Goal: Task Accomplishment & Management: Manage account settings

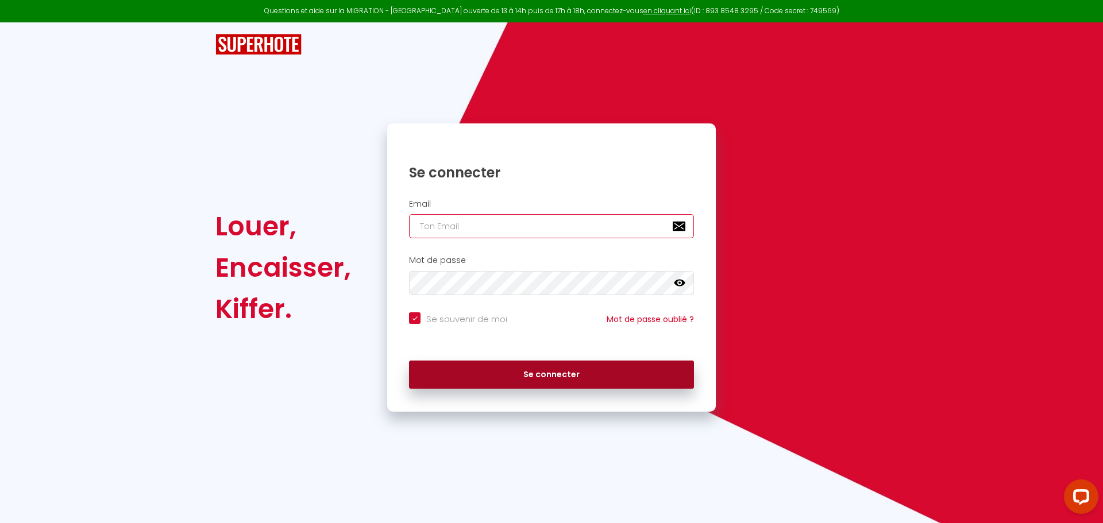
type input "[EMAIL_ADDRESS][DOMAIN_NAME]"
click at [473, 366] on button "Se connecter" at bounding box center [551, 375] width 285 height 29
checkbox input "true"
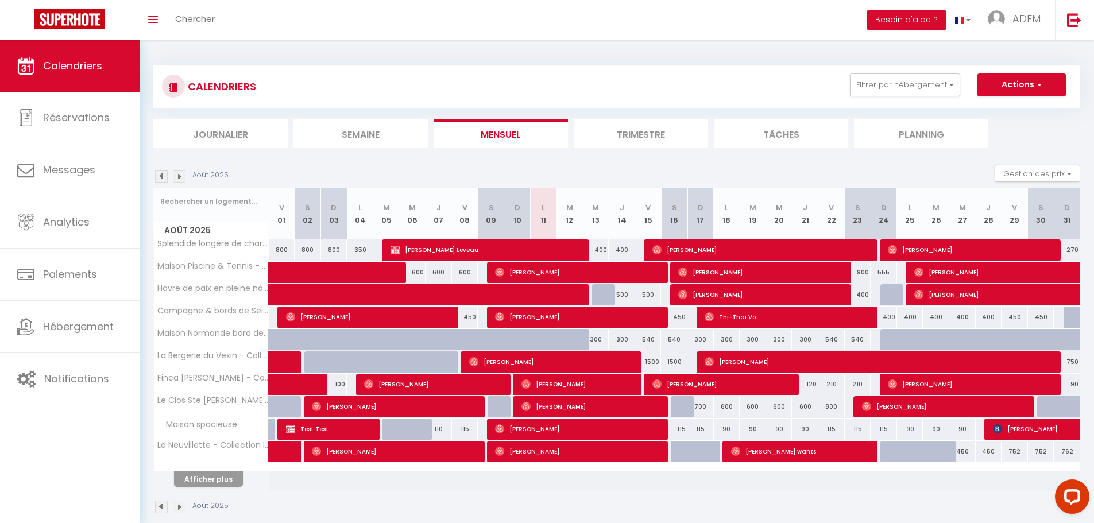
click at [387, 129] on li "Semaine" at bounding box center [360, 133] width 134 height 28
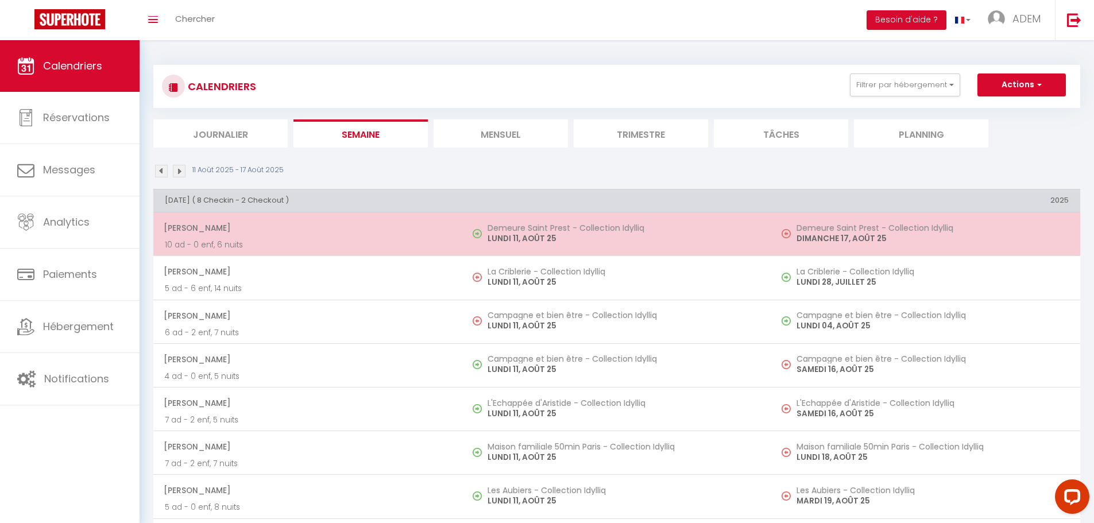
click at [554, 231] on h5 "Demeure Saint Prest - Collection Idylliq" at bounding box center [624, 227] width 272 height 9
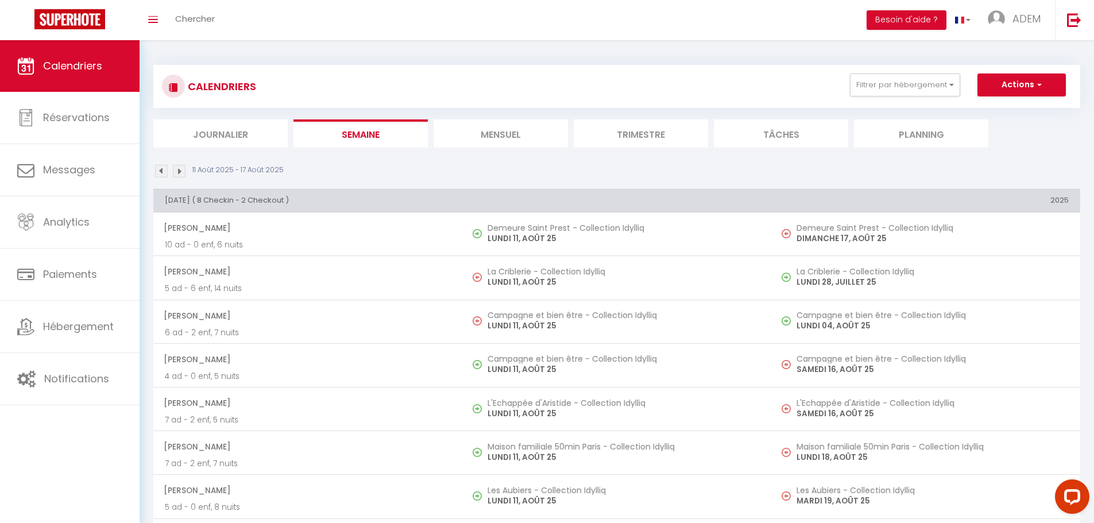
select select "OK"
select select "0"
select select "1"
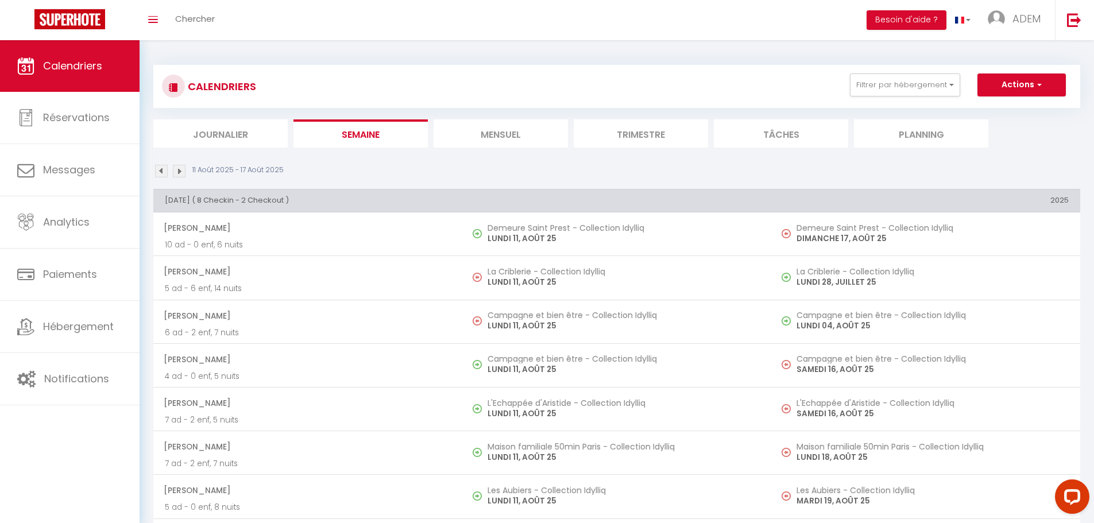
select select
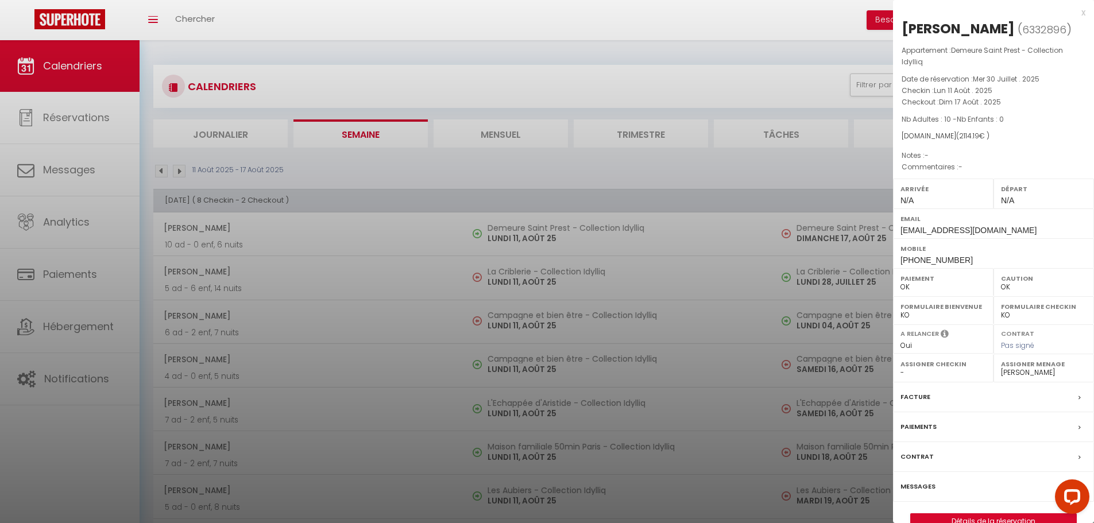
click at [570, 252] on div at bounding box center [547, 261] width 1094 height 523
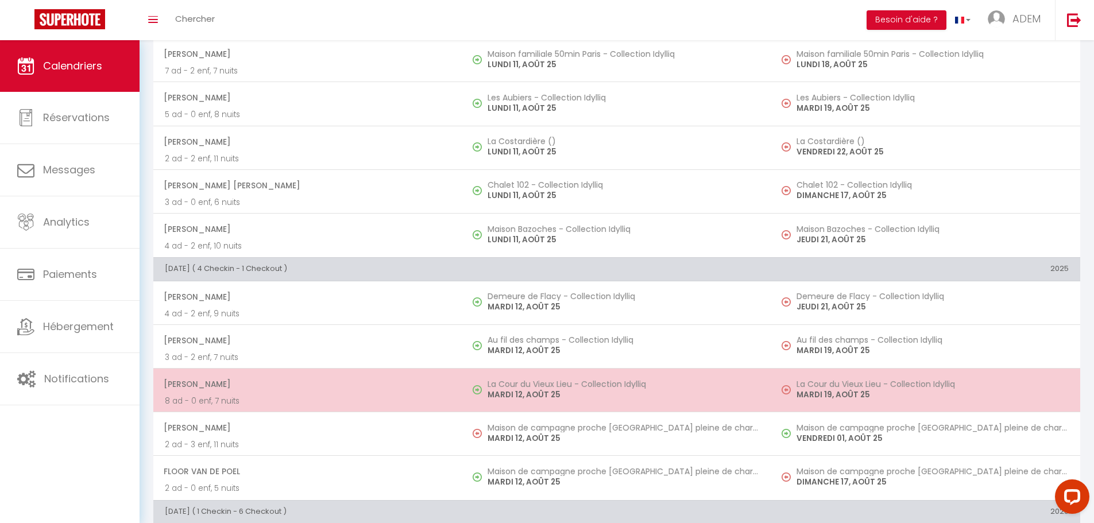
scroll to position [459, 0]
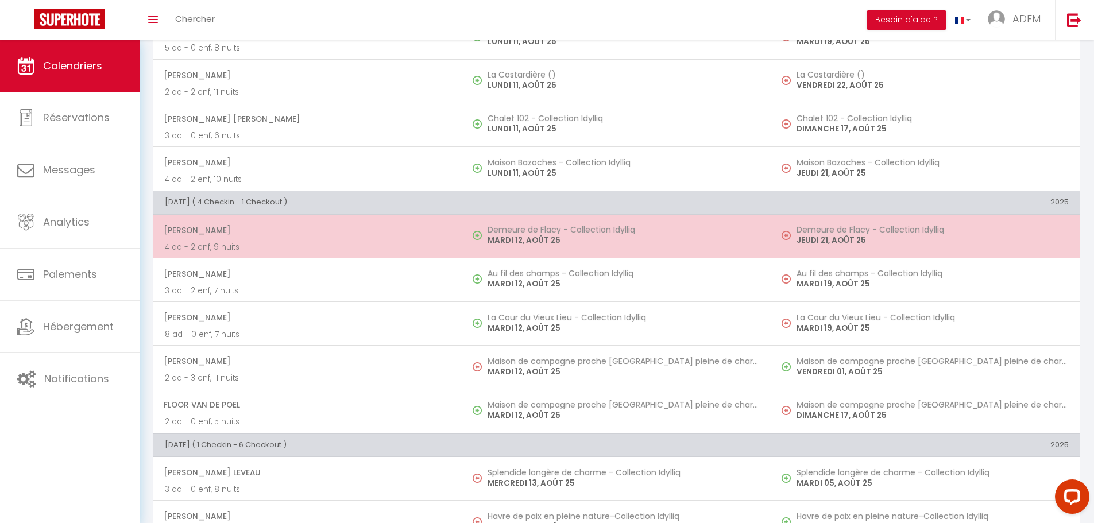
click at [567, 247] on td "Demeure de Flacy - Collection Idylliq [DATE]" at bounding box center [616, 236] width 309 height 44
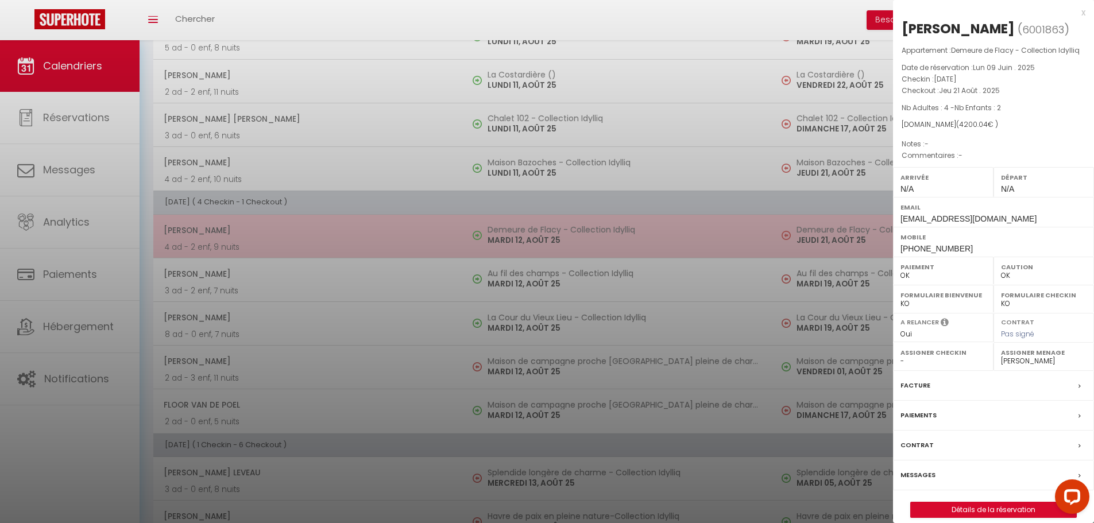
click at [567, 247] on div at bounding box center [547, 261] width 1094 height 523
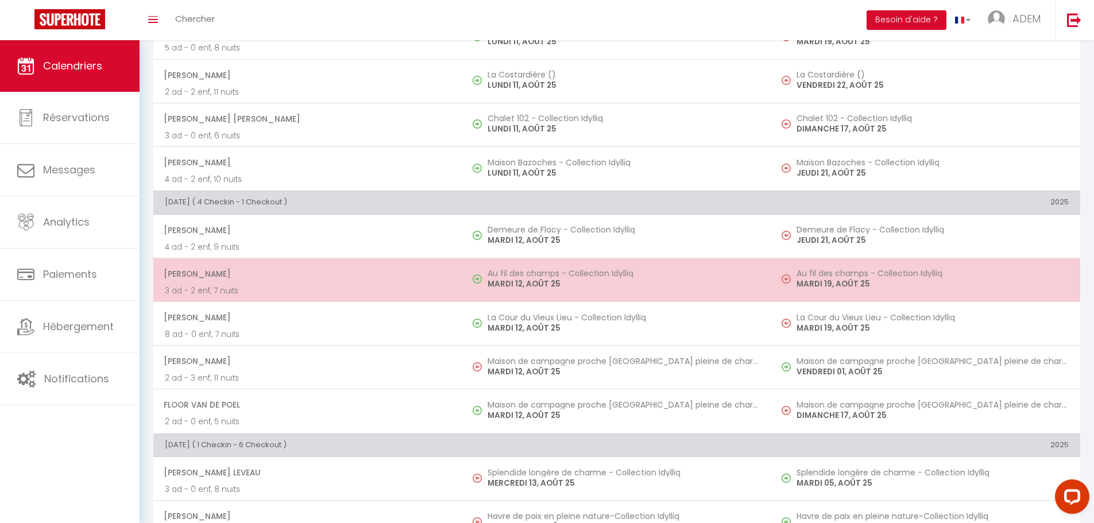
click at [540, 281] on p "MARDI 12, AOÛT 25" at bounding box center [624, 284] width 272 height 12
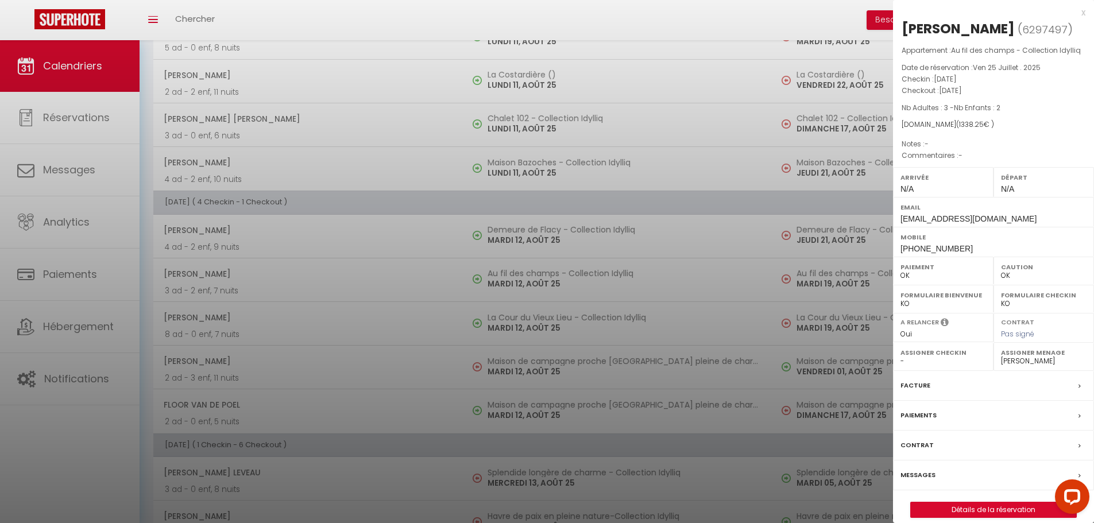
click at [540, 282] on div at bounding box center [547, 261] width 1094 height 523
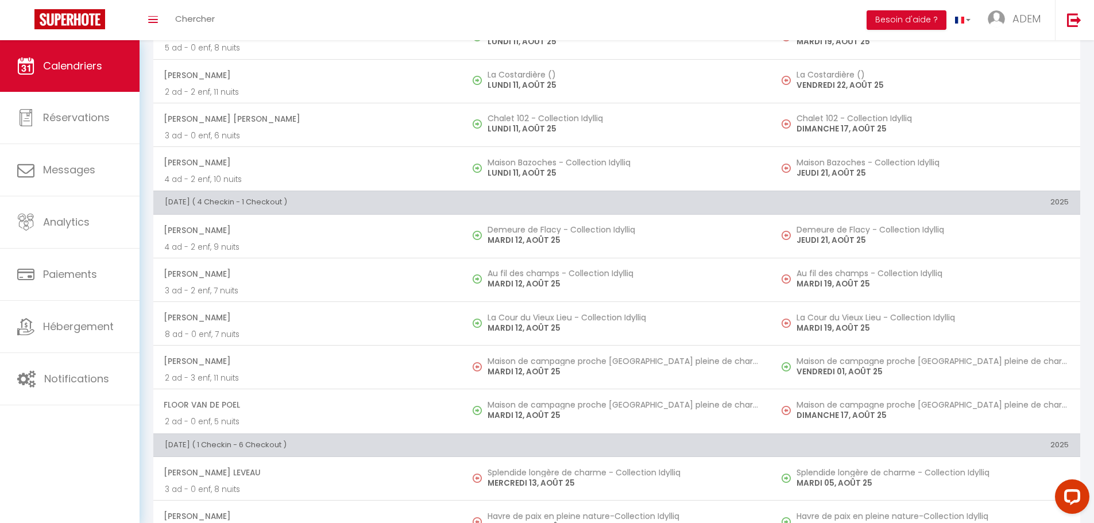
click at [544, 317] on h5 "La Cour du Vieux Lieu - Collection Idylliq" at bounding box center [624, 317] width 272 height 9
select select "40982"
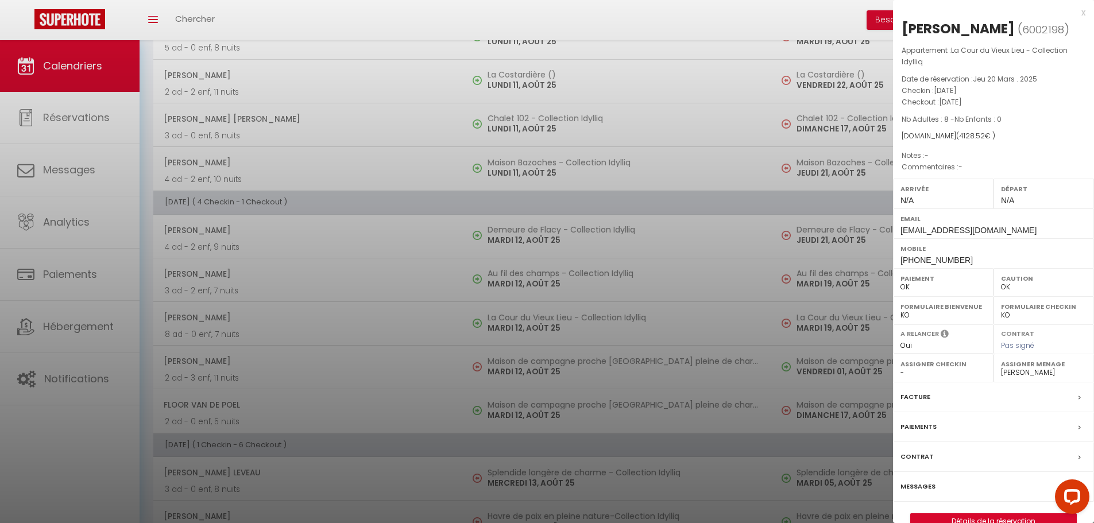
click at [555, 341] on div at bounding box center [547, 261] width 1094 height 523
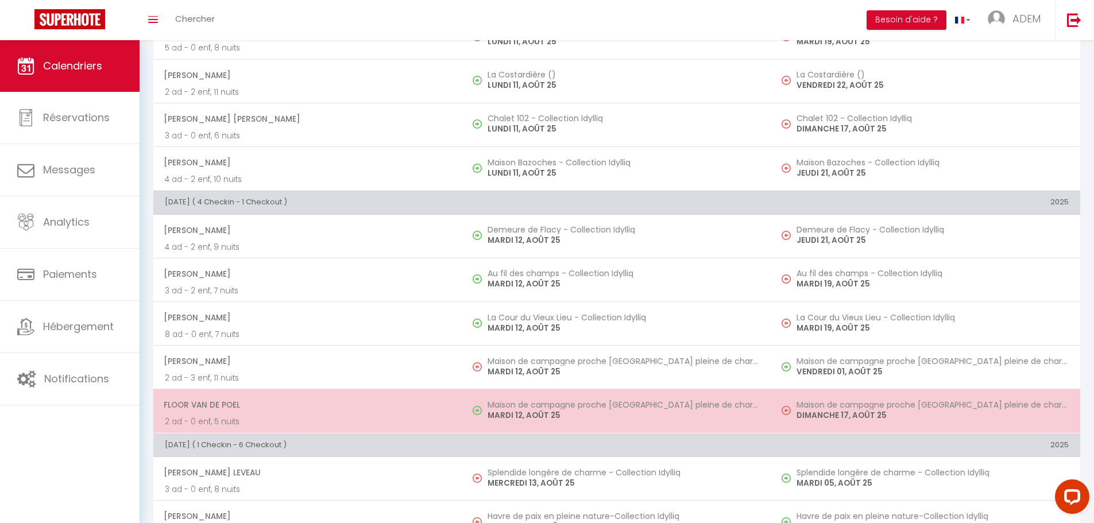
click at [547, 407] on h5 "Maison de campagne proche [GEOGRAPHIC_DATA] pleine de charme" at bounding box center [624, 404] width 272 height 9
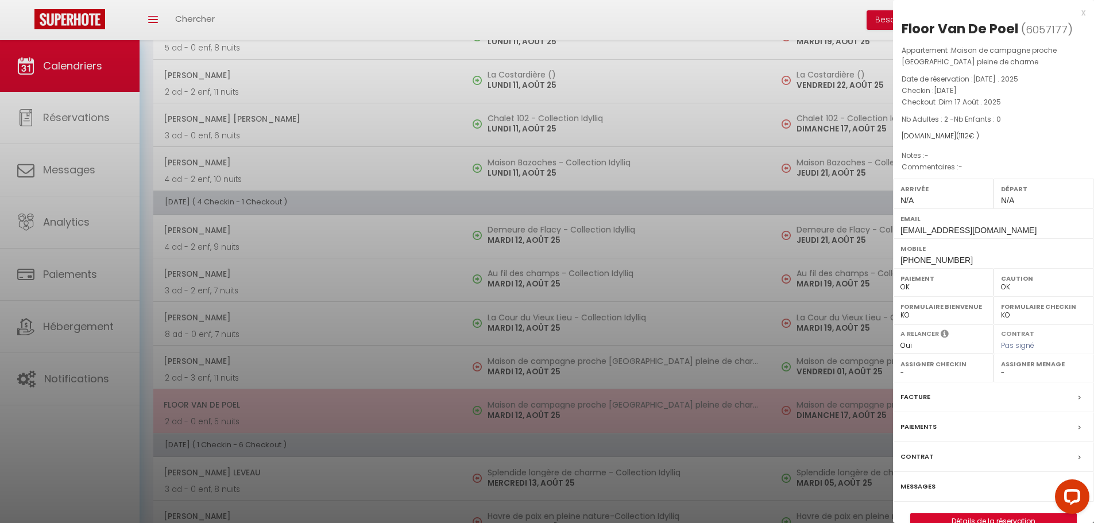
click at [547, 407] on div at bounding box center [547, 261] width 1094 height 523
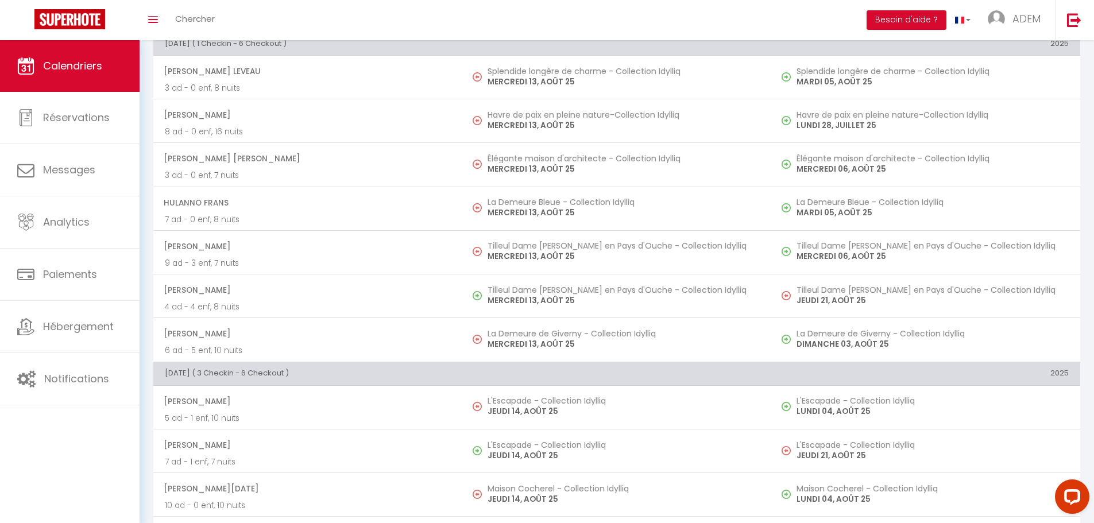
scroll to position [861, 0]
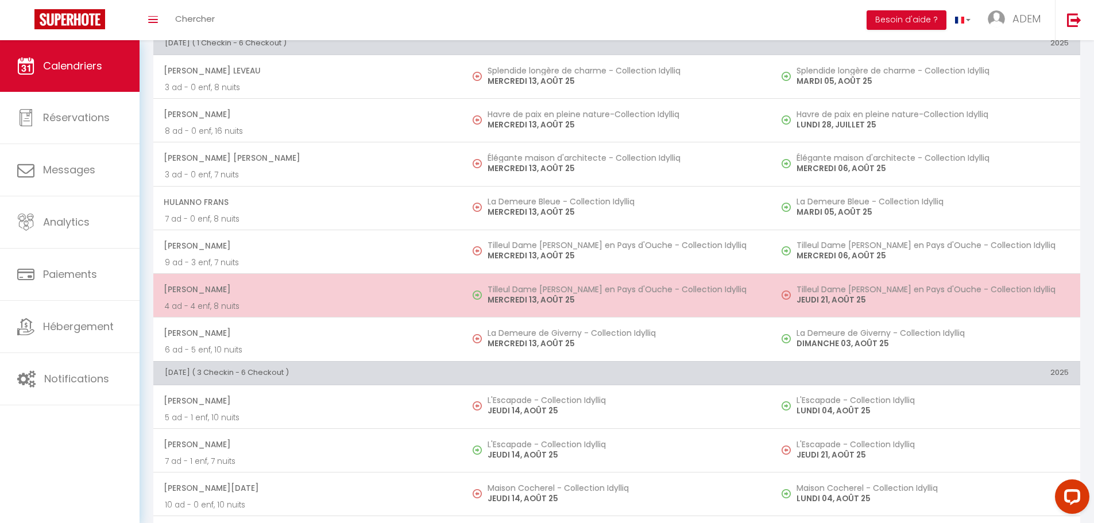
click at [537, 294] on p "MERCREDI 13, AOÛT 25" at bounding box center [624, 300] width 272 height 12
select select "31460"
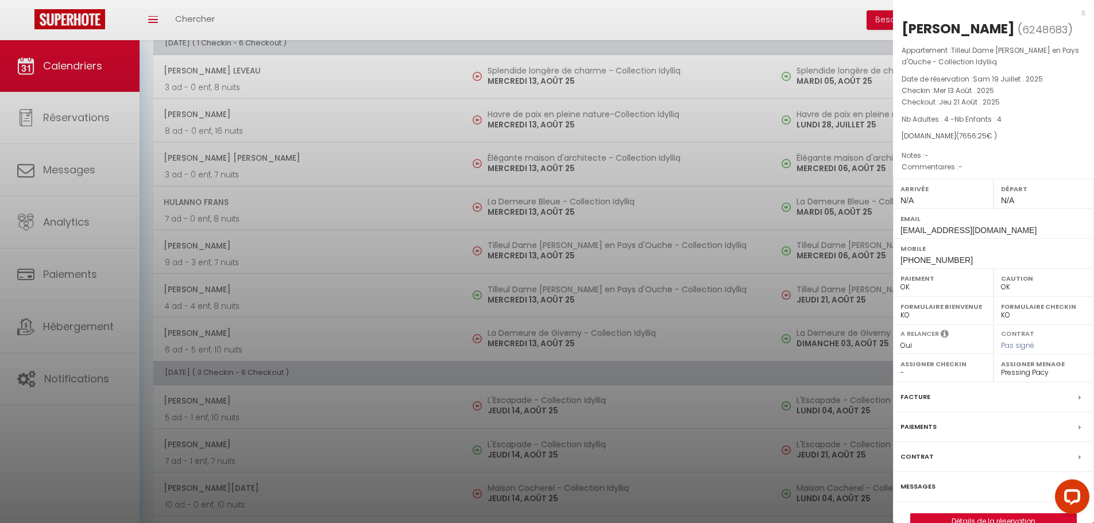
click at [587, 299] on div at bounding box center [547, 261] width 1094 height 523
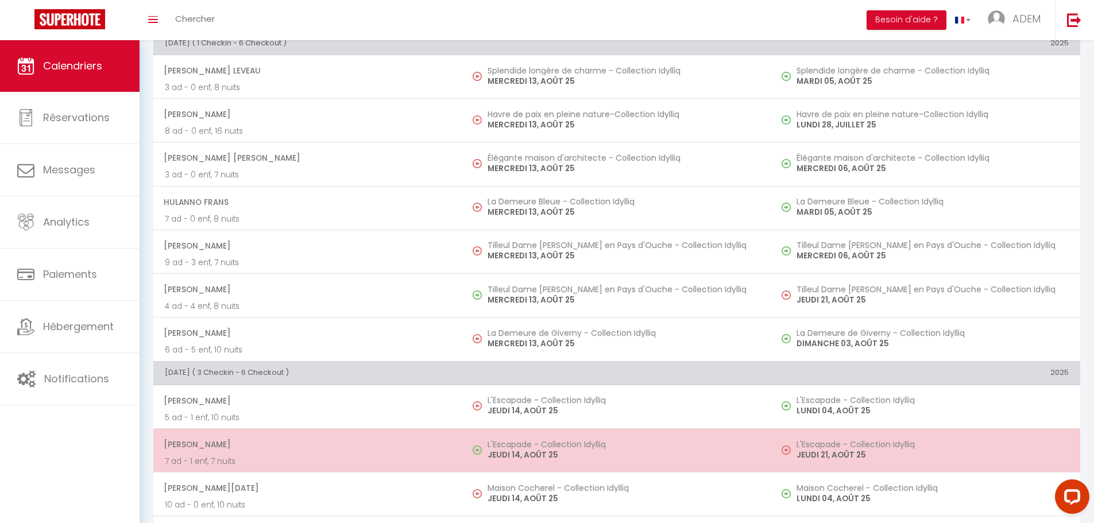
click at [528, 450] on p "JEUDI 14, AOÛT 25" at bounding box center [624, 455] width 272 height 12
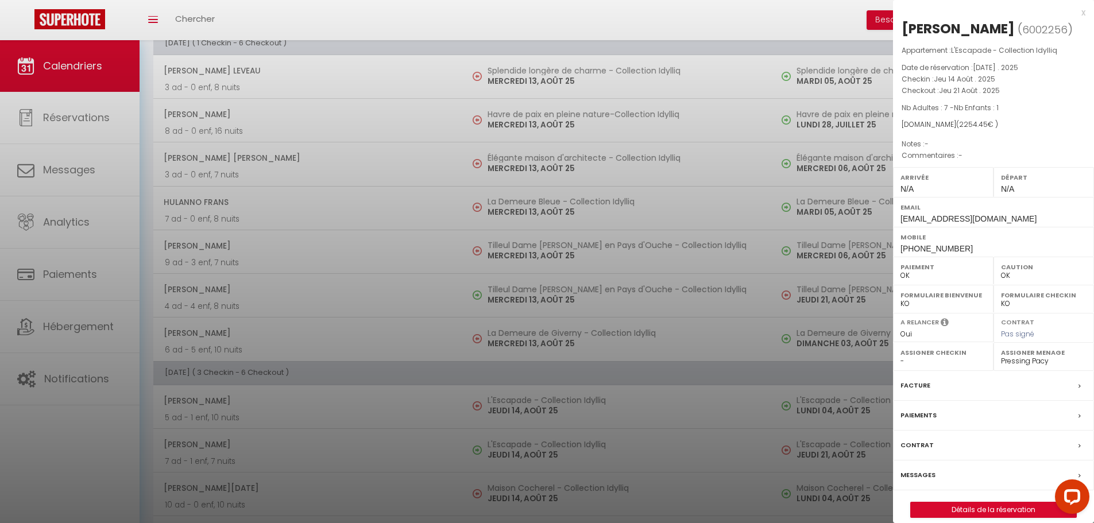
click at [536, 389] on div at bounding box center [547, 261] width 1094 height 523
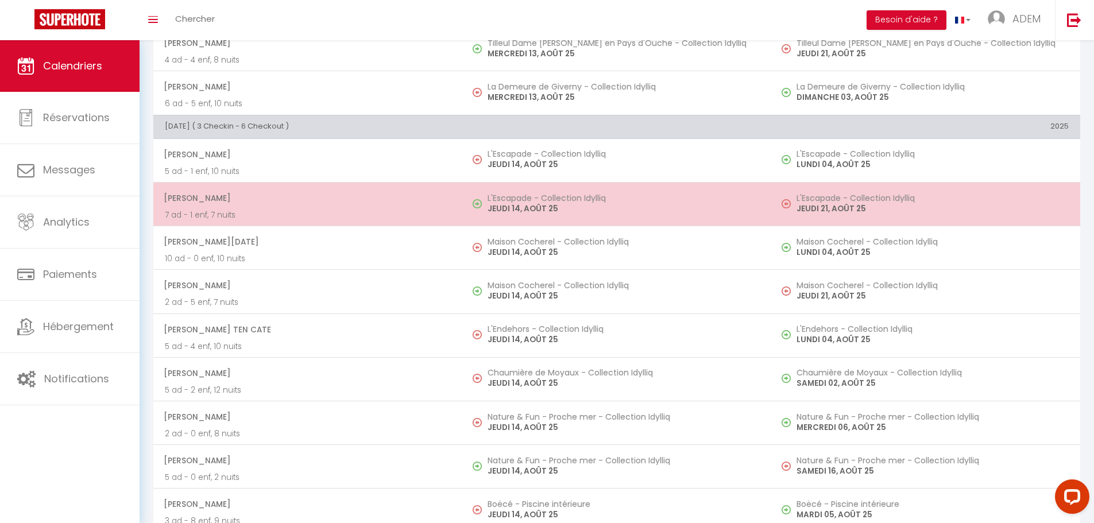
scroll to position [1148, 0]
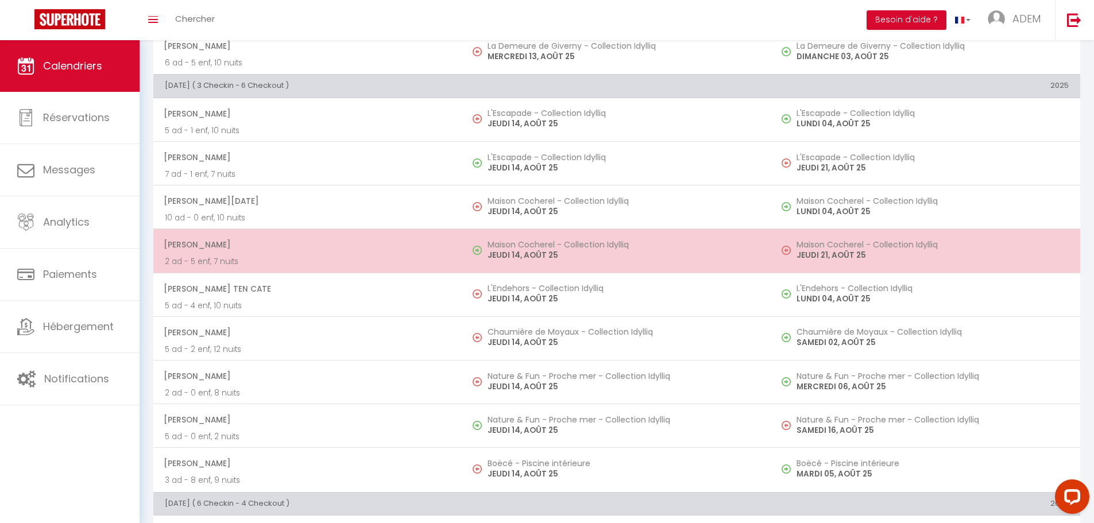
click at [550, 245] on h5 "Maison Cocherel - Collection Idylliq" at bounding box center [624, 244] width 272 height 9
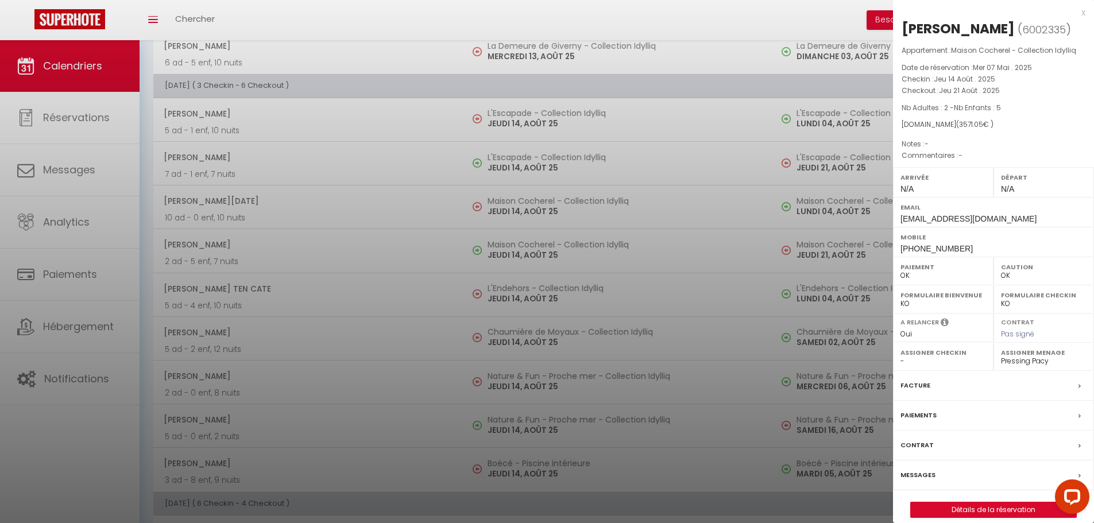
drag, startPoint x: 625, startPoint y: 296, endPoint x: 599, endPoint y: 331, distance: 43.1
click at [625, 297] on div at bounding box center [547, 261] width 1094 height 523
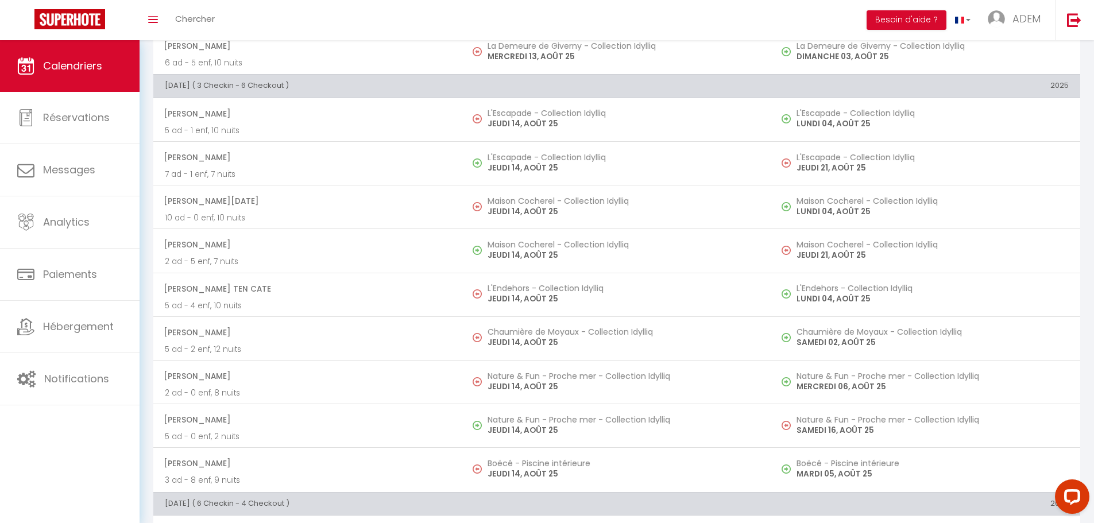
click at [541, 425] on p "JEUDI 14, AOÛT 25" at bounding box center [624, 430] width 272 height 12
select select "KO"
select select "34967"
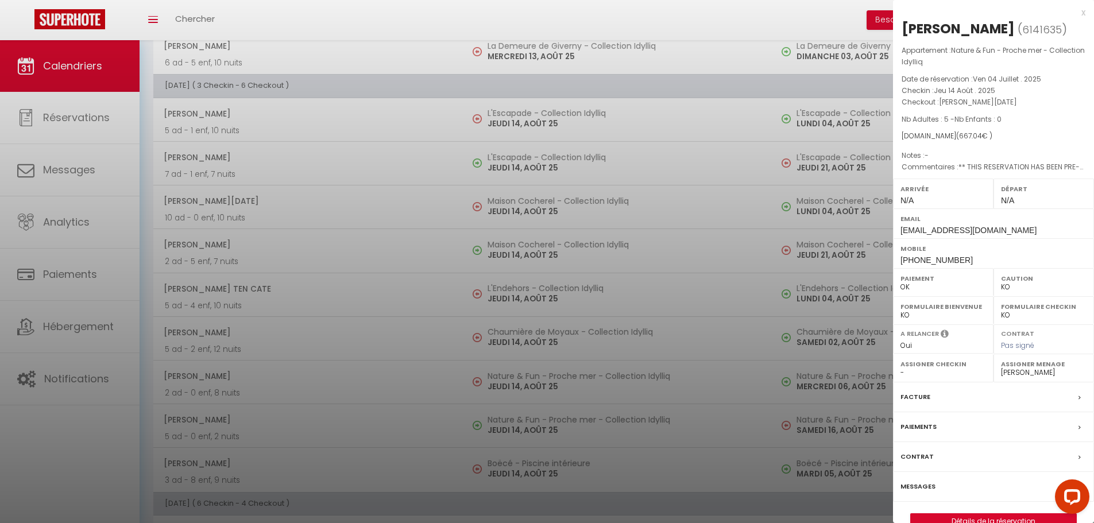
click at [75, 165] on div at bounding box center [547, 261] width 1094 height 523
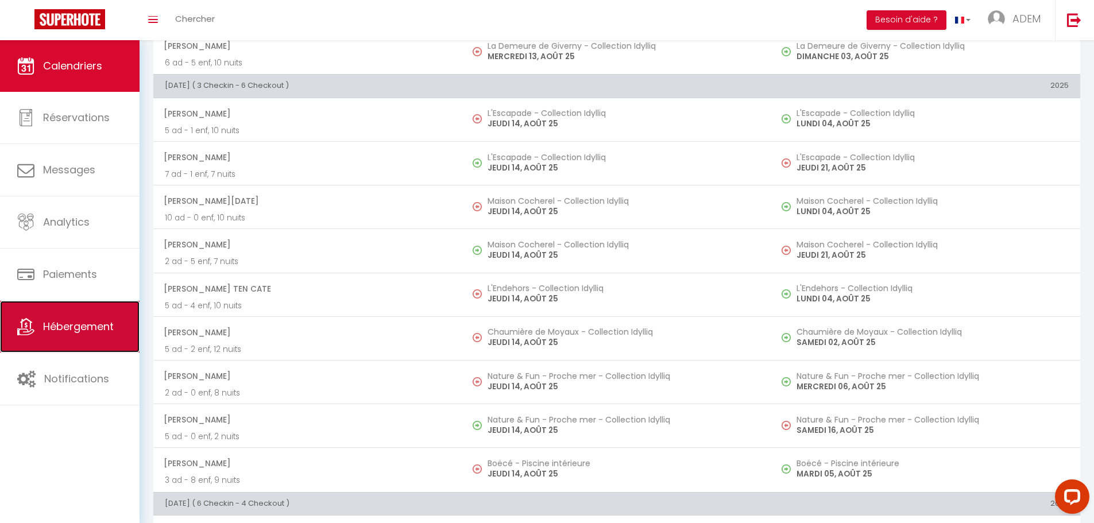
click at [72, 329] on span "Hébergement" at bounding box center [78, 326] width 71 height 14
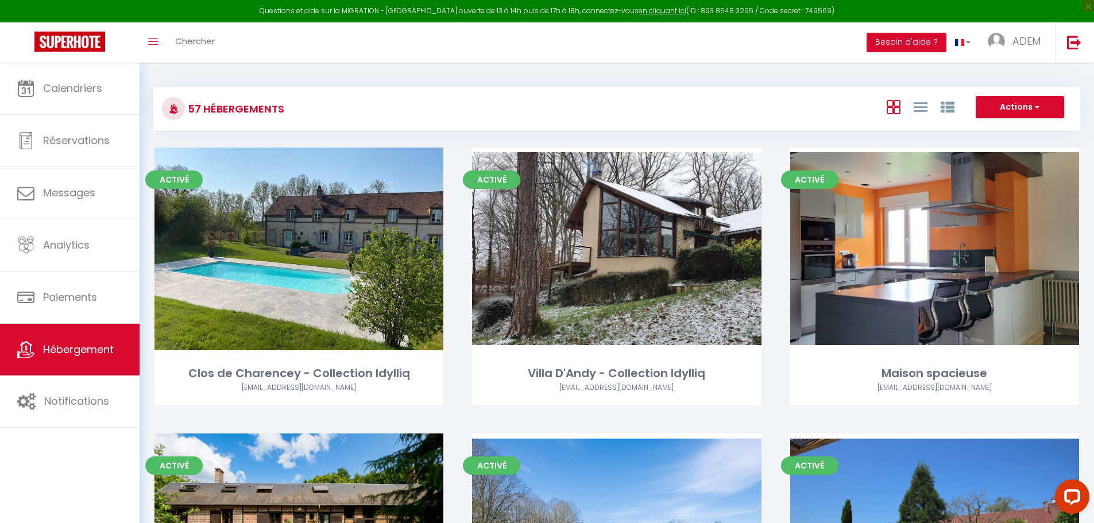
scroll to position [3295, 0]
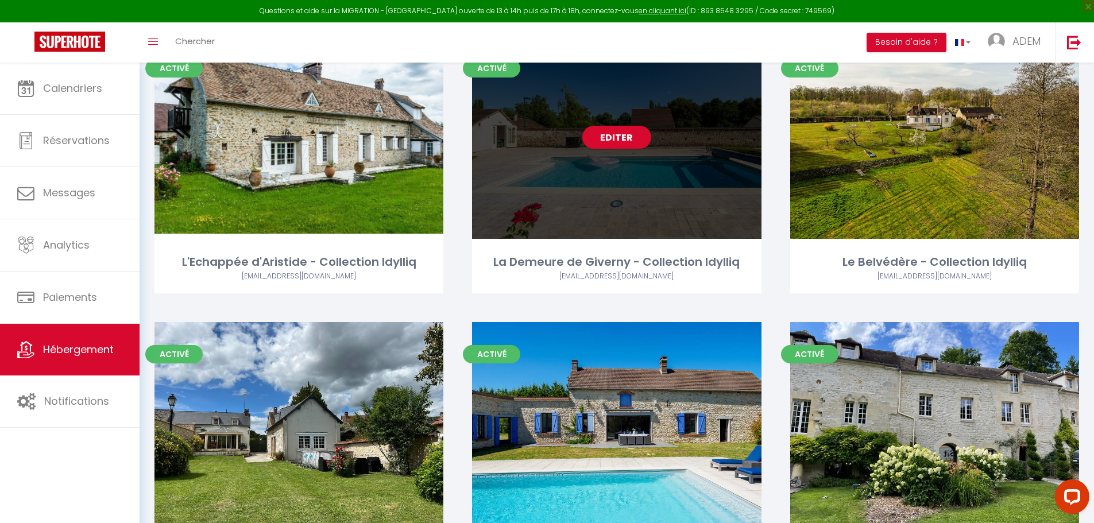
click at [570, 149] on div "Editer" at bounding box center [616, 137] width 289 height 203
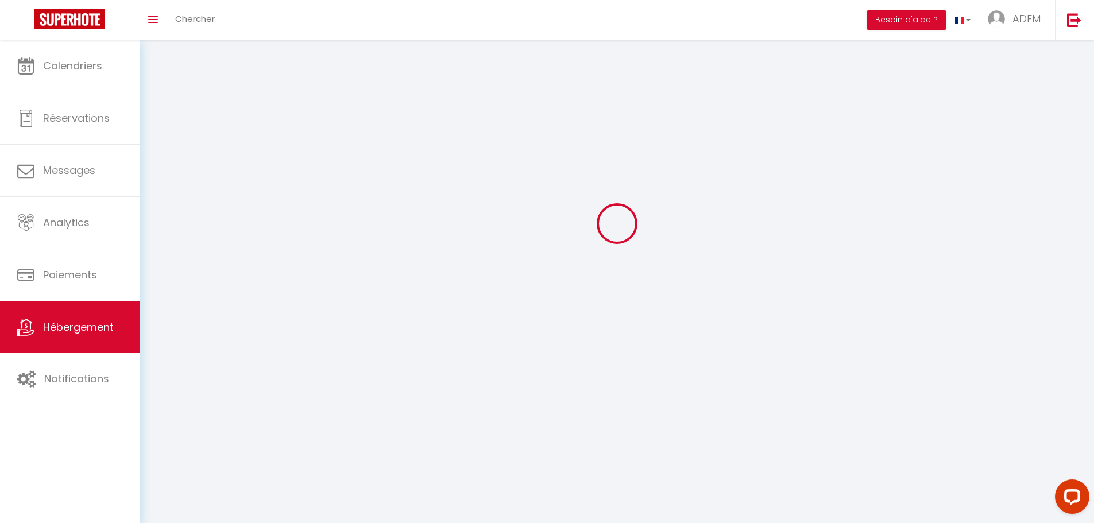
select select "1"
select select
select select "28"
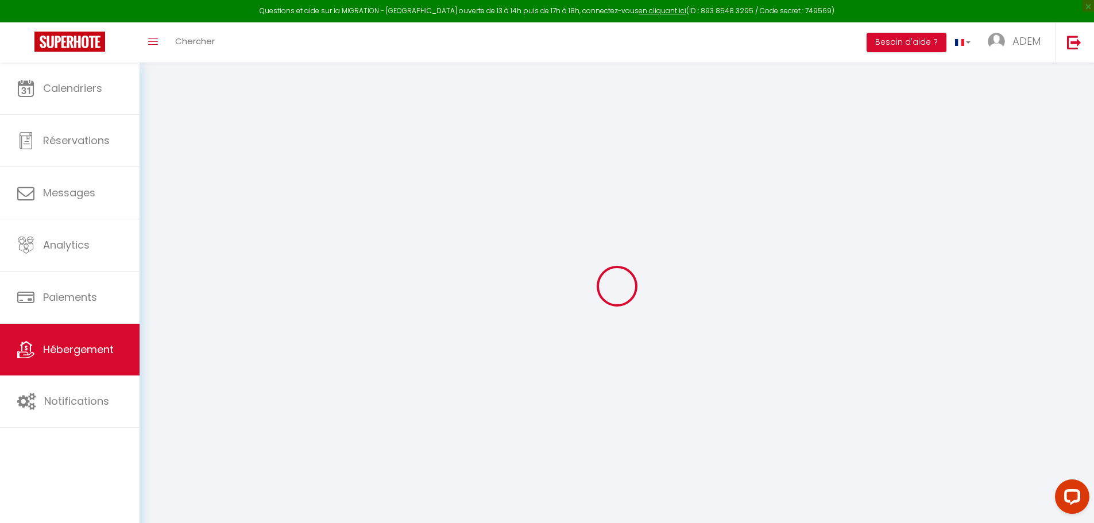
select select
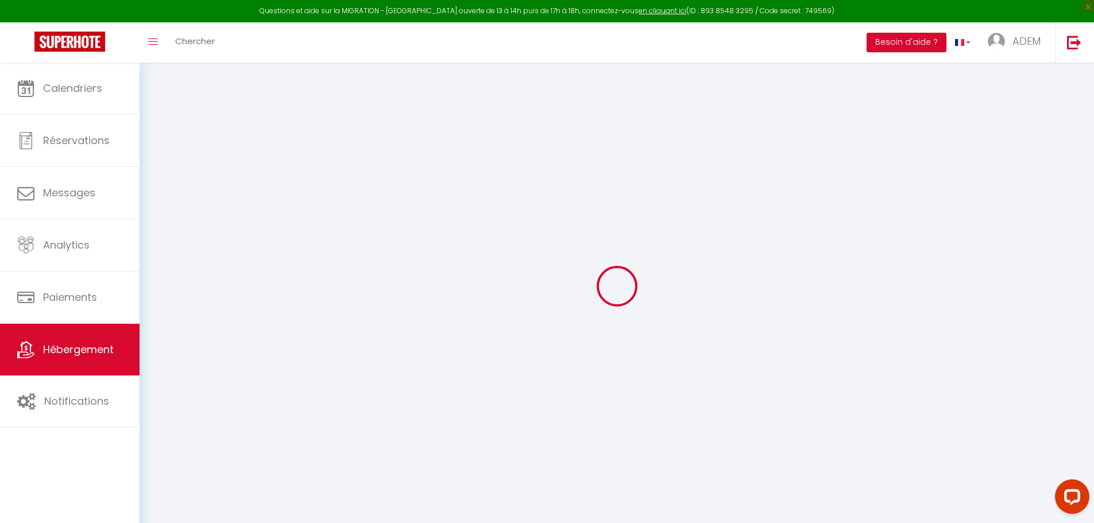
select select
checkbox input "false"
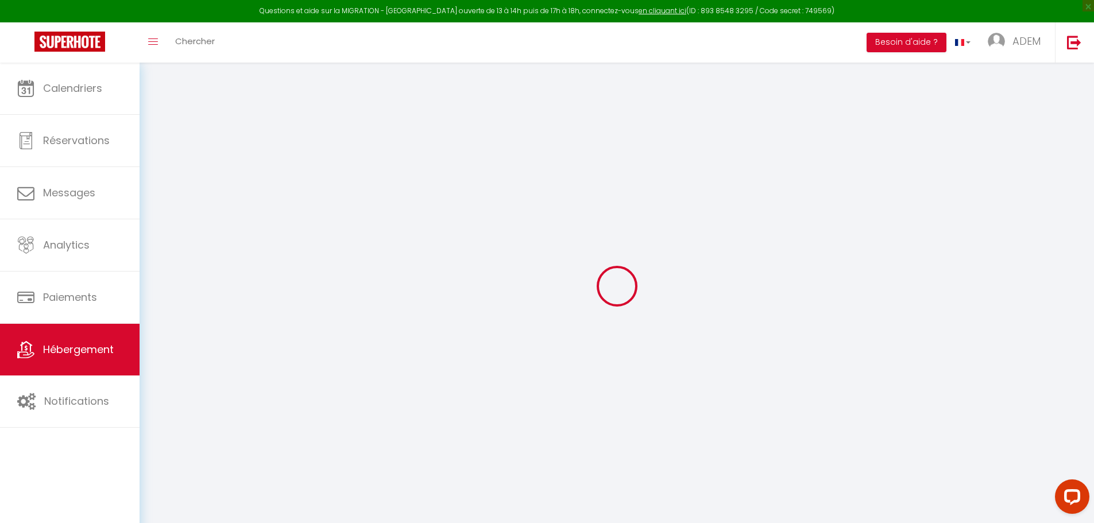
select select
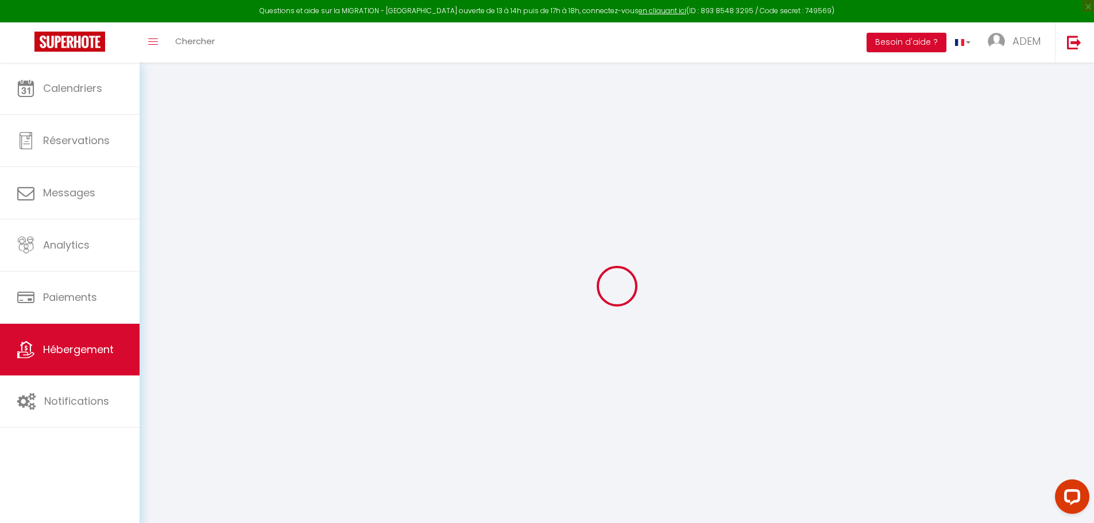
select select
checkbox input "false"
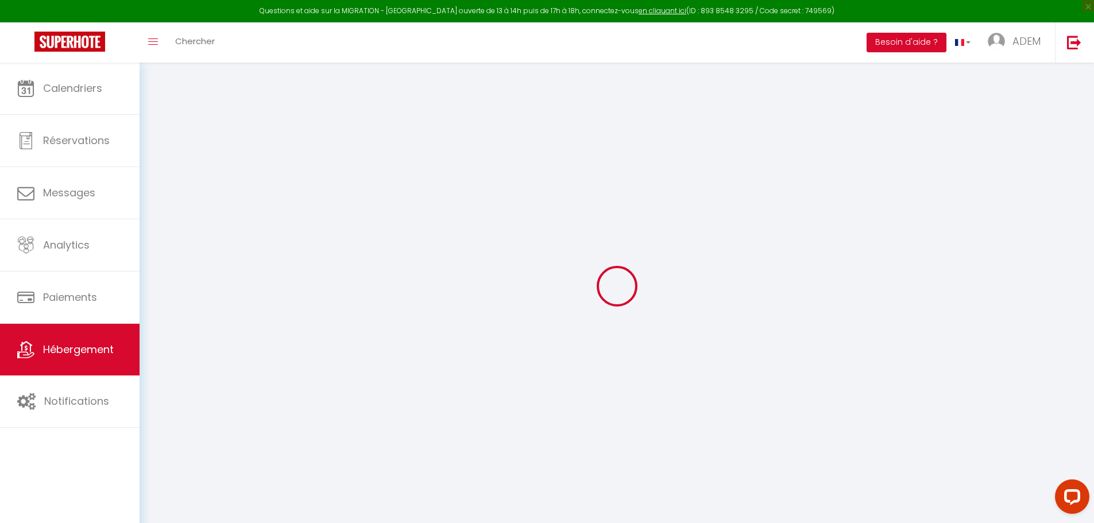
checkbox input "false"
select select
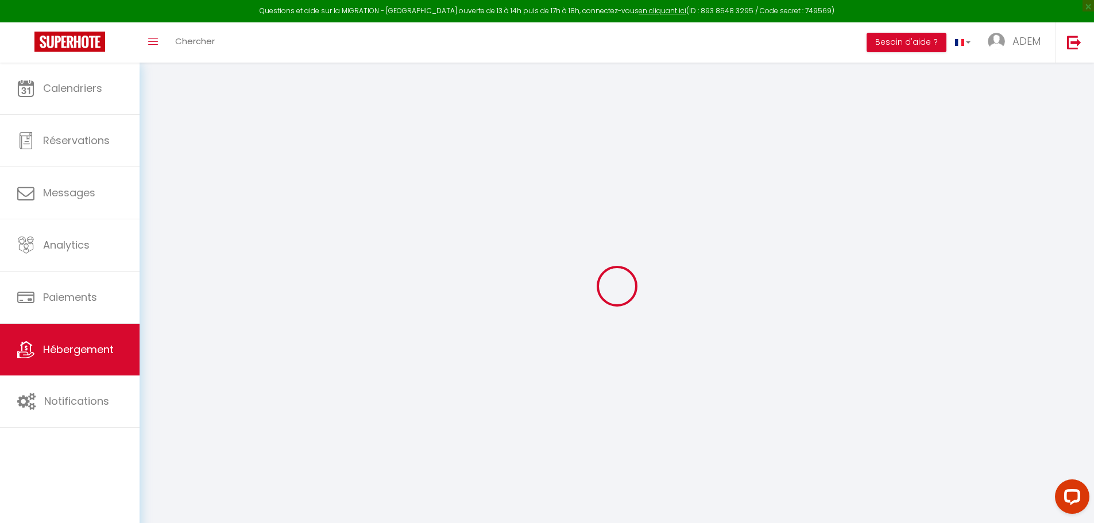
select select
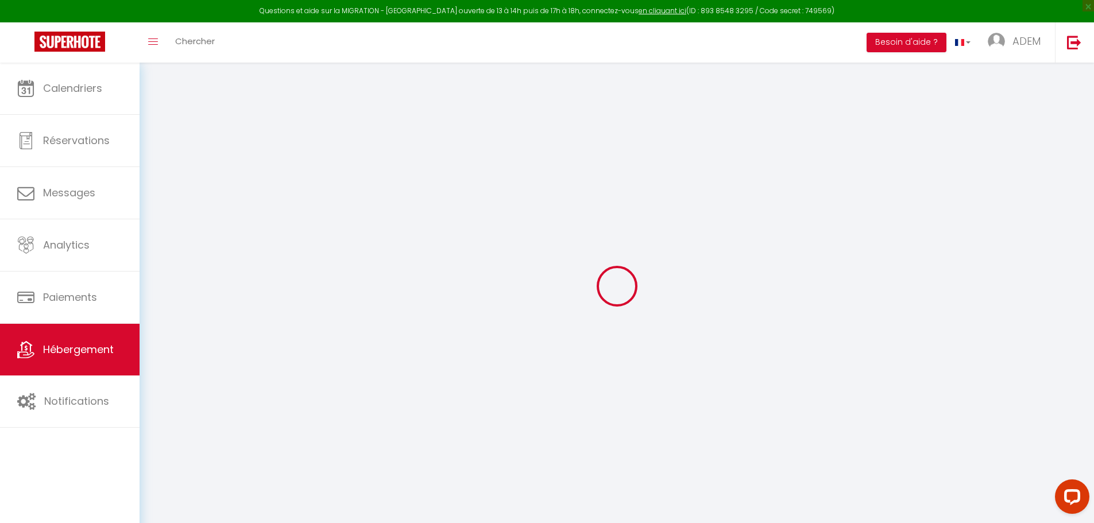
checkbox input "false"
select select
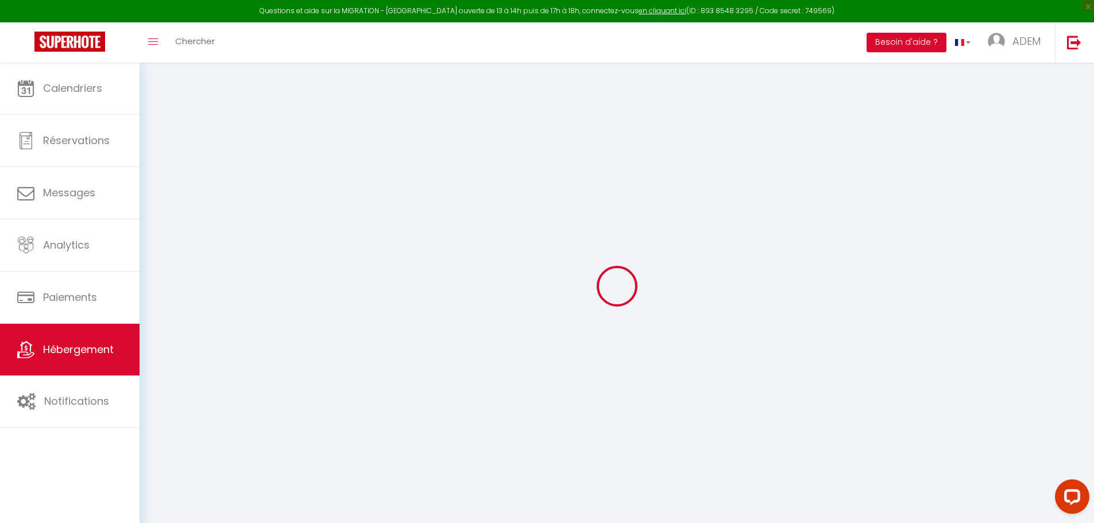
select select
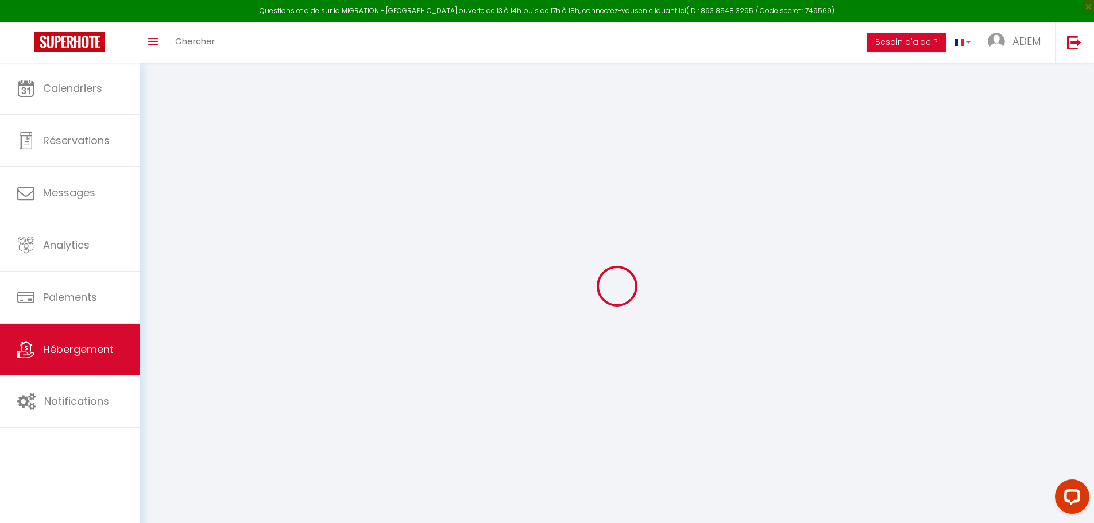
select select
checkbox input "false"
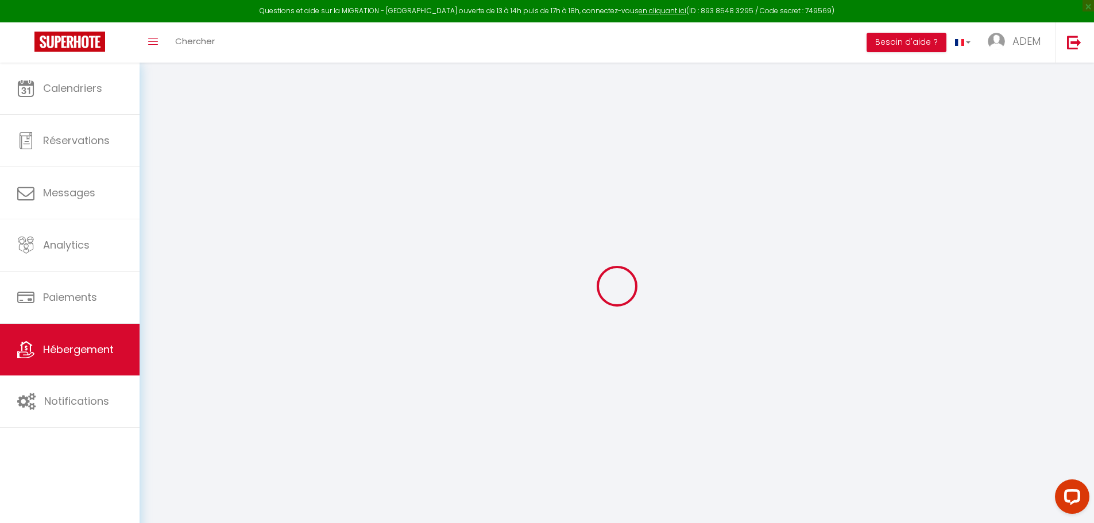
checkbox input "false"
select select
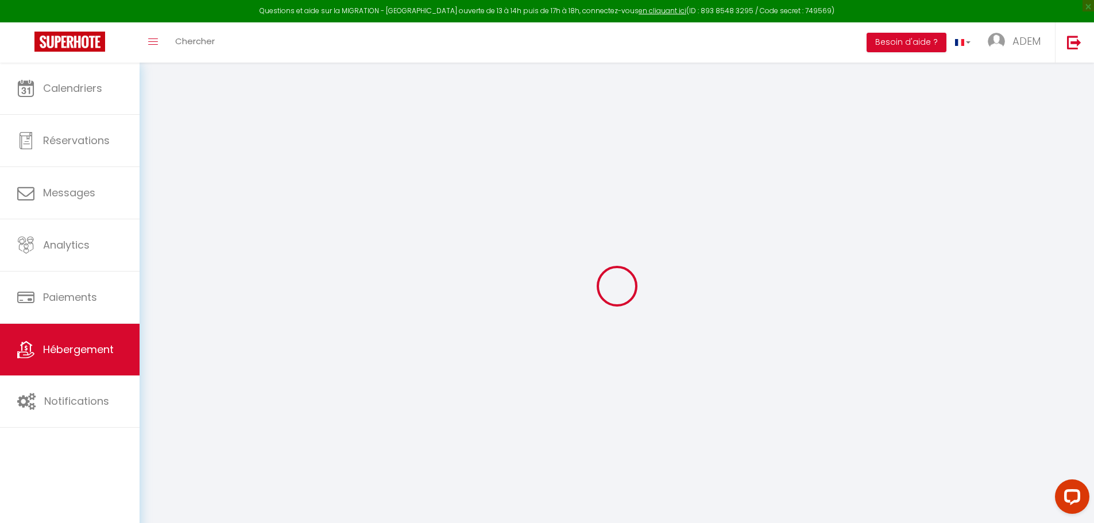
select select
checkbox input "false"
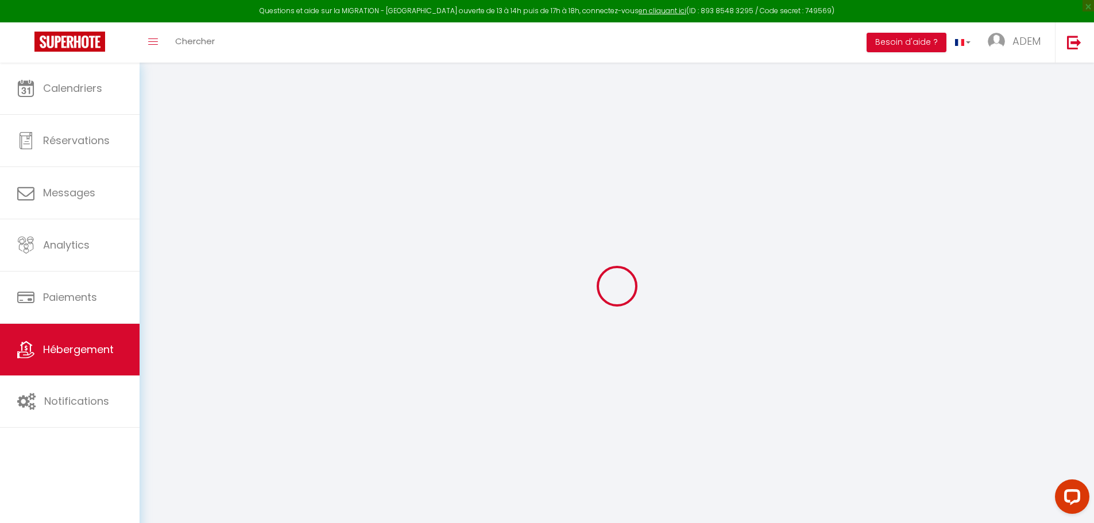
checkbox input "false"
select select
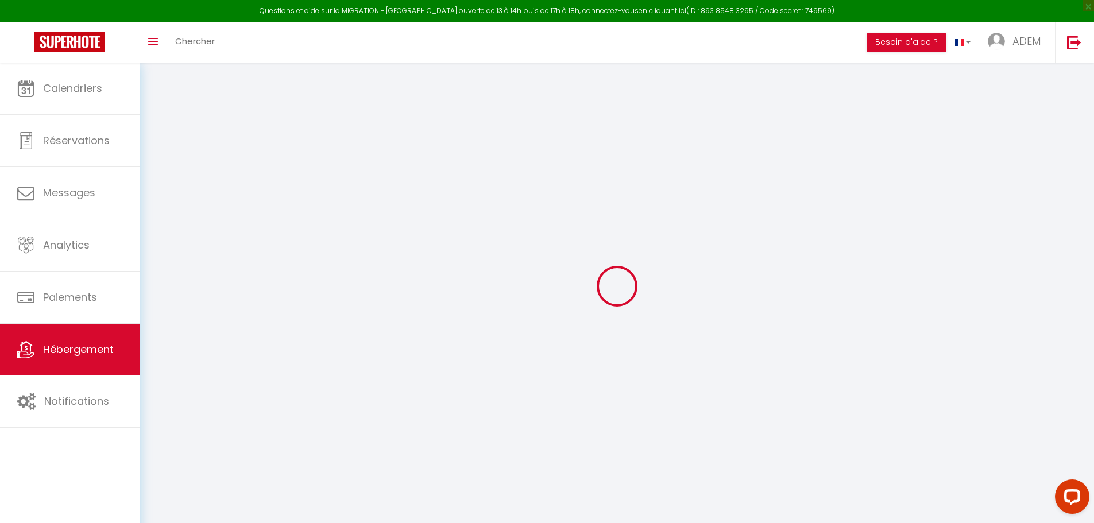
type input "La Demeure de Giverny - Collection Idylliq"
type input "[PERSON_NAME]"
select select "16"
select select "7"
type input "325"
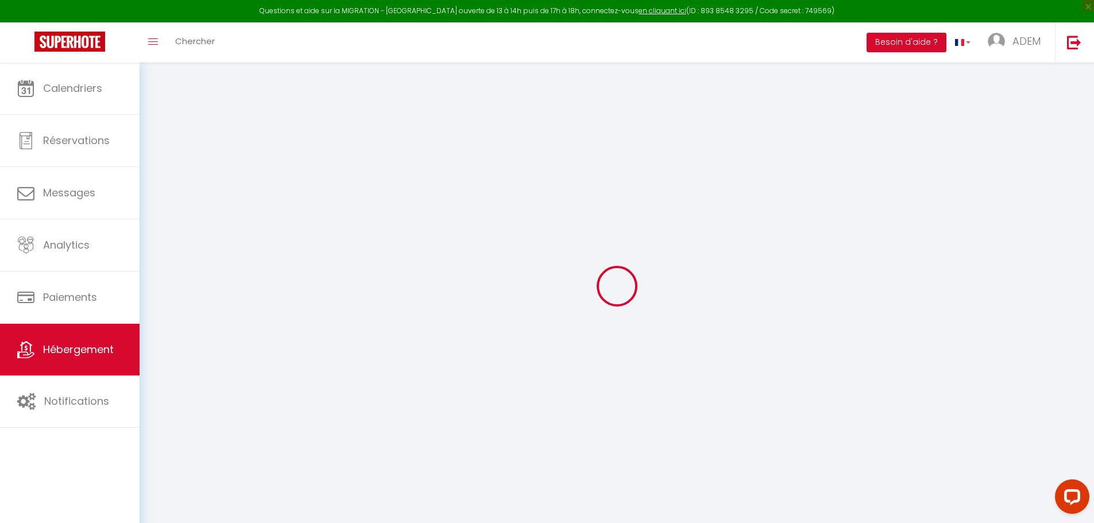
type input "350"
type input "1500"
select select
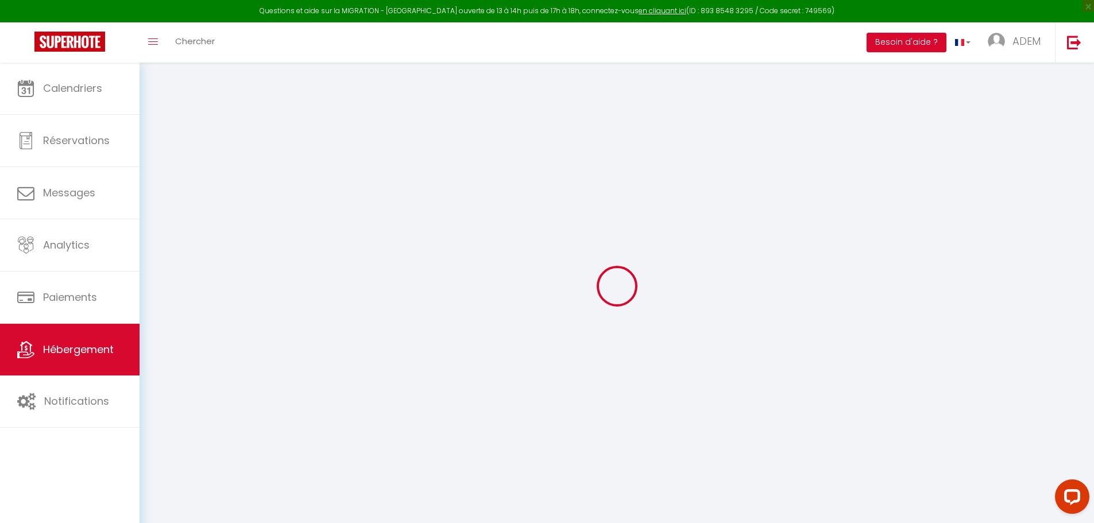
select select
type input "[STREET_ADDRESS]"
type input "27620"
type input "[GEOGRAPHIC_DATA][PERSON_NAME]"
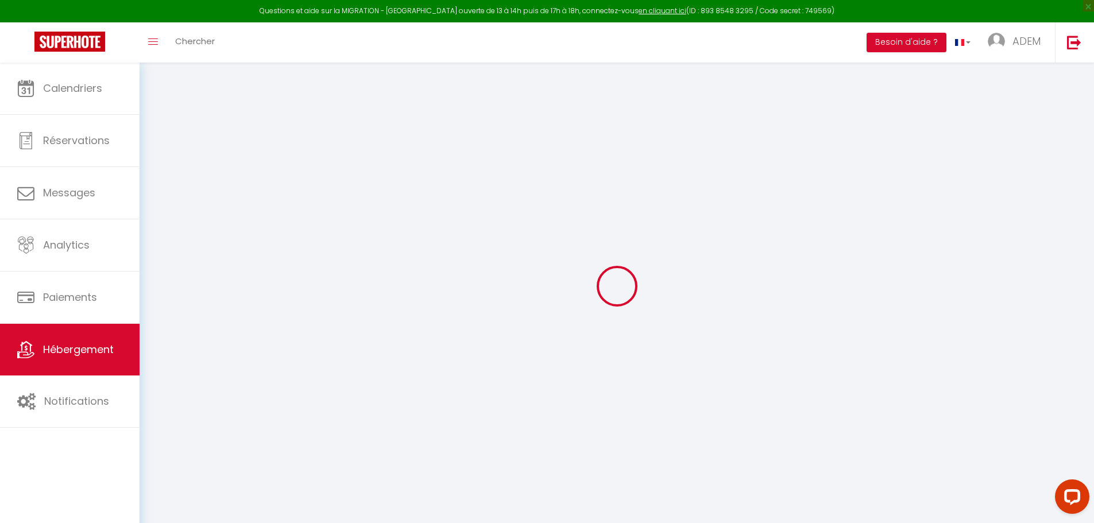
type input "[EMAIL_ADDRESS][DOMAIN_NAME]"
select select "8966"
checkbox input "true"
checkbox input "false"
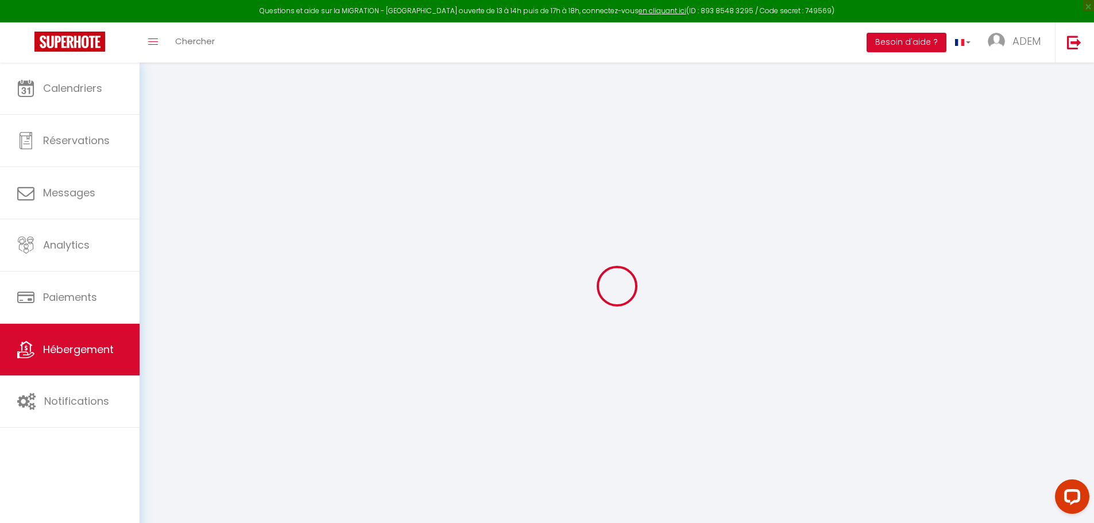
checkbox input "false"
type input "0"
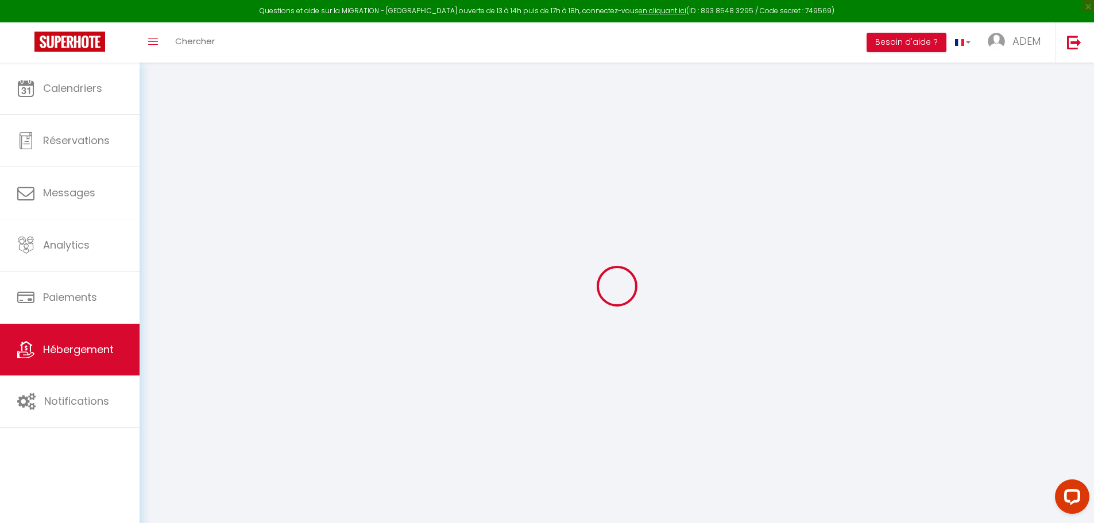
select select
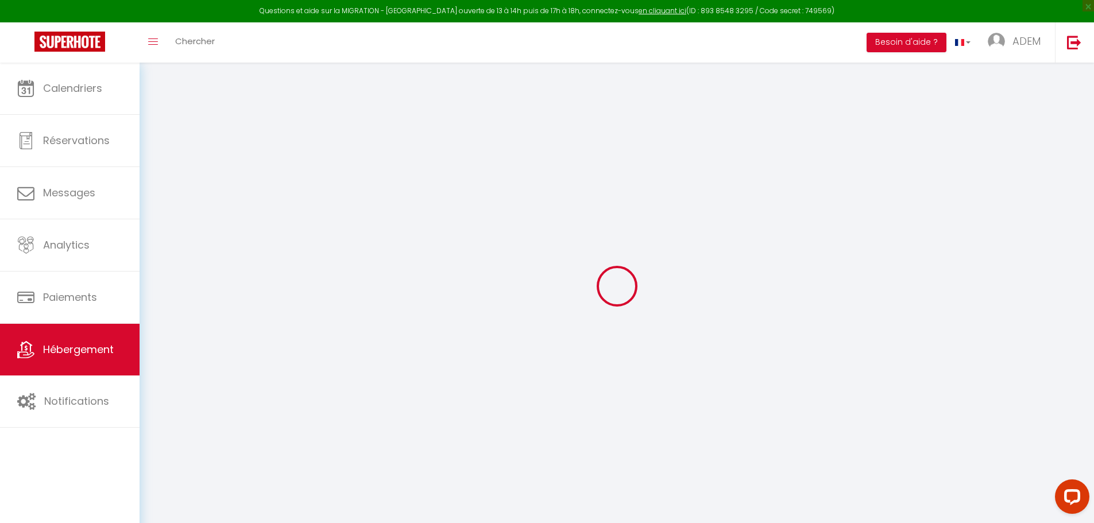
checkbox input "true"
checkbox input "false"
select select
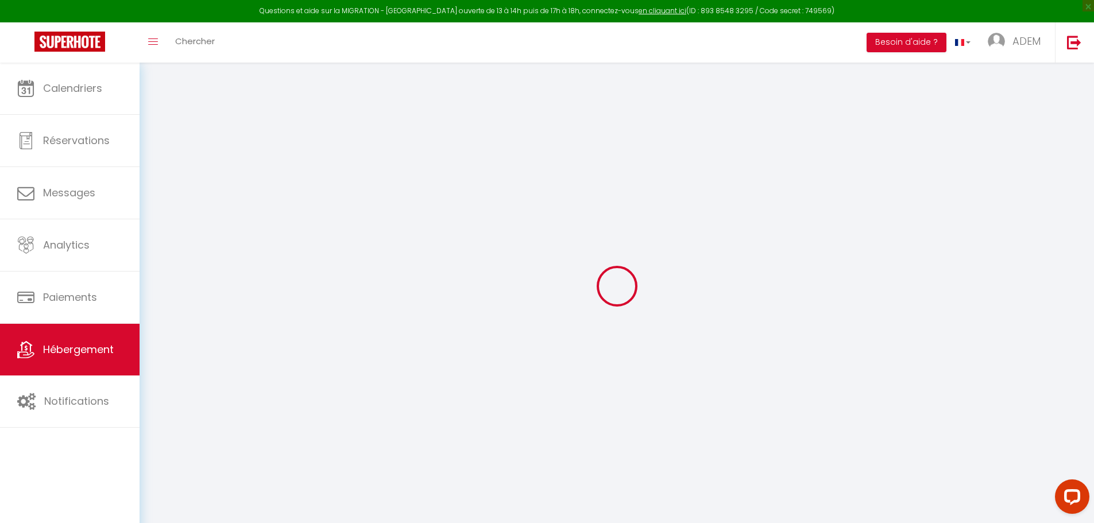
select select
checkbox input "true"
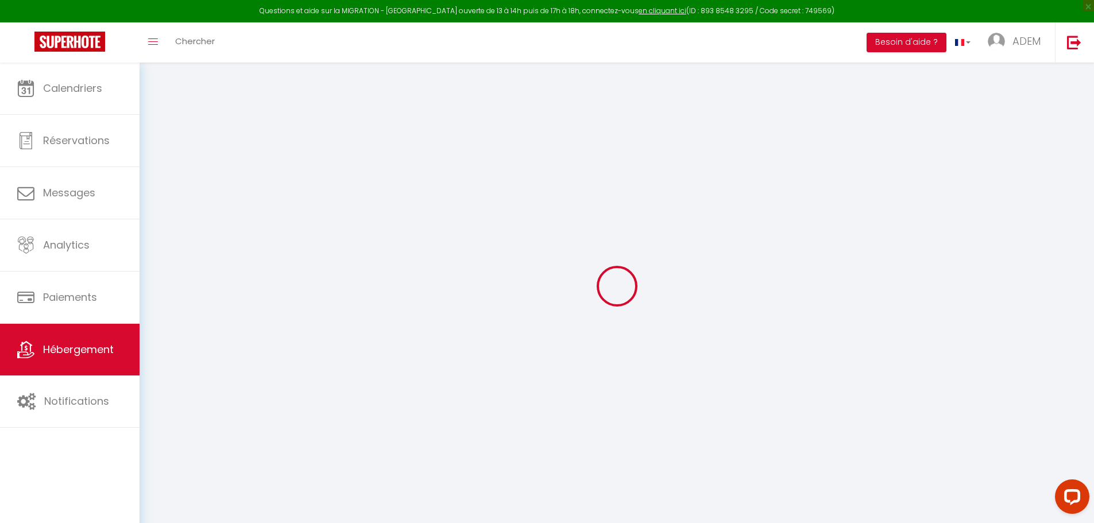
checkbox input "false"
checkbox input "true"
checkbox input "false"
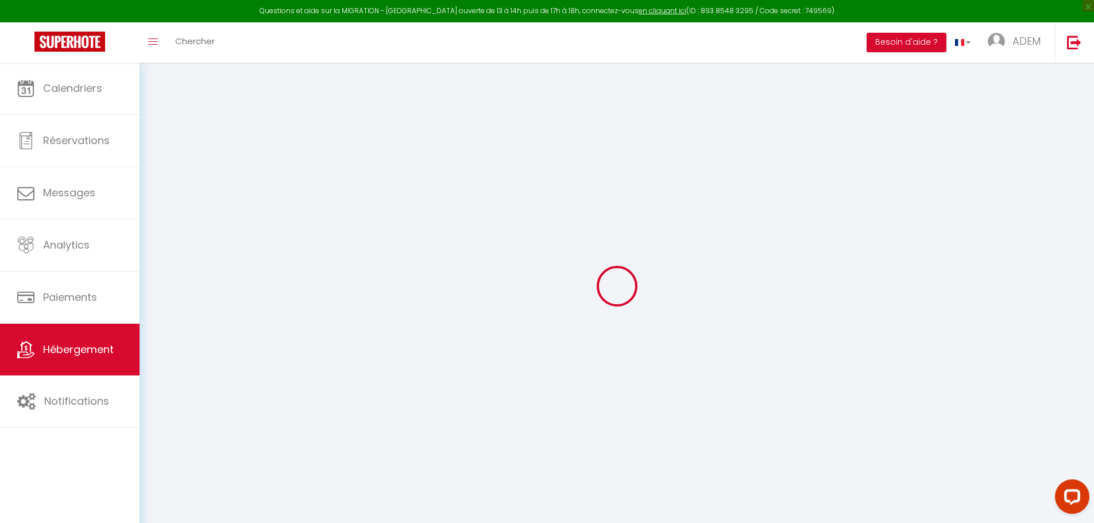
checkbox input "false"
select select "15:00"
select select
select select "10:00"
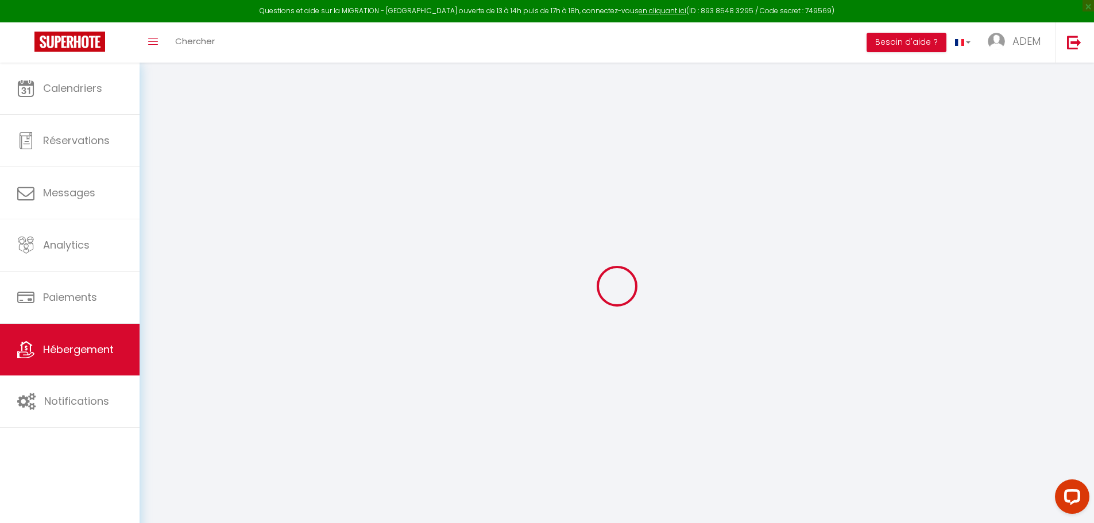
select select "30"
select select "120"
select select
checkbox input "true"
checkbox input "false"
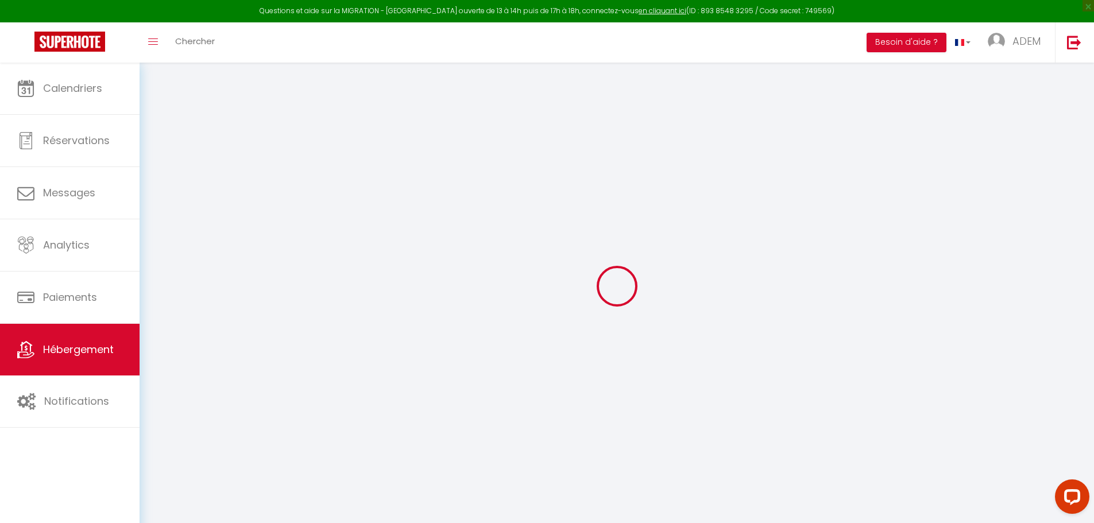
checkbox input "false"
select select
checkbox input "true"
checkbox input "false"
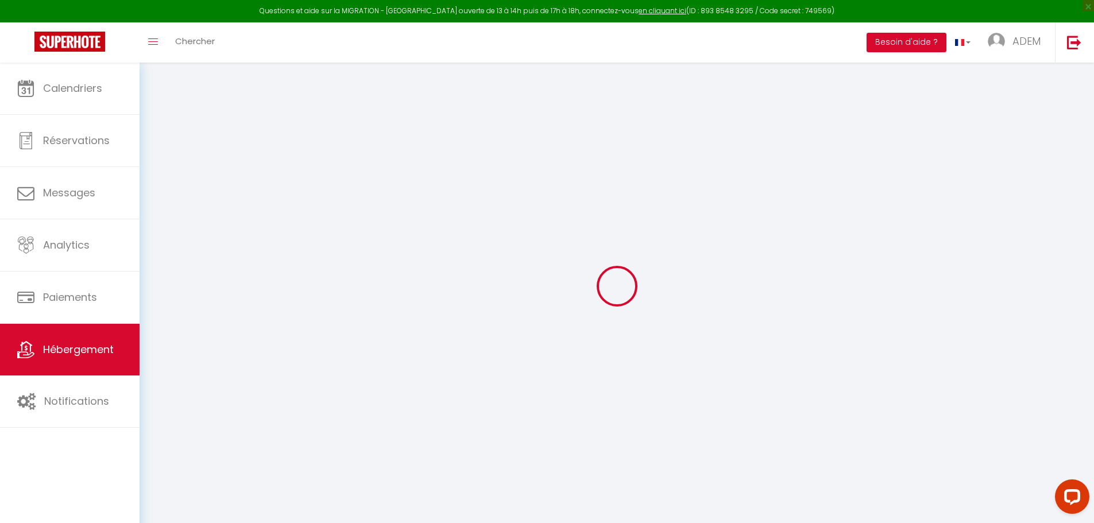
checkbox input "false"
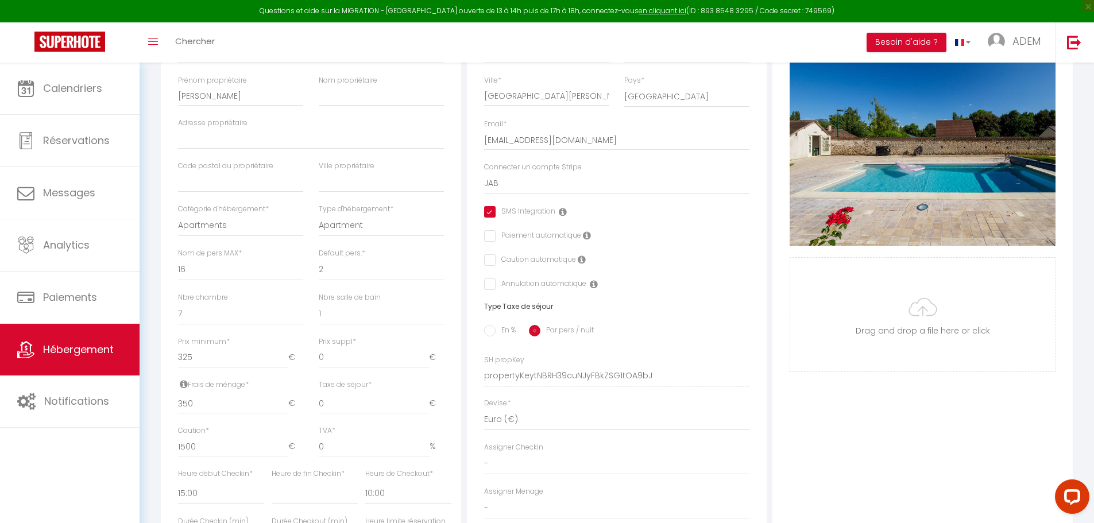
scroll to position [230, 0]
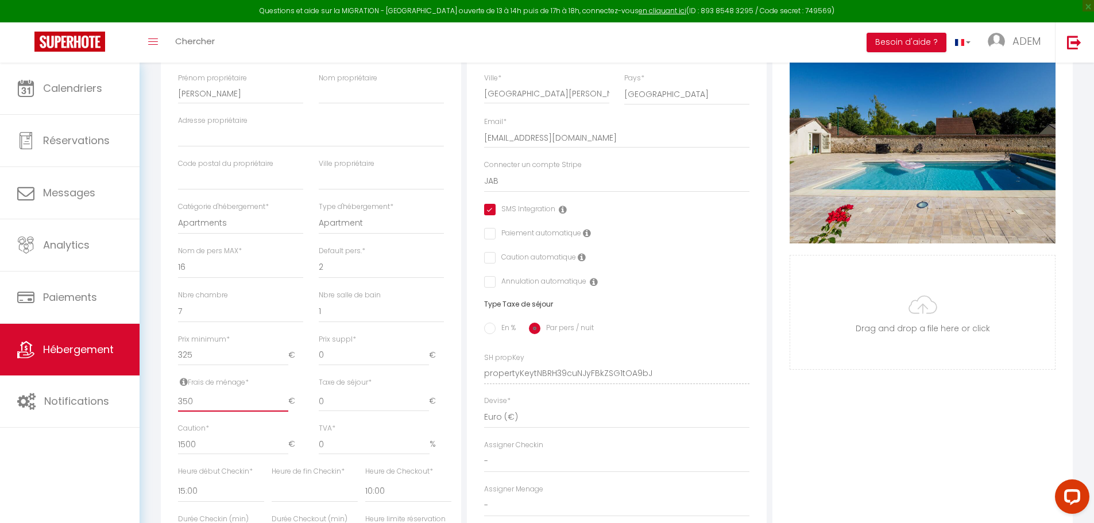
drag, startPoint x: 205, startPoint y: 407, endPoint x: 172, endPoint y: 404, distance: 33.4
click at [168, 412] on div "Détails Nom * La Demeure de Giverny - Collection [PERSON_NAME] propriétaire [PE…" at bounding box center [311, 320] width 300 height 684
type input "4"
select select
checkbox input "true"
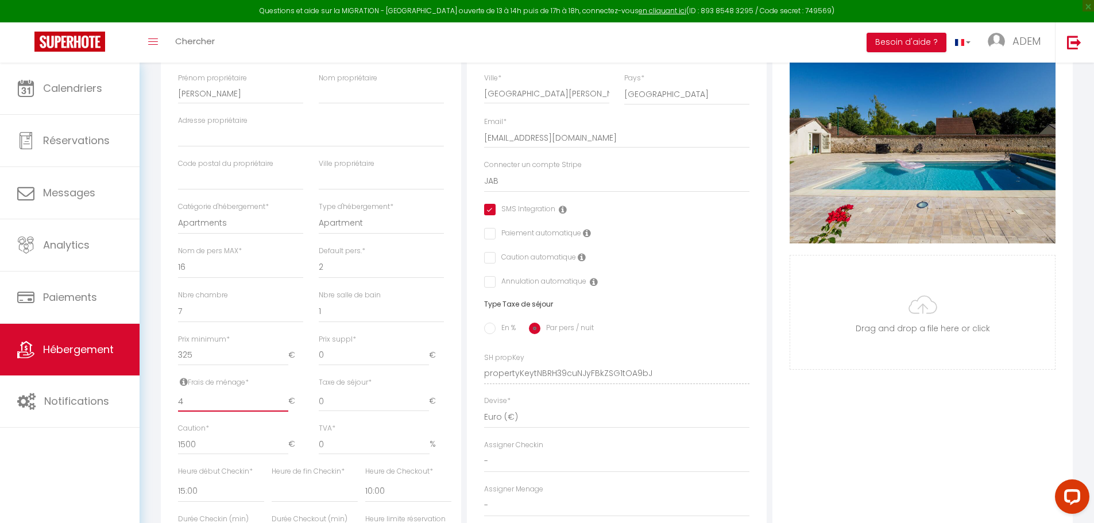
checkbox input "false"
type input "40"
select select
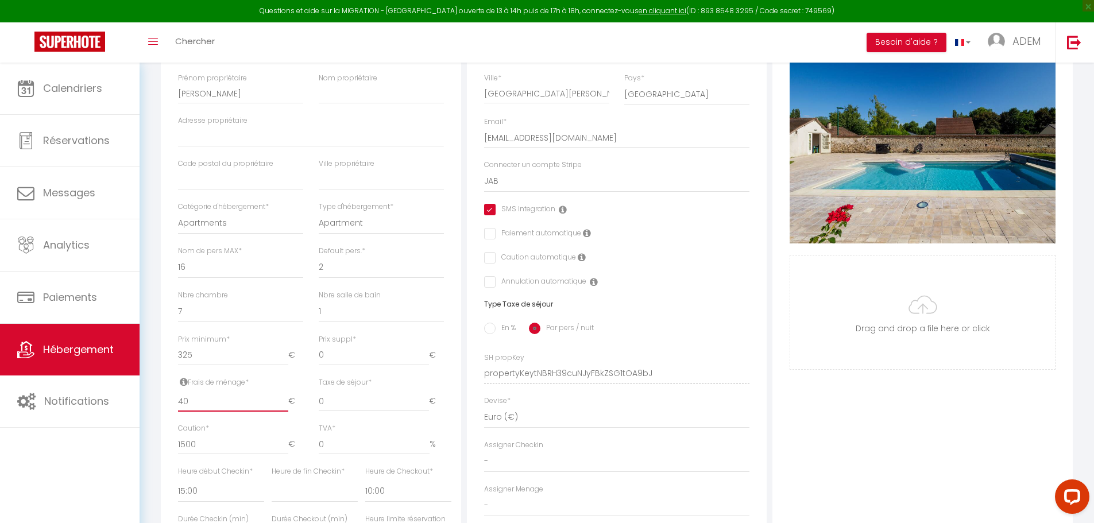
checkbox input "true"
checkbox input "false"
type input "400"
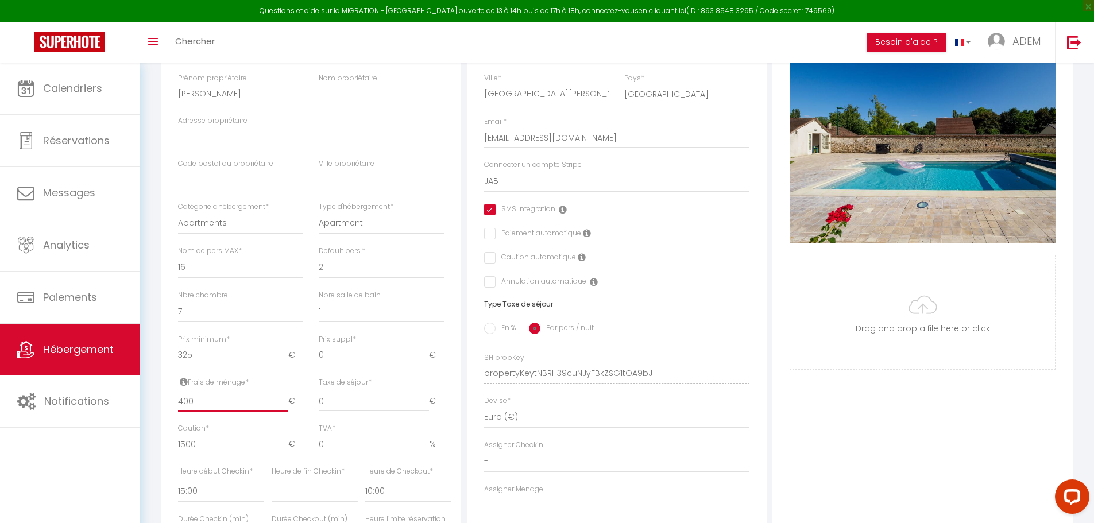
select select
checkbox input "true"
checkbox input "false"
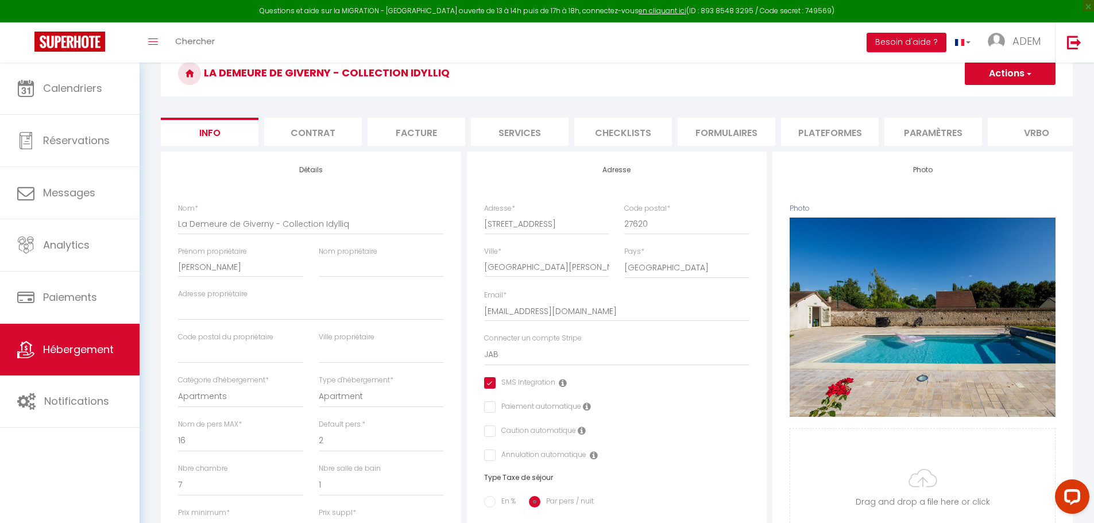
scroll to position [0, 0]
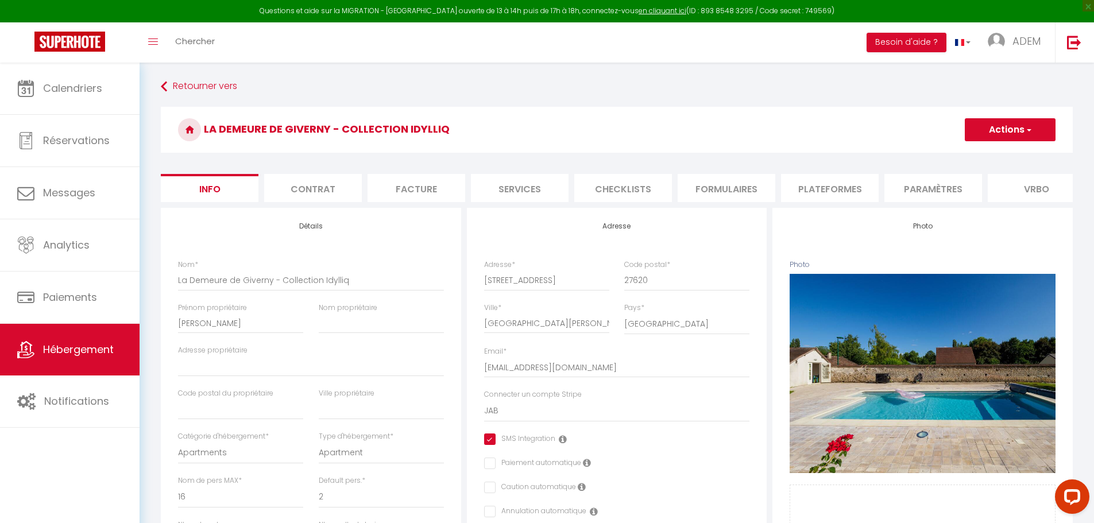
type input "400"
click at [1012, 127] on button "Actions" at bounding box center [1010, 129] width 91 height 23
click at [968, 150] on input "Enregistrer" at bounding box center [964, 154] width 42 height 11
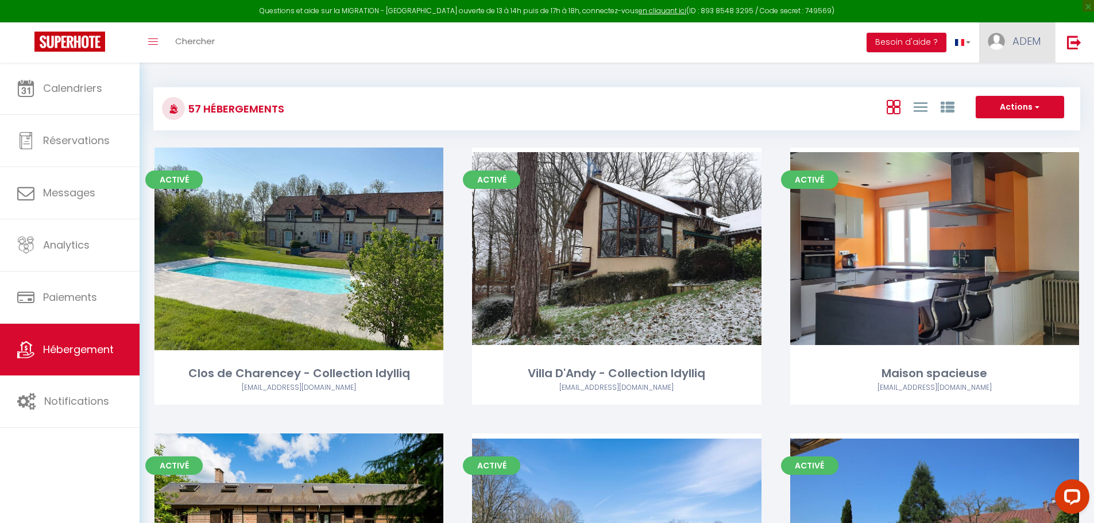
click at [1001, 40] on img at bounding box center [996, 41] width 17 height 17
click at [989, 97] on link "Équipe" at bounding box center [1008, 101] width 85 height 20
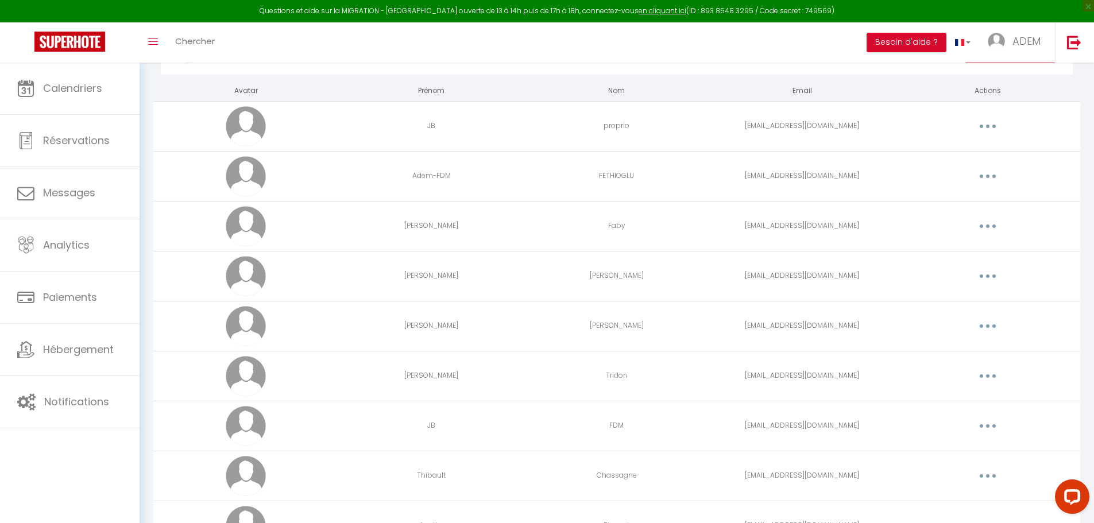
scroll to position [821, 0]
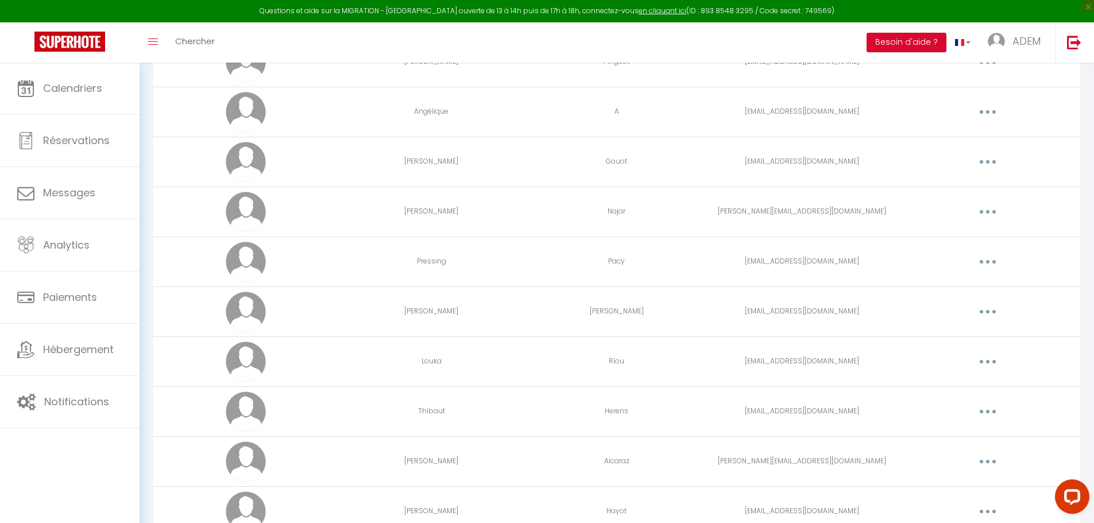
click at [991, 261] on button "button" at bounding box center [988, 262] width 32 height 18
click at [934, 281] on link "Editer" at bounding box center [957, 288] width 85 height 20
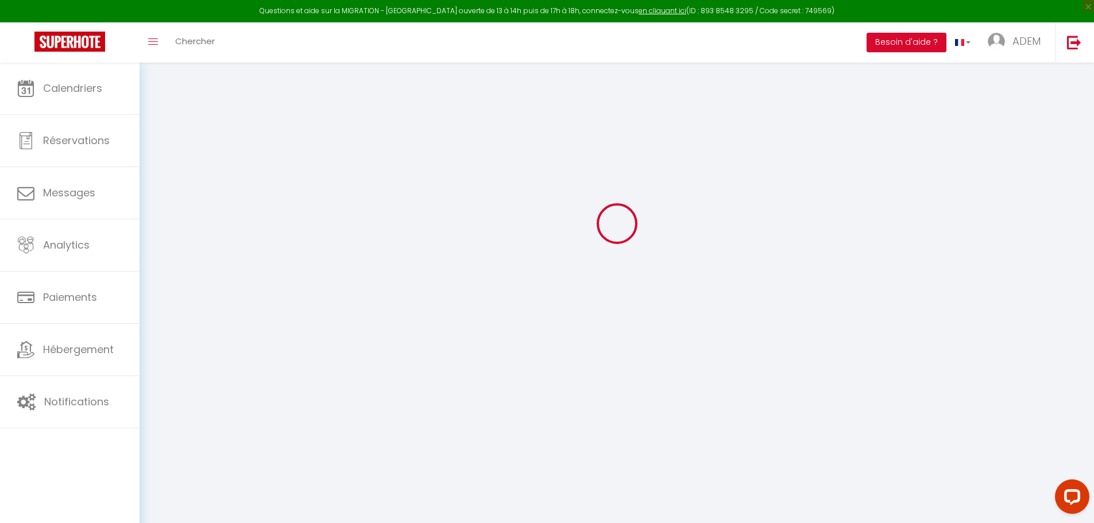
type input "Pressing"
type input "Pacy"
type input "[EMAIL_ADDRESS][DOMAIN_NAME]"
type textarea "[URL][DOMAIN_NAME]"
checkbox input "false"
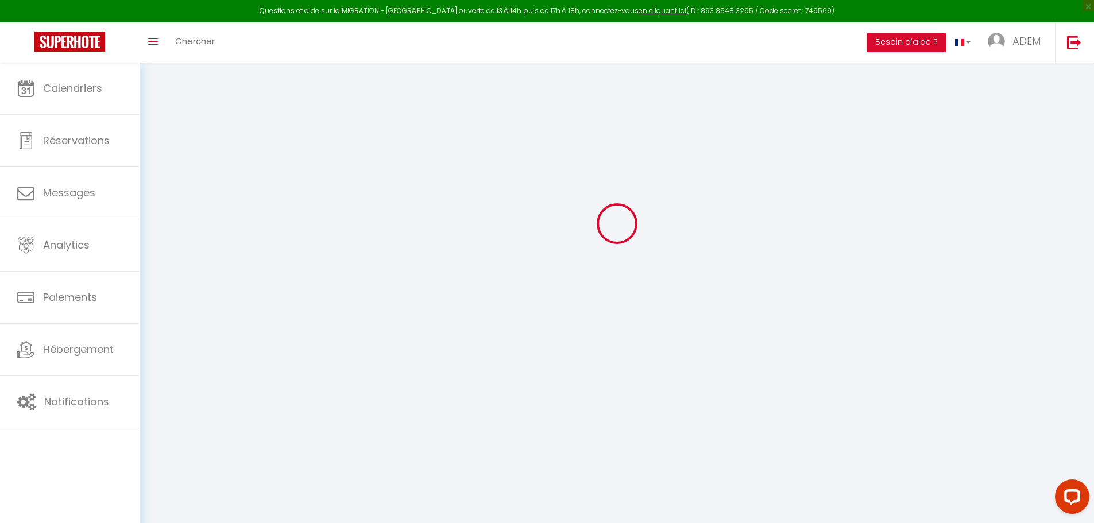
checkbox input "false"
checkbox input "true"
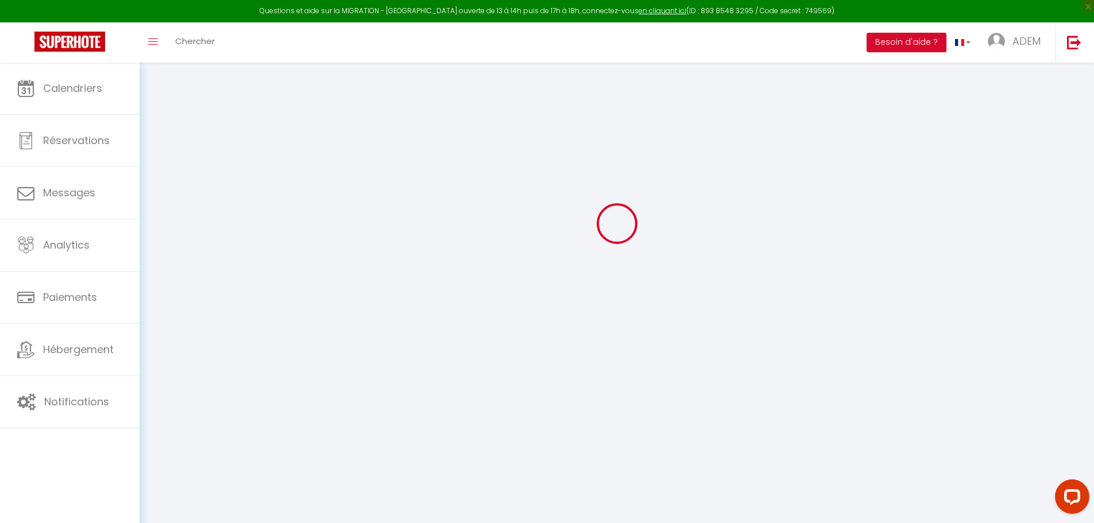
checkbox input "true"
checkbox input "false"
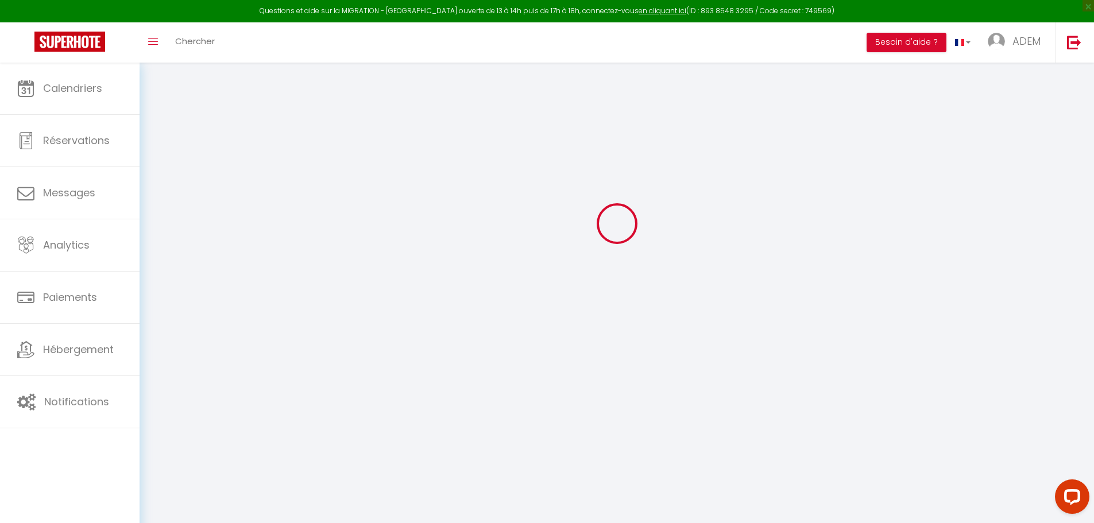
checkbox input "false"
select select
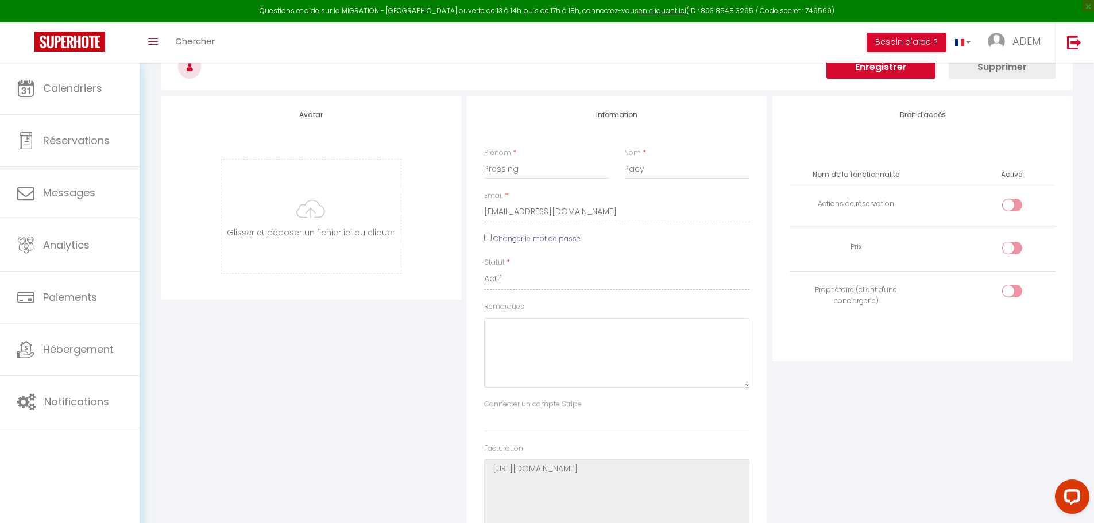
scroll to position [2225, 0]
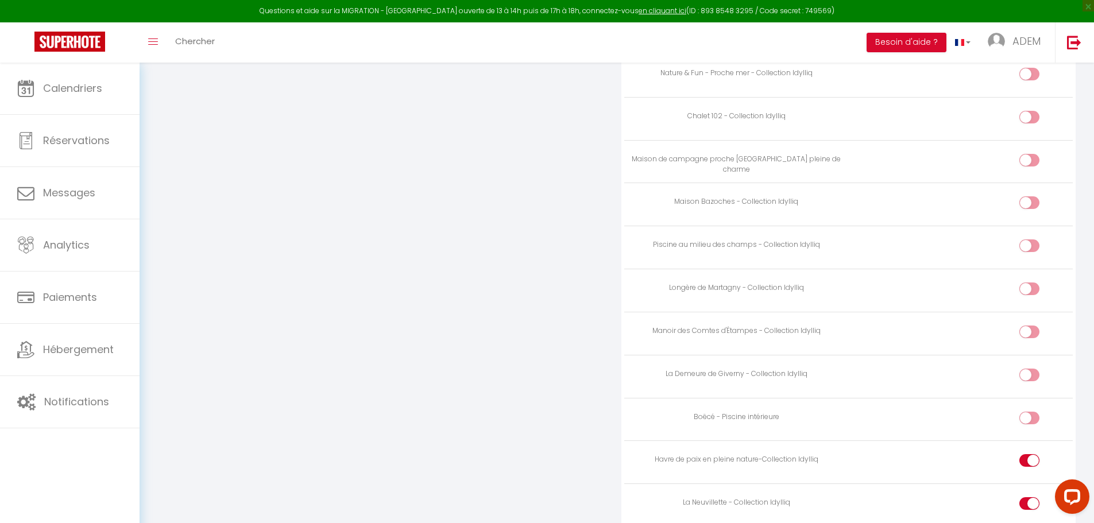
click at [1032, 374] on input "checkbox" at bounding box center [1039, 377] width 20 height 17
checkbox input "true"
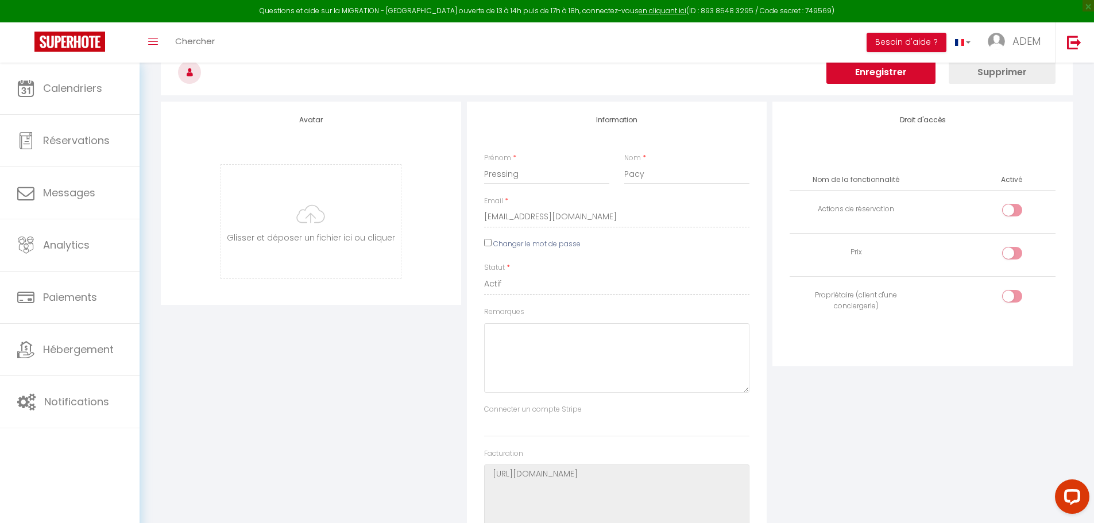
scroll to position [0, 0]
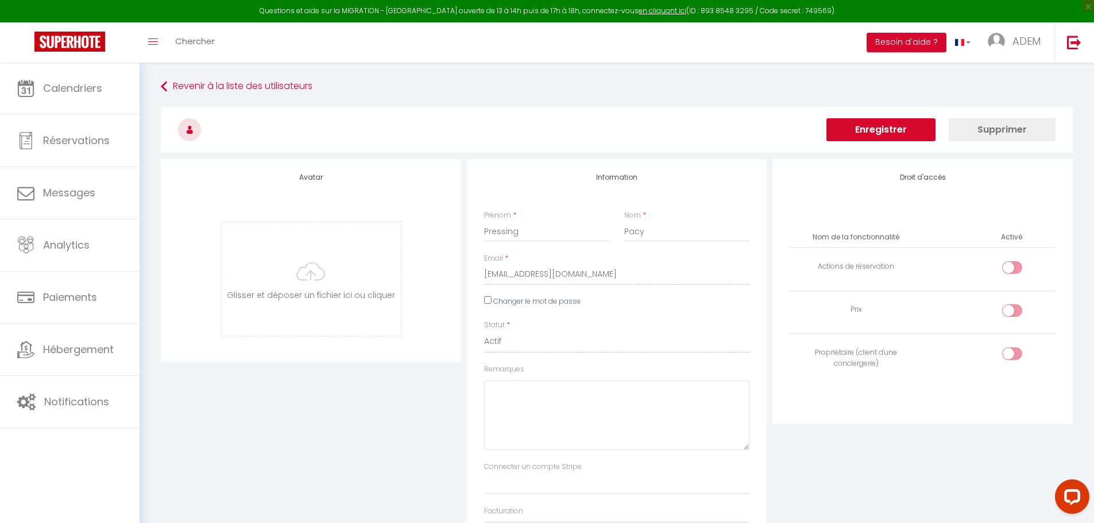
click at [873, 125] on button "Enregistrer" at bounding box center [880, 129] width 109 height 23
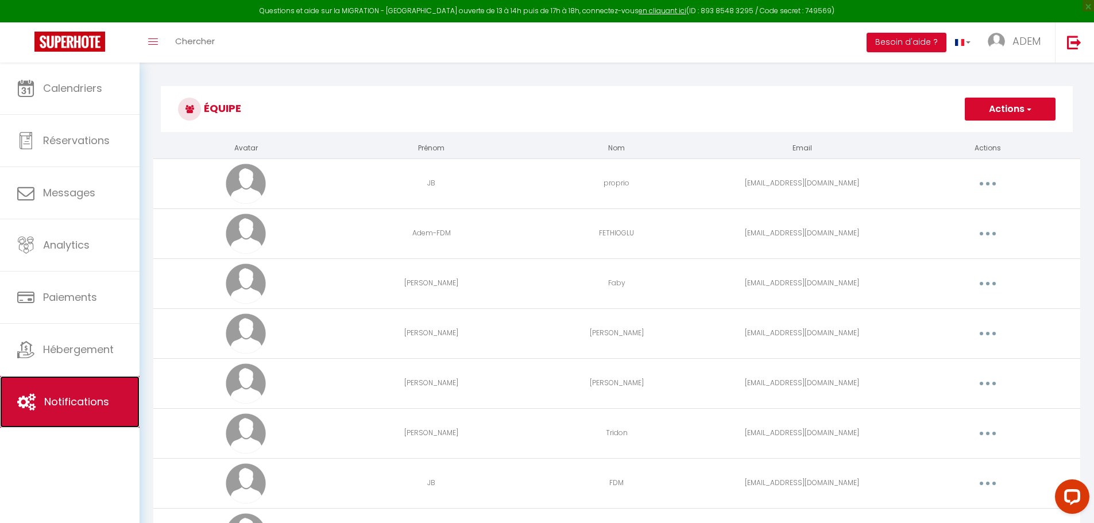
click at [91, 397] on span "Notifications" at bounding box center [76, 401] width 65 height 14
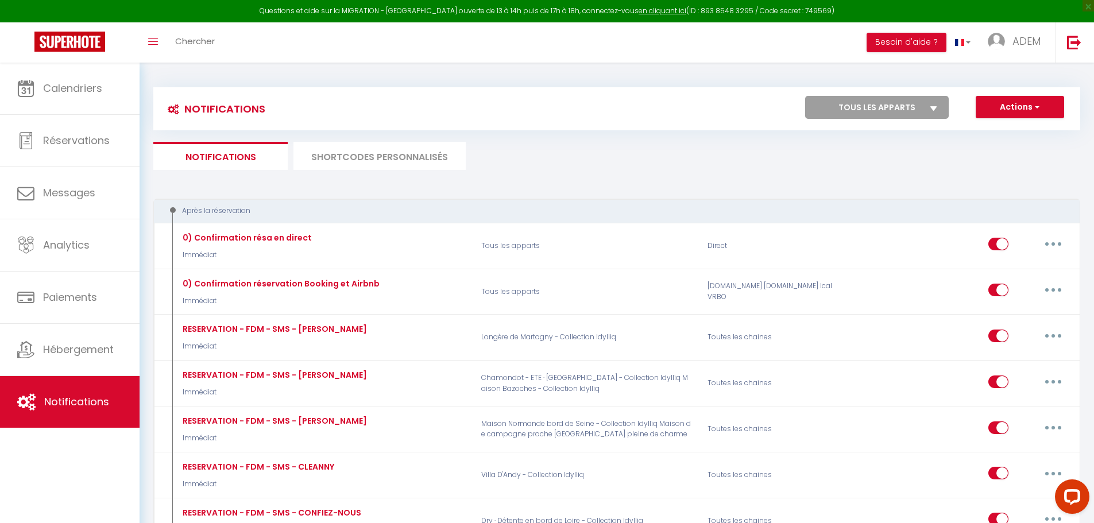
click at [374, 155] on li "SHORTCODES PERSONNALISÉS" at bounding box center [379, 156] width 172 height 28
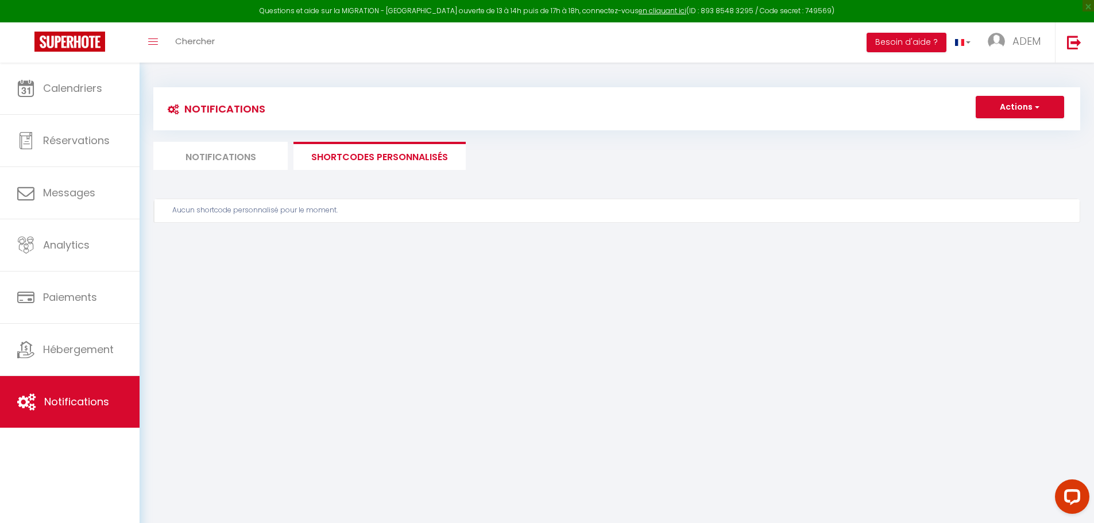
click at [210, 160] on li "Notifications" at bounding box center [220, 156] width 134 height 28
select select
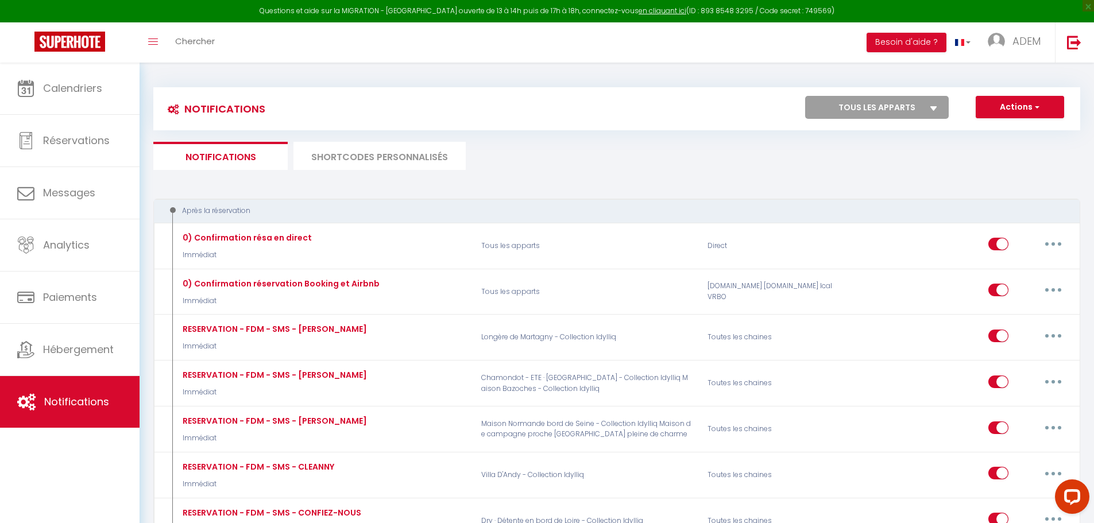
checkbox input "false"
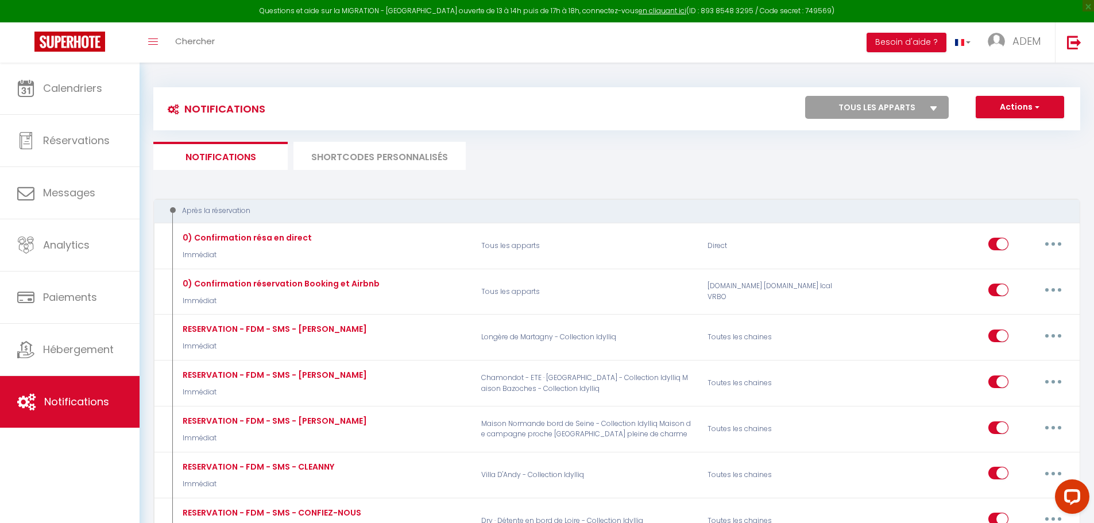
checkbox input "false"
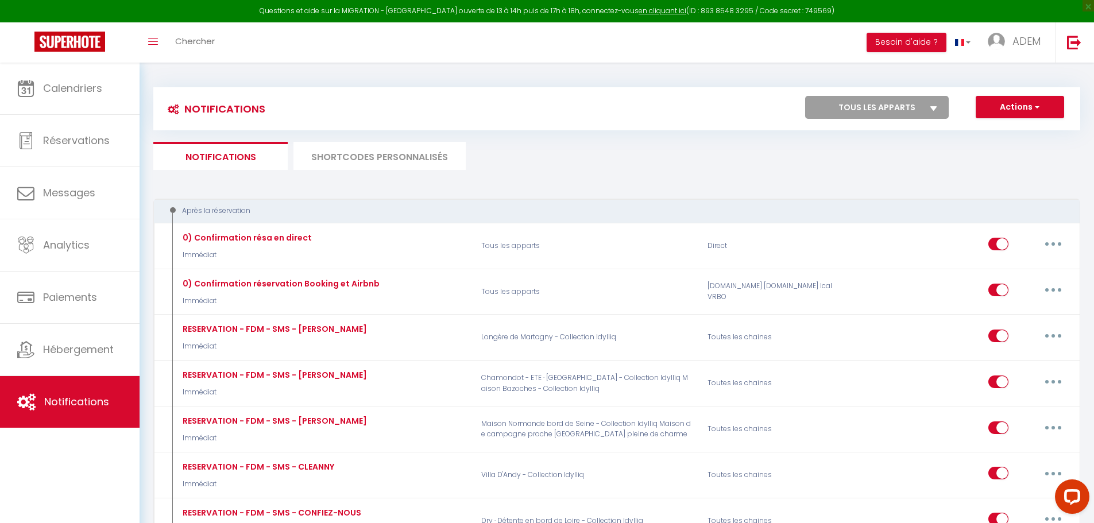
checkbox input "false"
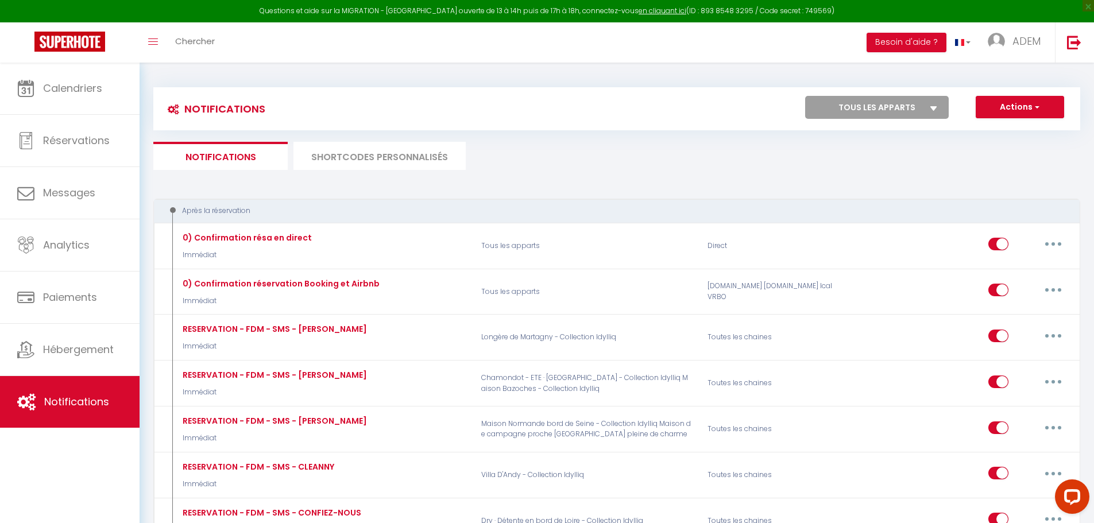
checkbox input "false"
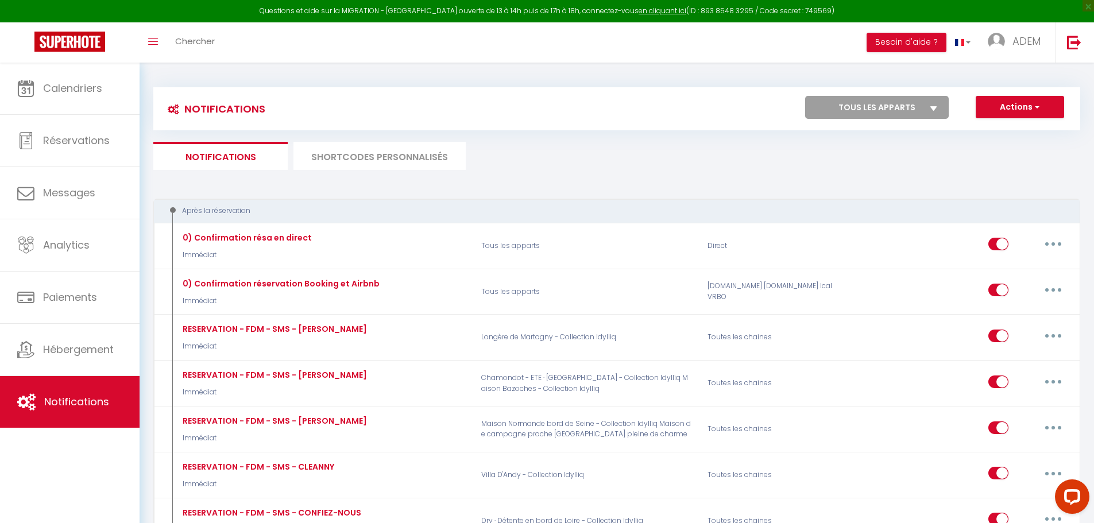
checkbox input "false"
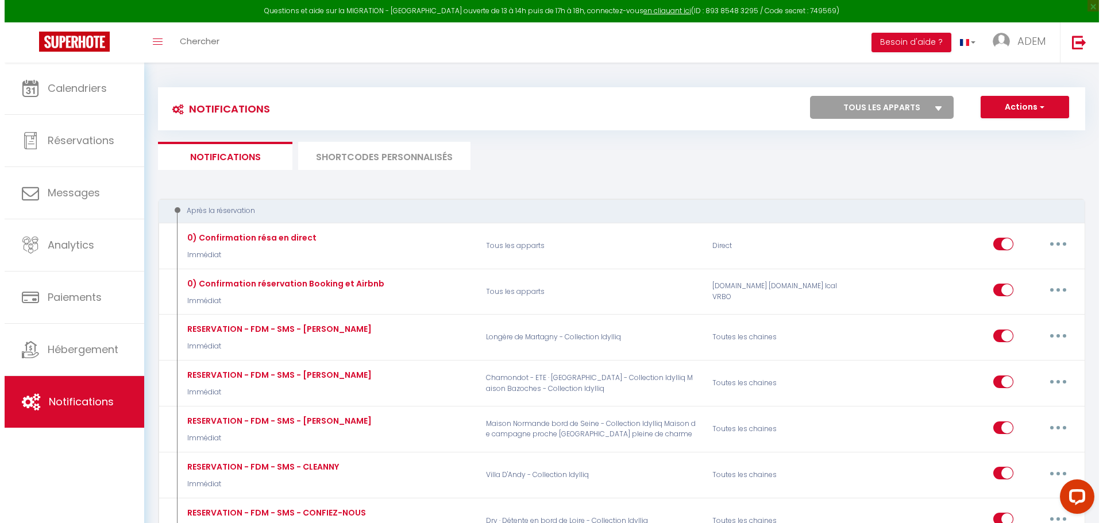
scroll to position [1078, 0]
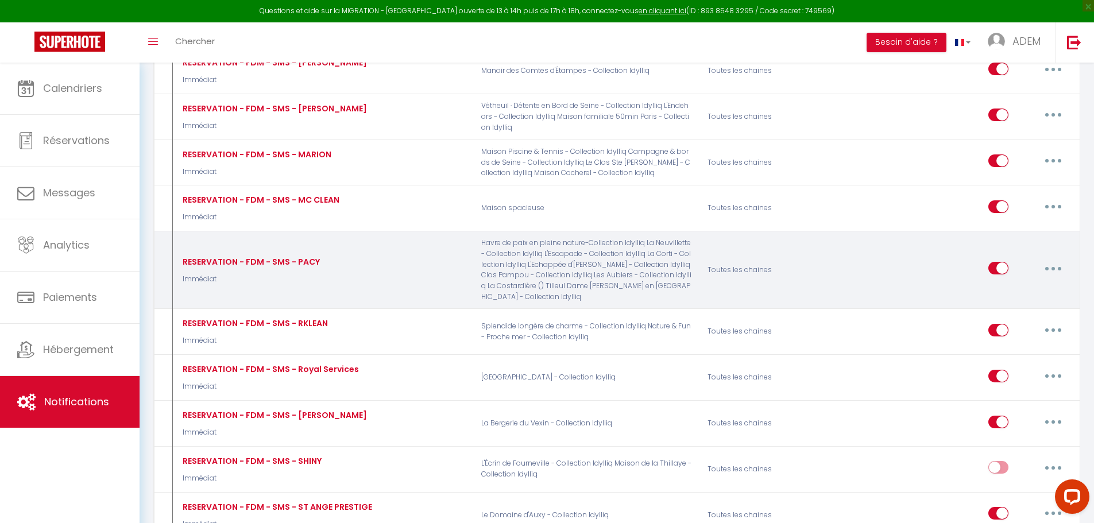
click at [1045, 267] on button "button" at bounding box center [1053, 268] width 32 height 18
click at [1023, 293] on link "Editer" at bounding box center [1023, 295] width 85 height 20
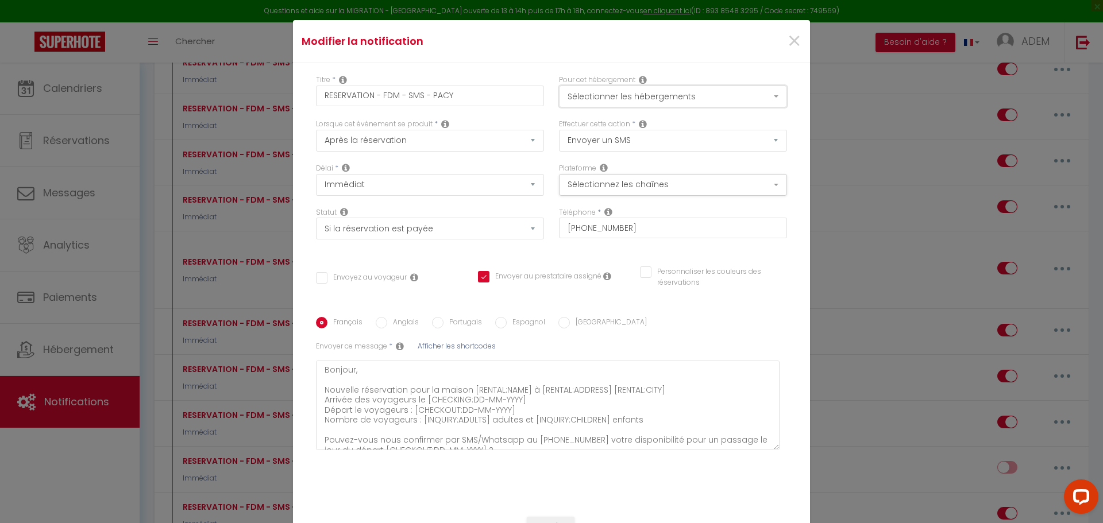
click at [711, 99] on button "Sélectionner les hébergements" at bounding box center [673, 97] width 228 height 22
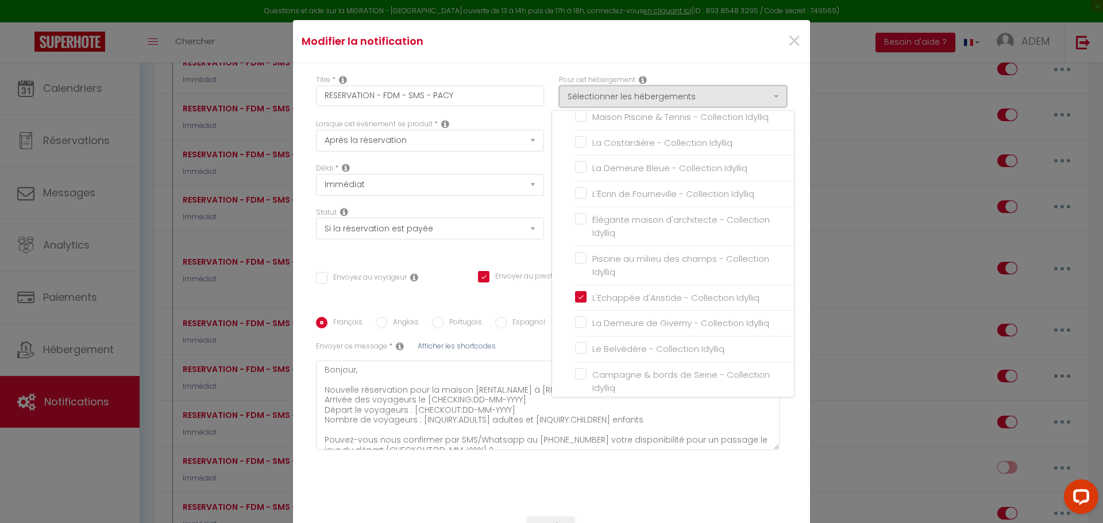
scroll to position [861, 0]
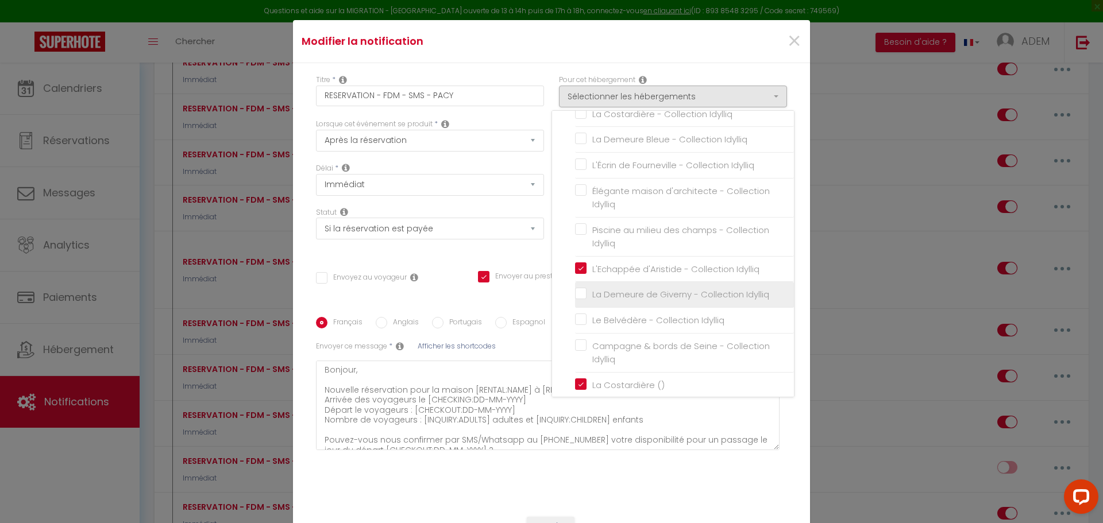
click at [681, 293] on input "La Demeure de Giverny - Collection Idylliq" at bounding box center [684, 294] width 219 height 11
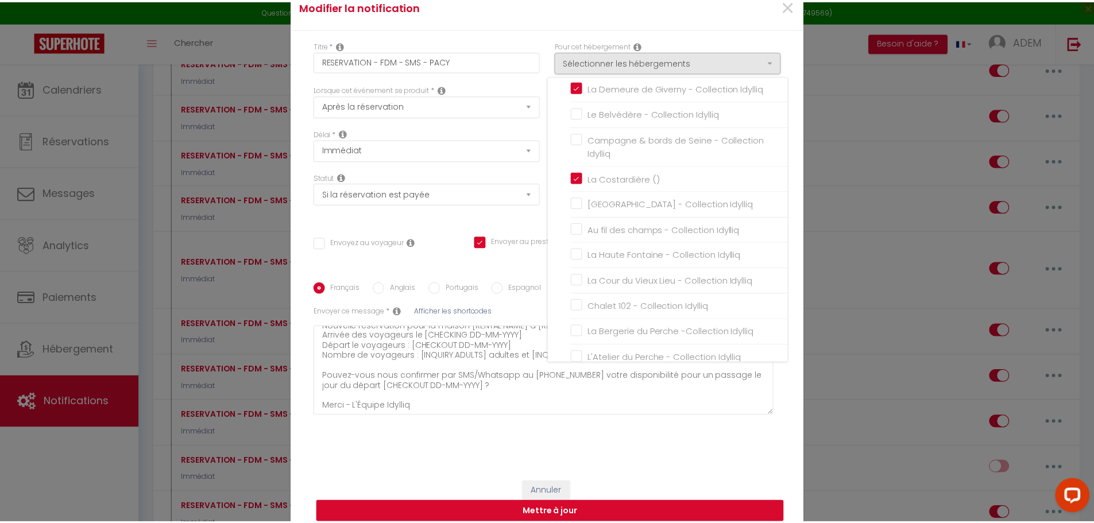
scroll to position [65, 0]
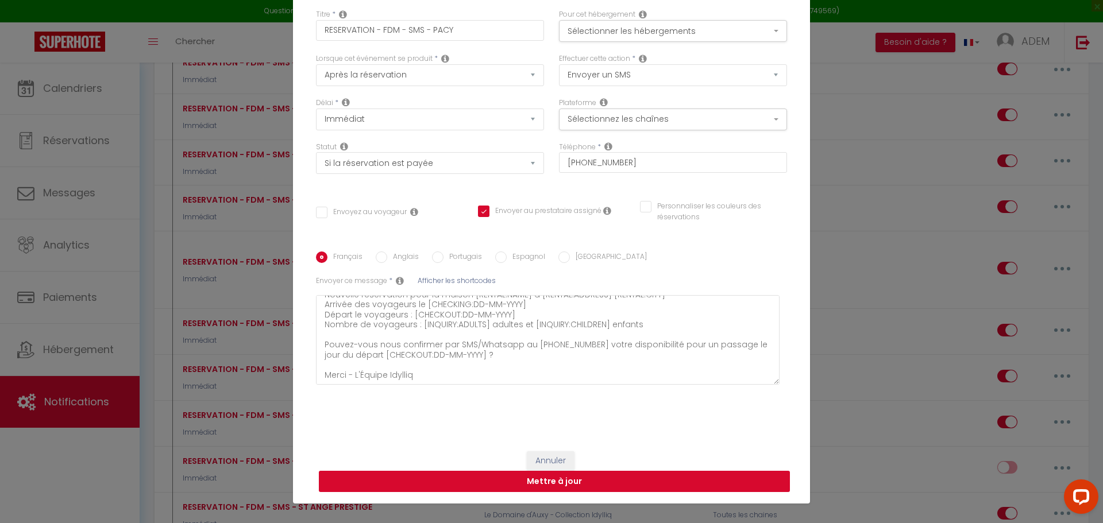
click at [576, 486] on button "Mettre à jour" at bounding box center [554, 482] width 471 height 22
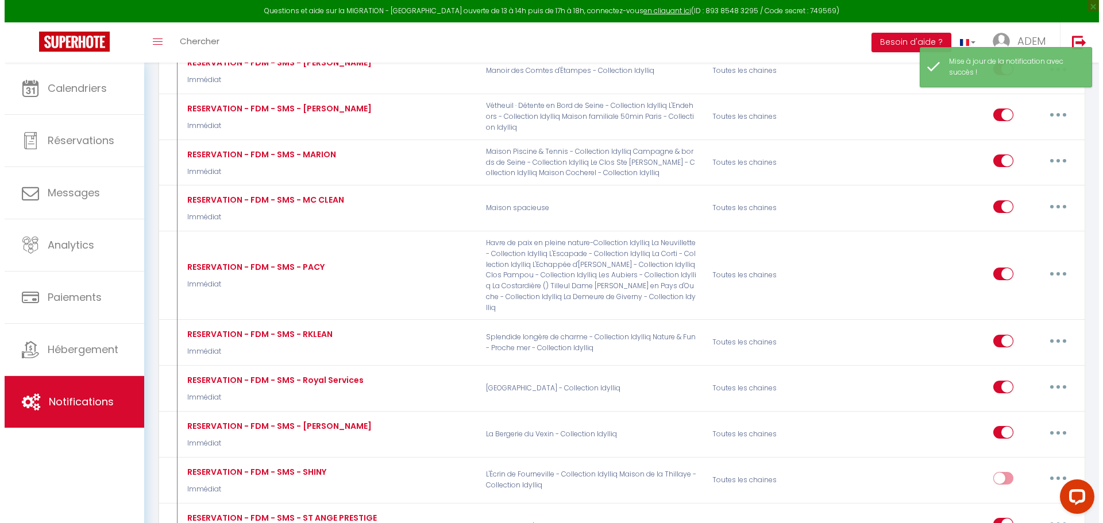
scroll to position [4102, 0]
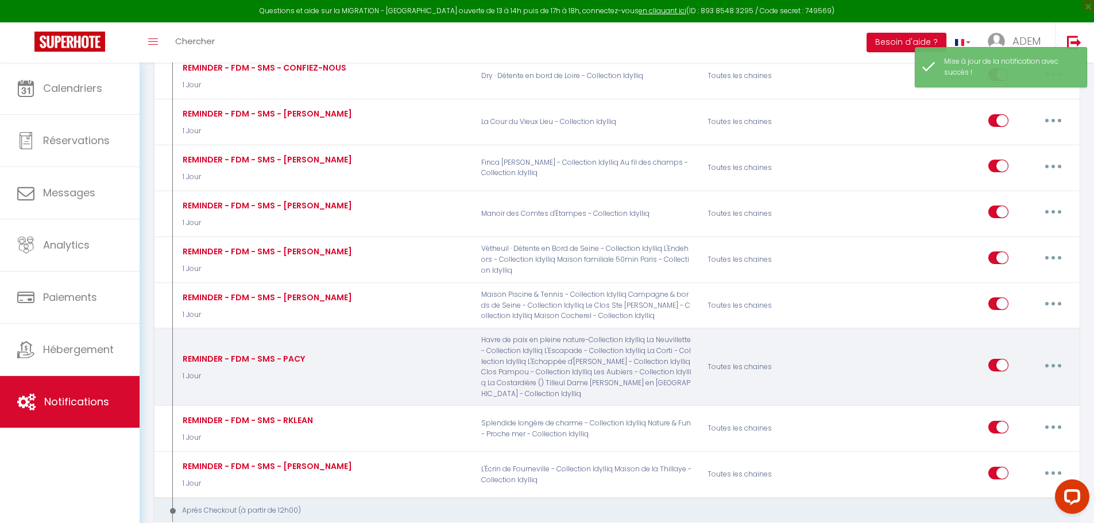
click at [1054, 356] on button "button" at bounding box center [1053, 365] width 32 height 18
click at [1034, 382] on link "Editer" at bounding box center [1023, 392] width 85 height 20
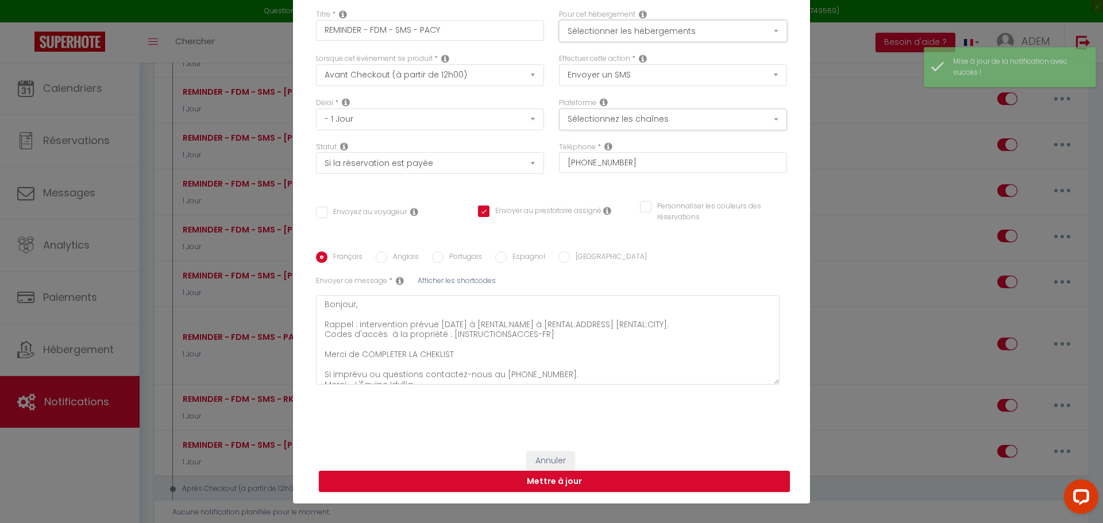
click at [624, 25] on button "Sélectionner les hébergements" at bounding box center [673, 31] width 228 height 22
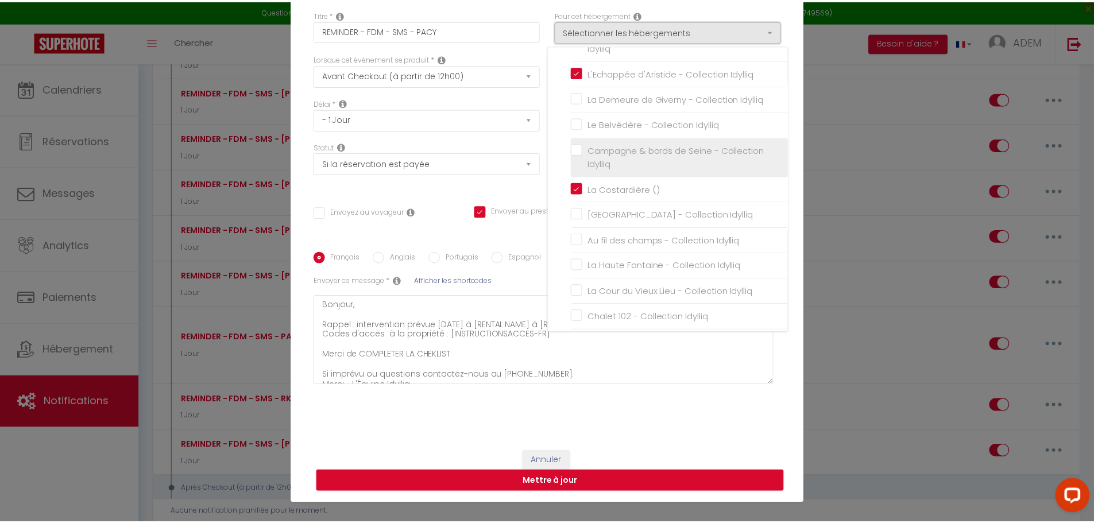
scroll to position [908, 0]
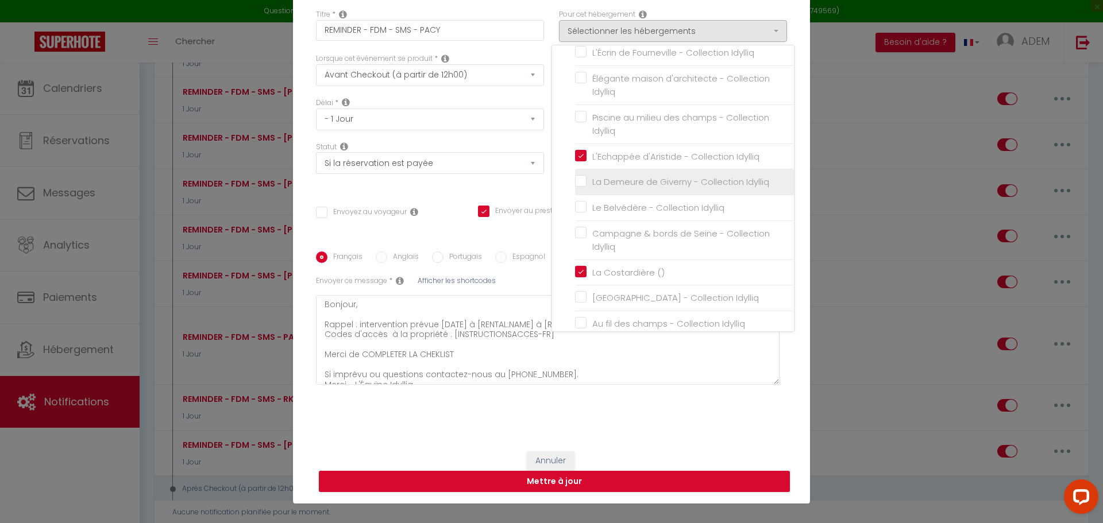
click at [576, 177] on input "La Demeure de Giverny - Collection Idylliq" at bounding box center [684, 181] width 219 height 11
click at [628, 473] on button "Mettre à jour" at bounding box center [554, 482] width 471 height 22
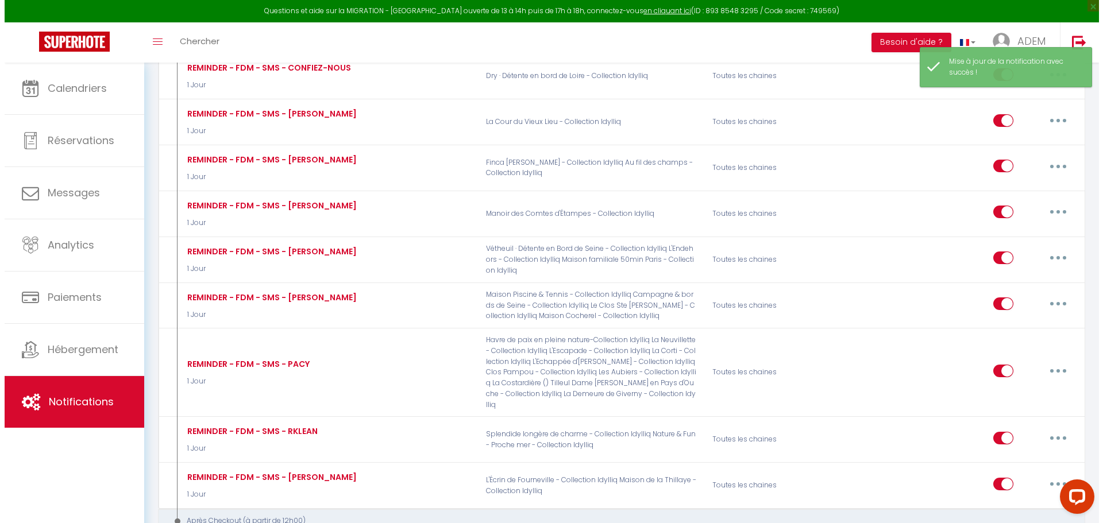
scroll to position [5904, 0]
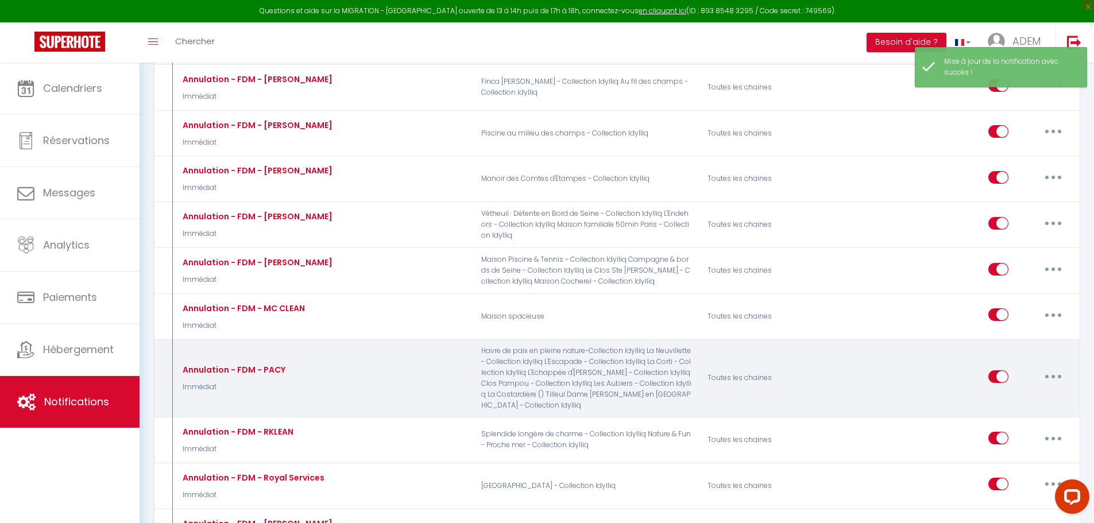
click at [1044, 368] on button "button" at bounding box center [1053, 377] width 32 height 18
click at [1025, 393] on link "Editer" at bounding box center [1023, 403] width 85 height 20
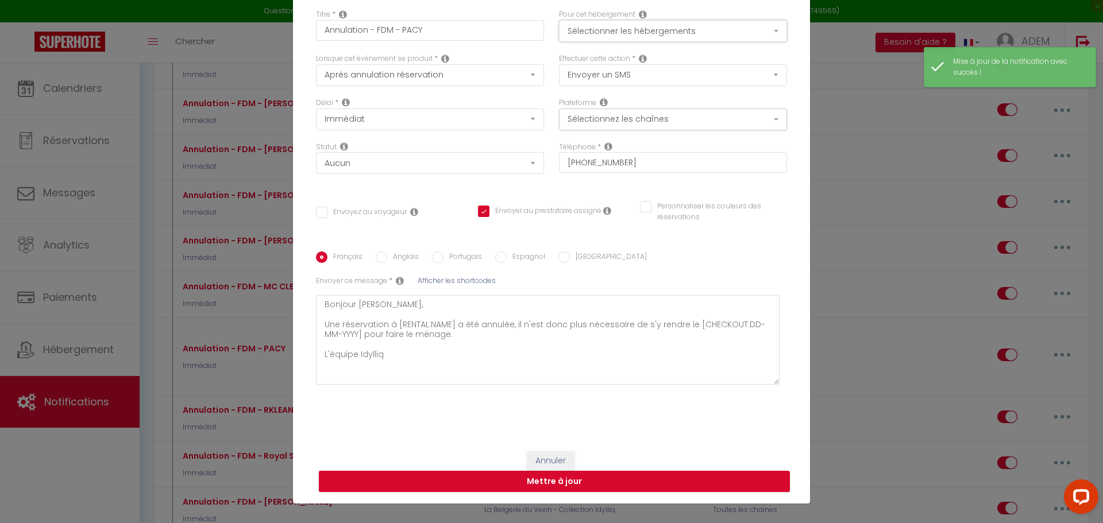
click at [669, 32] on button "Sélectionner les hébergements" at bounding box center [673, 31] width 228 height 22
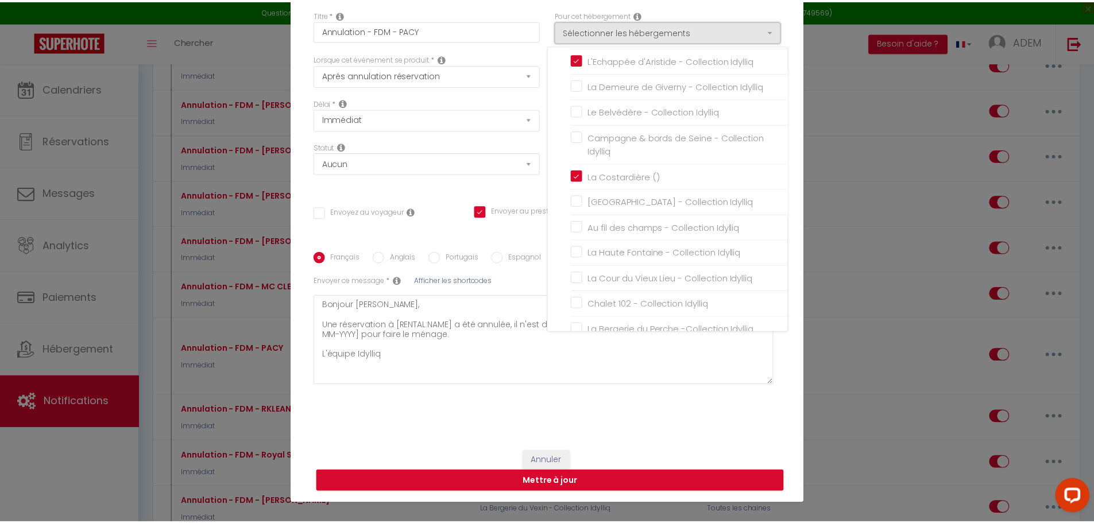
scroll to position [966, 0]
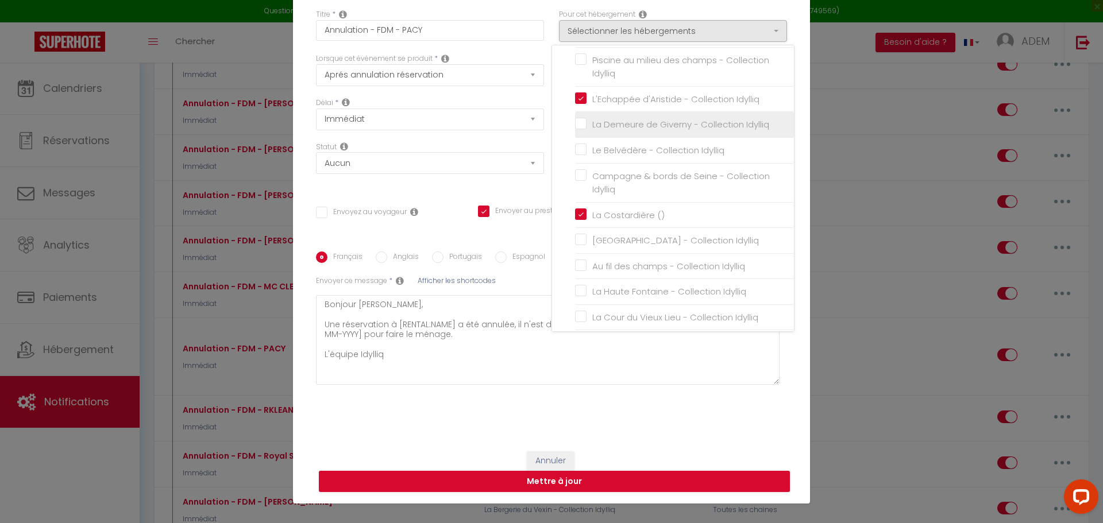
click at [578, 122] on input "La Demeure de Giverny - Collection Idylliq" at bounding box center [684, 124] width 219 height 11
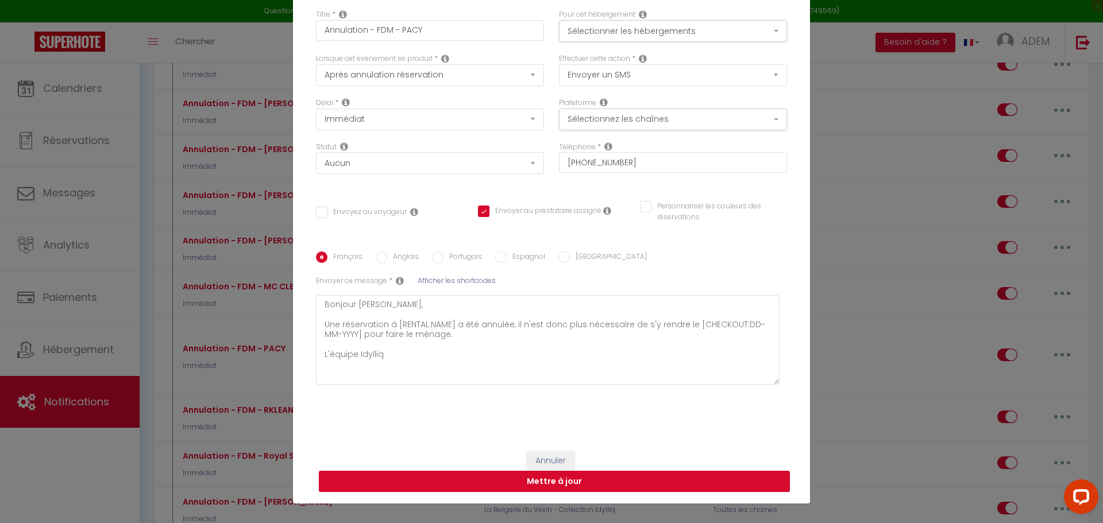
click at [616, 481] on button "Mettre à jour" at bounding box center [554, 482] width 471 height 22
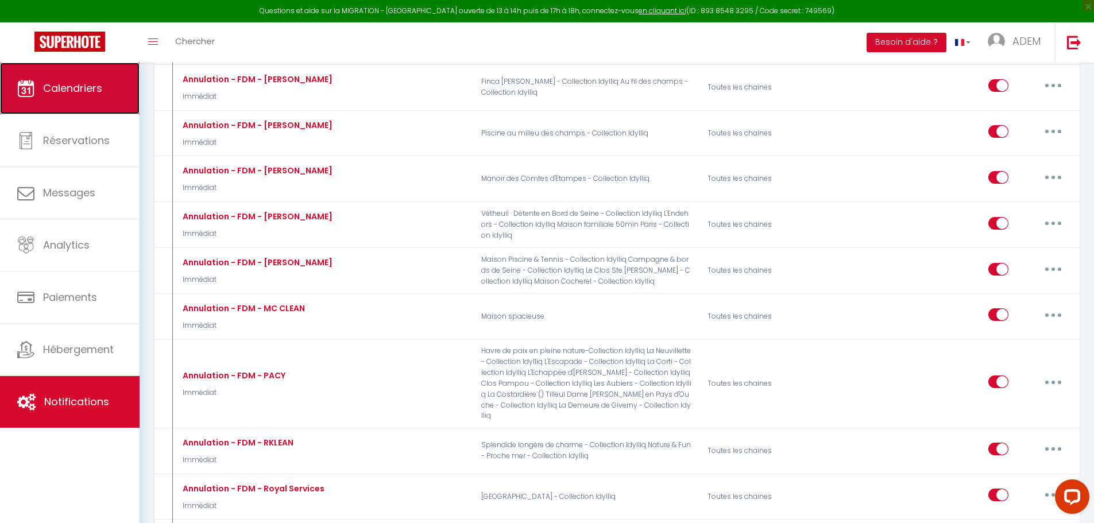
click at [88, 87] on span "Calendriers" at bounding box center [72, 88] width 59 height 14
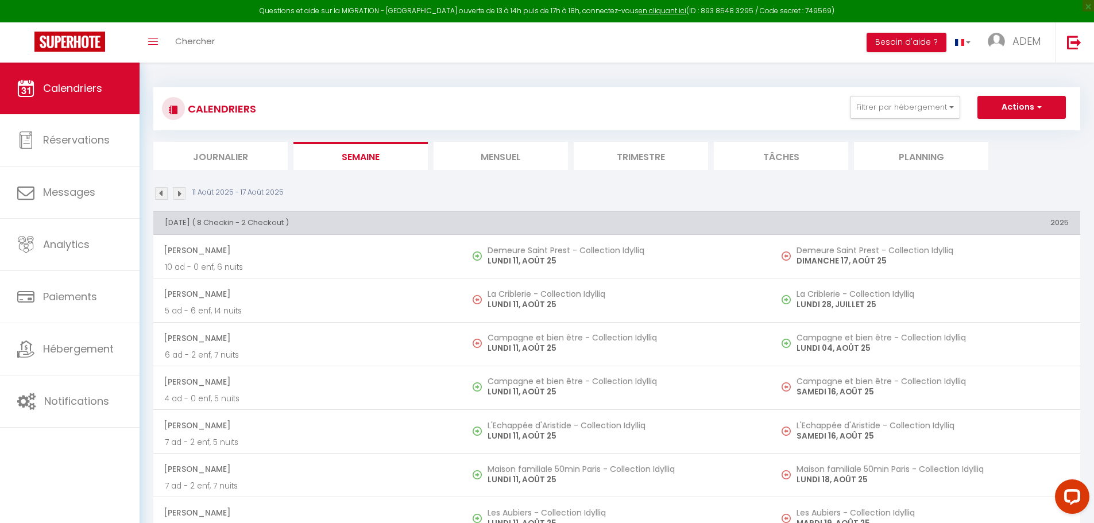
click at [499, 149] on li "Mensuel" at bounding box center [501, 156] width 134 height 28
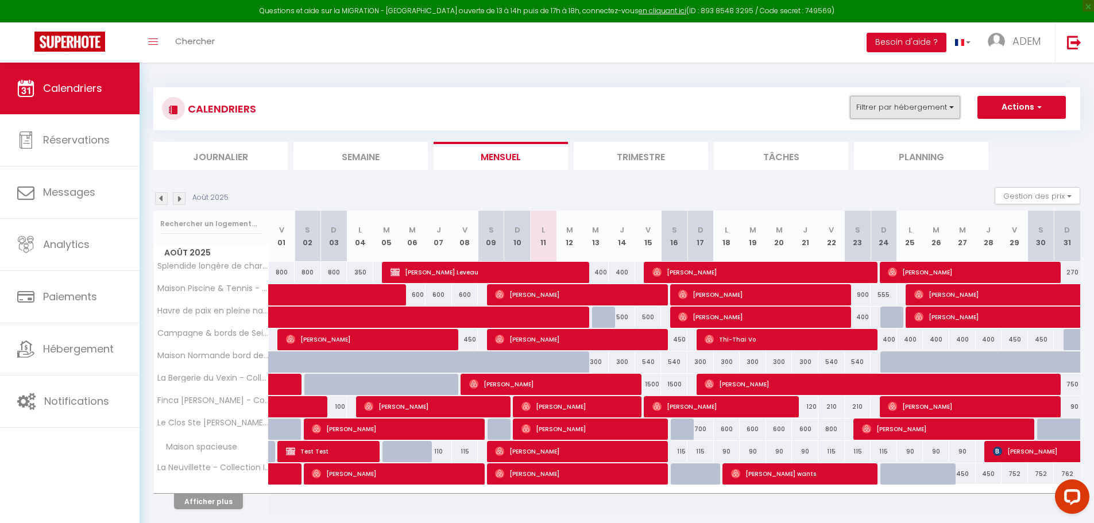
click at [941, 113] on button "Filtrer par hébergement" at bounding box center [905, 107] width 110 height 23
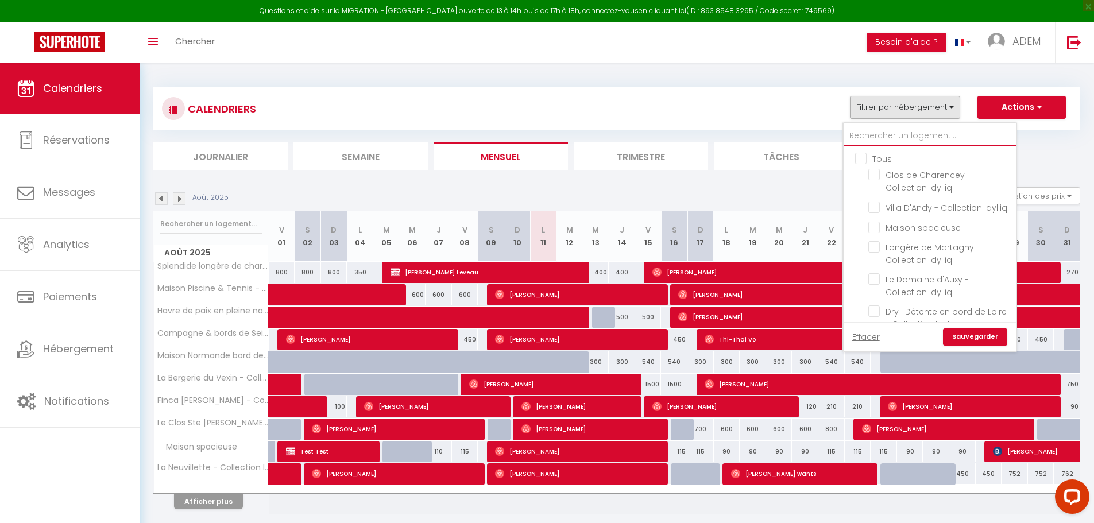
click at [878, 127] on input "text" at bounding box center [930, 136] width 172 height 21
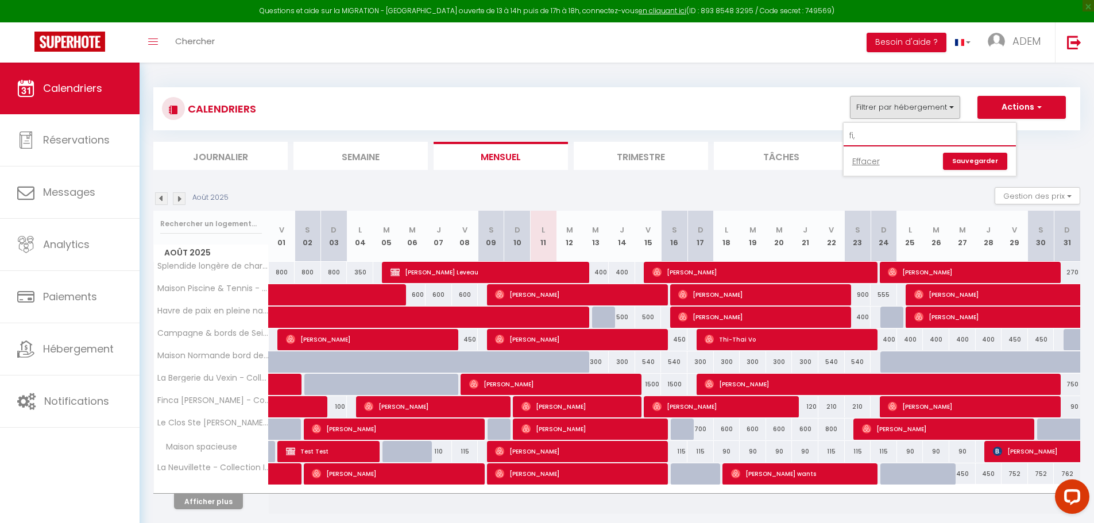
click at [882, 133] on input "fi," at bounding box center [930, 136] width 172 height 21
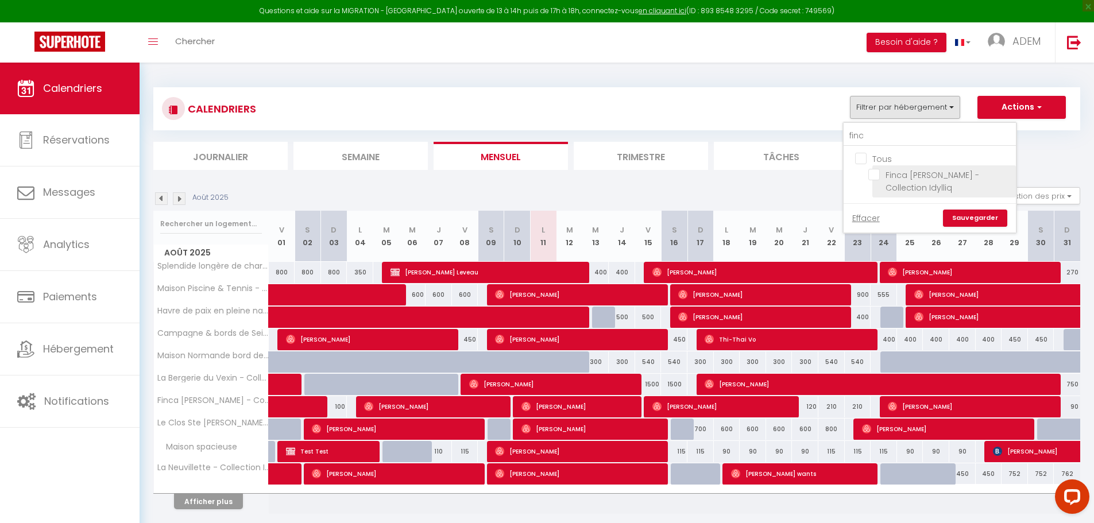
click at [878, 179] on input "Finca [PERSON_NAME] - Collection Idylliq" at bounding box center [940, 174] width 144 height 11
click at [956, 210] on link "Sauvegarder" at bounding box center [975, 218] width 64 height 17
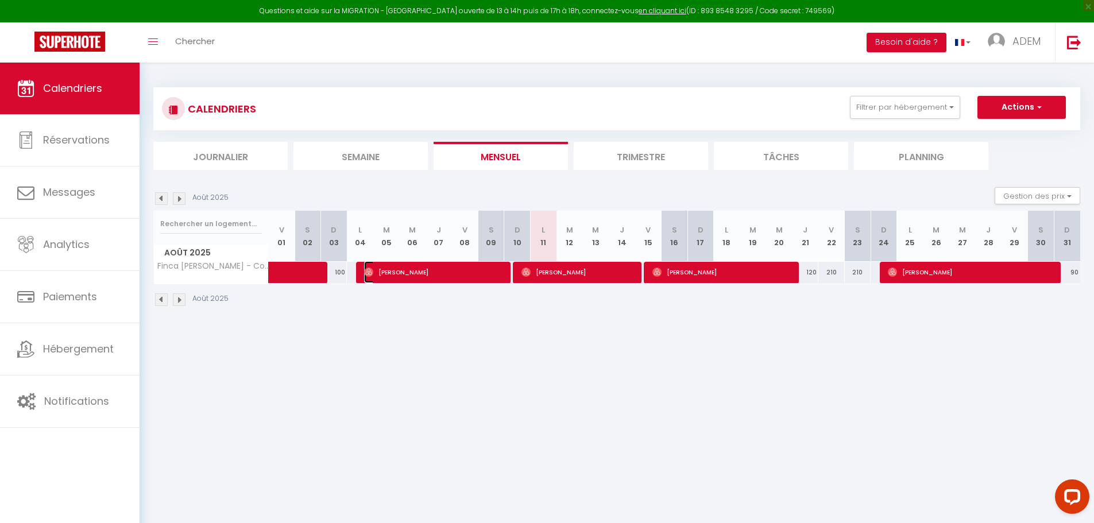
click at [457, 268] on span "[PERSON_NAME]" at bounding box center [434, 272] width 141 height 22
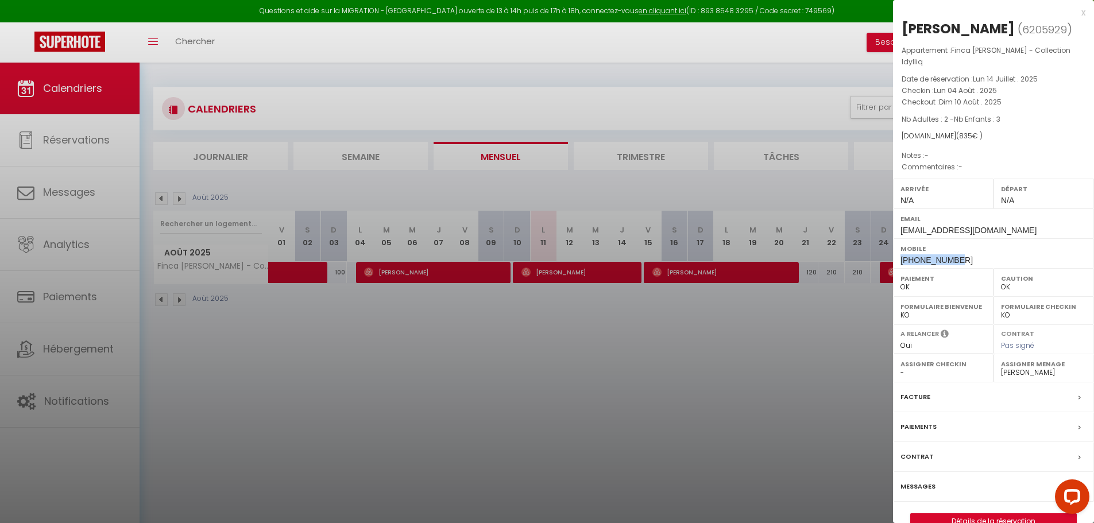
drag, startPoint x: 942, startPoint y: 248, endPoint x: 893, endPoint y: 249, distance: 49.4
click at [893, 249] on div "Mobile [PHONE_NUMBER]" at bounding box center [993, 253] width 201 height 30
copy span "[PHONE_NUMBER]"
click at [501, 341] on div at bounding box center [547, 261] width 1094 height 523
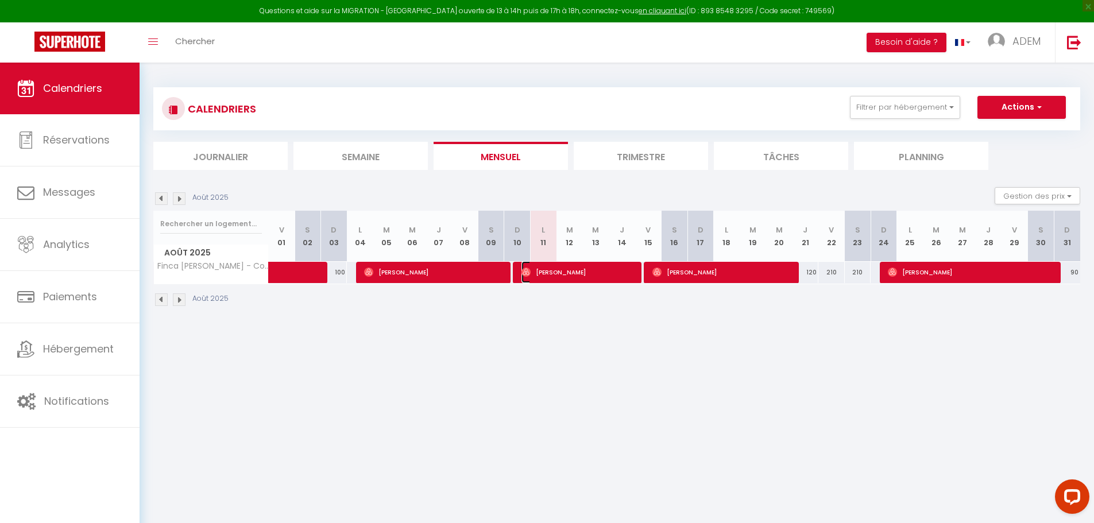
click at [566, 273] on span "[PERSON_NAME]" at bounding box center [578, 272] width 114 height 22
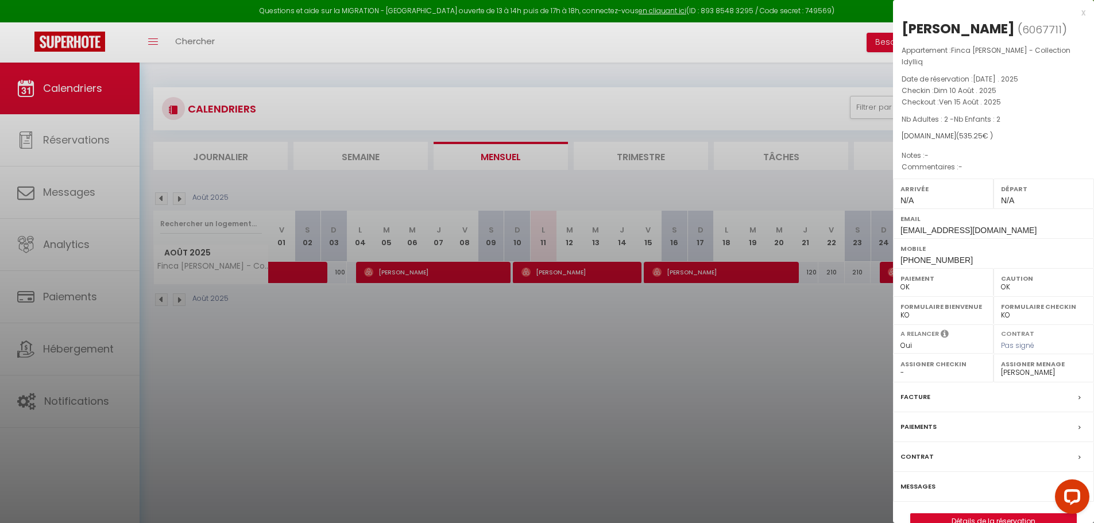
click at [930, 243] on label "Mobile" at bounding box center [993, 248] width 186 height 11
click at [931, 256] on span "[PHONE_NUMBER]" at bounding box center [936, 260] width 72 height 9
copy span "594694927610"
click at [816, 155] on div at bounding box center [547, 261] width 1094 height 523
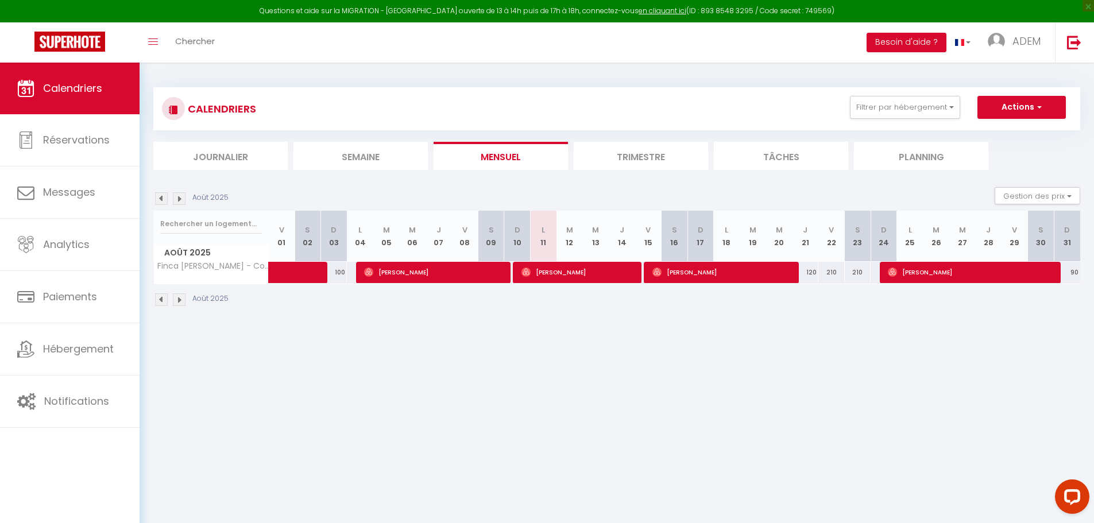
click at [918, 110] on body "Questions et aide sur la MIGRATION - [GEOGRAPHIC_DATA] ouverte de 13 à 14h puis…" at bounding box center [547, 324] width 1094 height 523
click at [915, 110] on button "Filtrer par hébergement" at bounding box center [905, 107] width 110 height 23
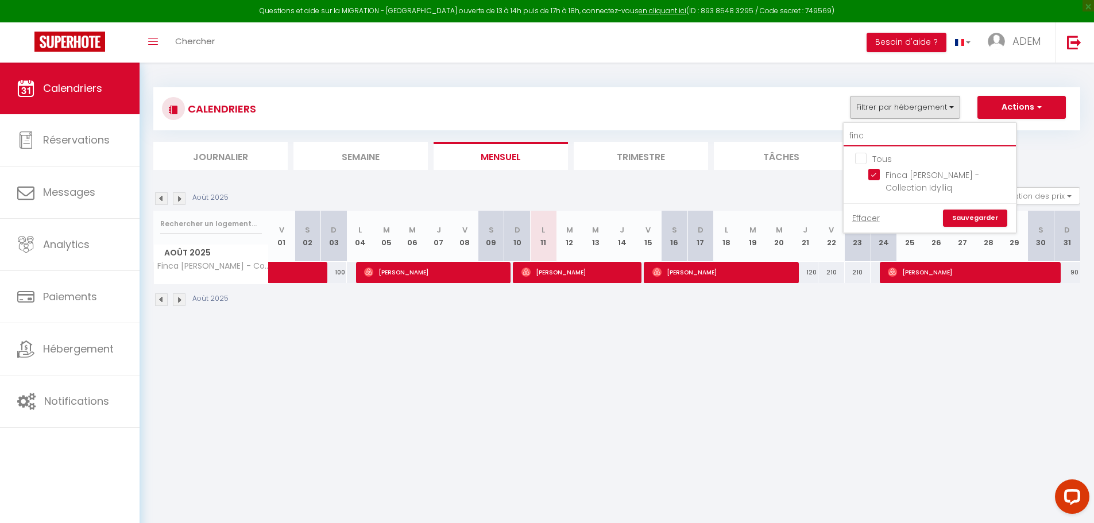
click at [876, 137] on input "finc" at bounding box center [930, 136] width 172 height 21
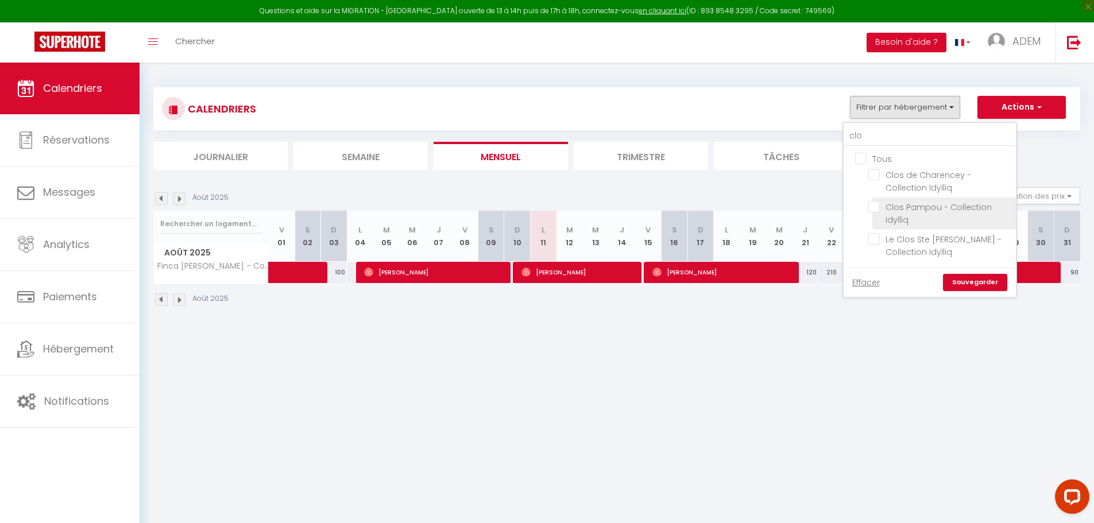
click at [878, 207] on input "Clos Pampou - Collection Idylliq" at bounding box center [940, 206] width 144 height 11
click at [967, 286] on link "Sauvegarder" at bounding box center [975, 282] width 64 height 17
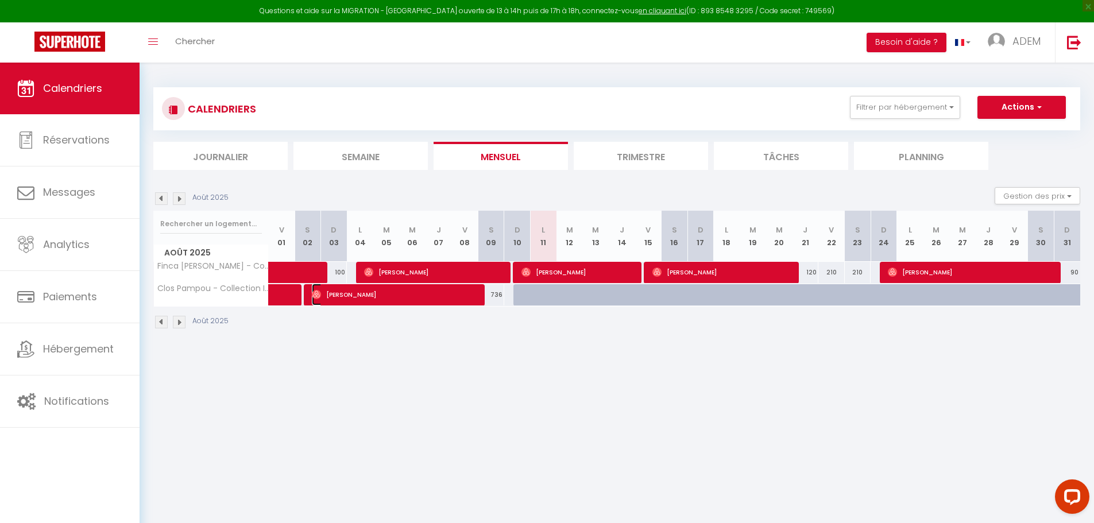
click at [464, 295] on span "[PERSON_NAME]" at bounding box center [395, 295] width 167 height 22
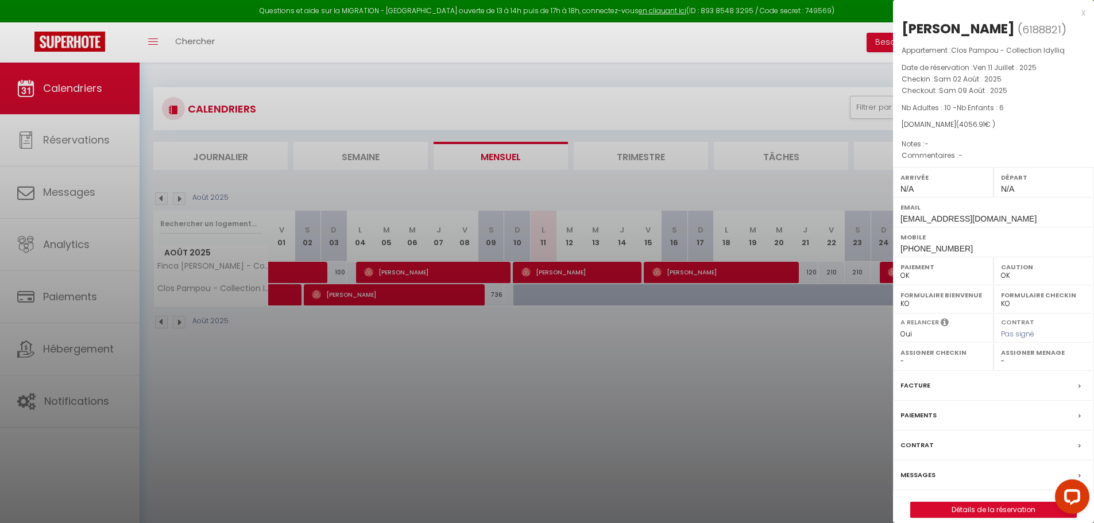
click at [945, 249] on span "[PHONE_NUMBER]" at bounding box center [936, 248] width 72 height 9
copy span "32477637173"
click at [776, 130] on div at bounding box center [547, 261] width 1094 height 523
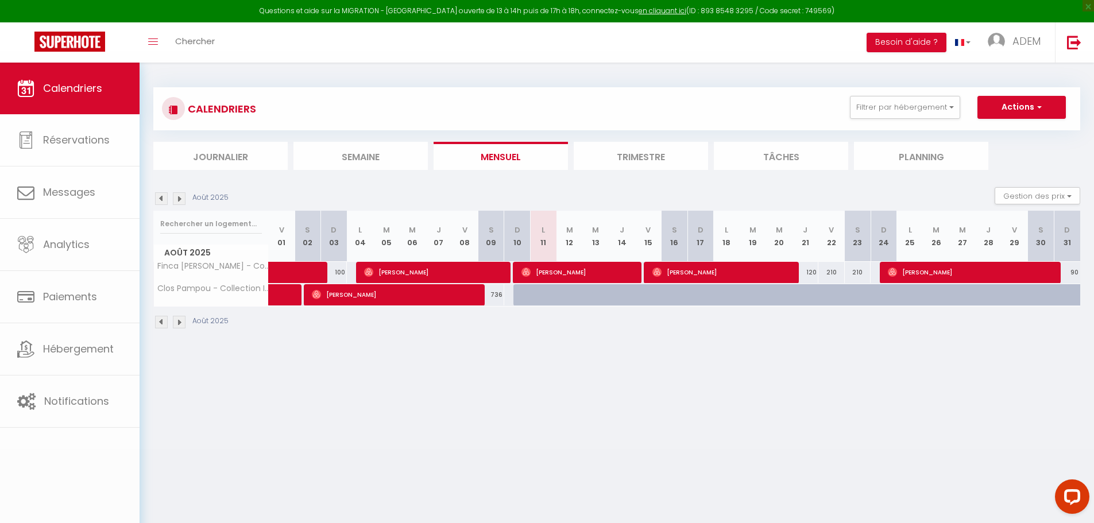
click at [919, 95] on body "Questions et aide sur la MIGRATION - [GEOGRAPHIC_DATA] ouverte de 13 à 14h puis…" at bounding box center [547, 324] width 1094 height 523
click at [914, 114] on button "Filtrer par hébergement" at bounding box center [905, 107] width 110 height 23
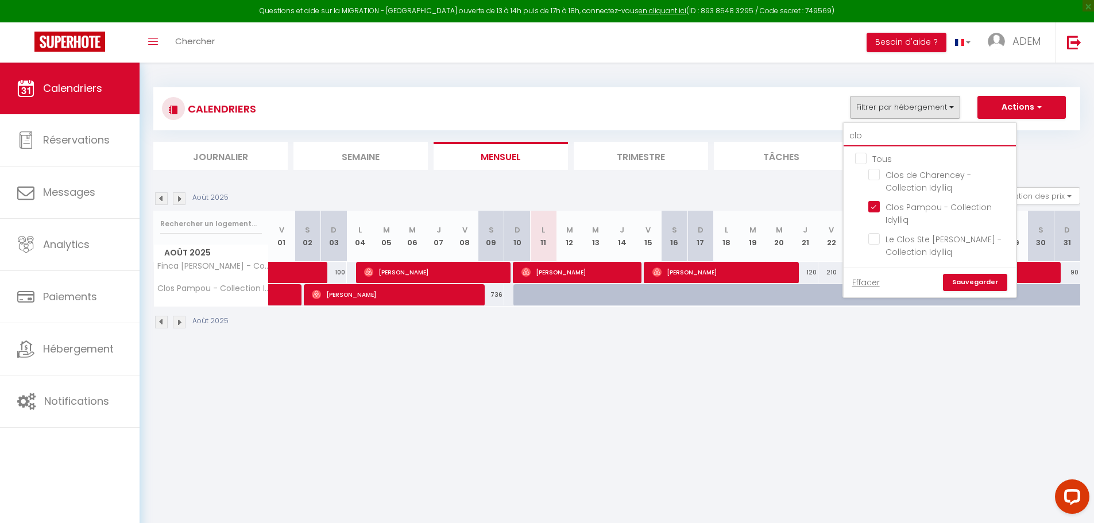
click at [914, 137] on input "clo" at bounding box center [930, 136] width 172 height 21
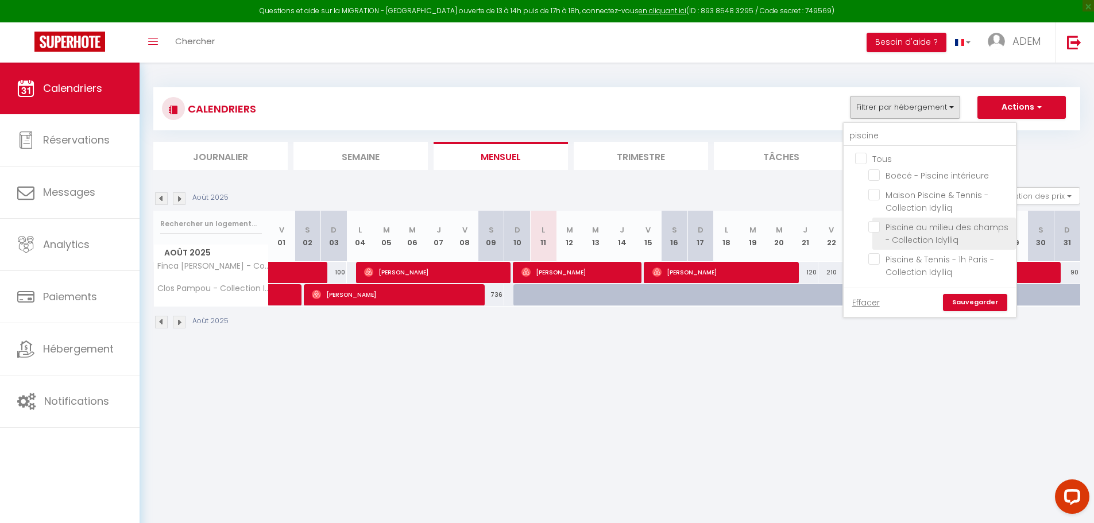
click at [878, 227] on input "Piscine au milieu des champs - Collection Idylliq" at bounding box center [940, 226] width 144 height 11
click at [982, 305] on link "Sauvegarder" at bounding box center [975, 302] width 64 height 17
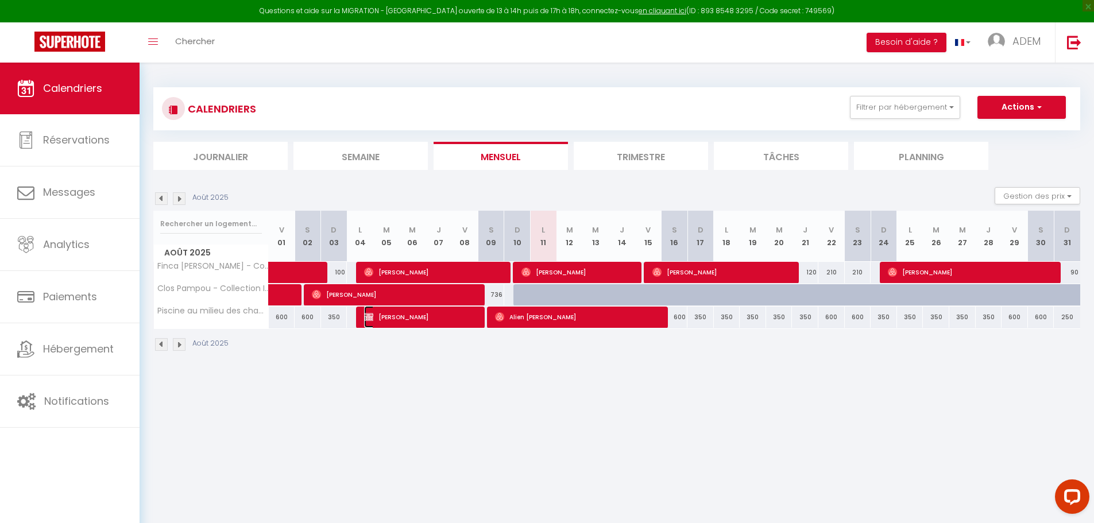
click at [461, 314] on span "[PERSON_NAME]" at bounding box center [421, 317] width 114 height 22
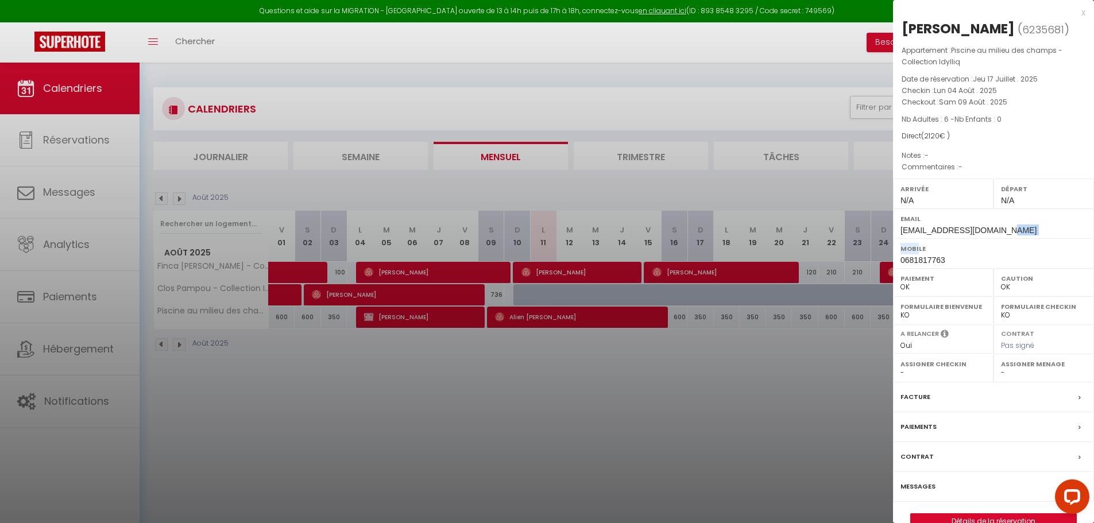
drag, startPoint x: 999, startPoint y: 232, endPoint x: 917, endPoint y: 241, distance: 82.6
click at [917, 241] on div "Arrivée N/A Départ N/A Email [EMAIL_ADDRESS][DOMAIN_NAME] Mobile 0681817763 Pai…" at bounding box center [993, 224] width 201 height 90
click at [945, 260] on span "0681817763" at bounding box center [922, 260] width 45 height 9
drag, startPoint x: 953, startPoint y: 262, endPoint x: 906, endPoint y: 264, distance: 47.1
click at [906, 264] on div "Mobile 0681817763" at bounding box center [993, 253] width 201 height 30
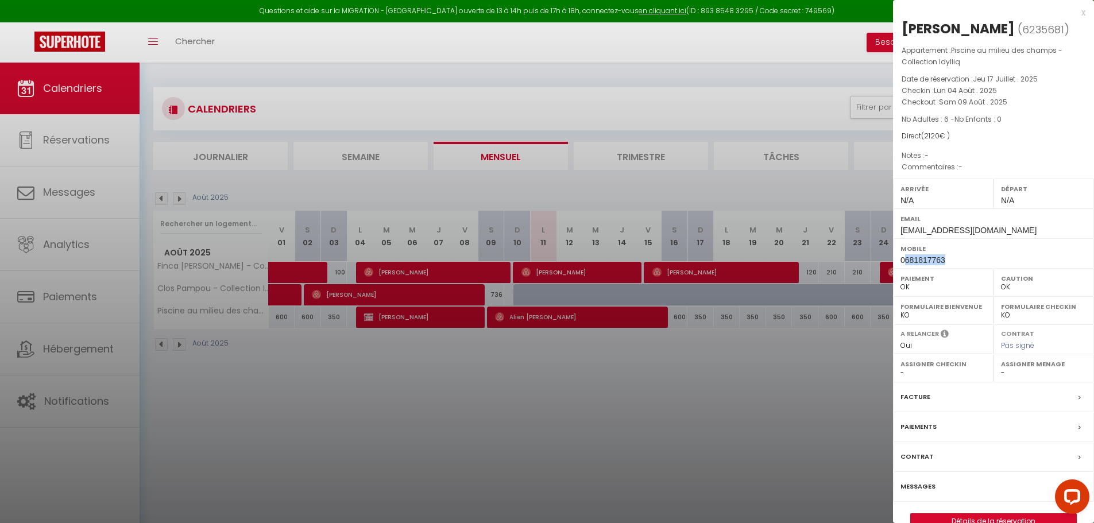
copy span "681817763"
drag, startPoint x: 725, startPoint y: 86, endPoint x: 885, endPoint y: 99, distance: 160.1
click at [726, 86] on div at bounding box center [547, 261] width 1094 height 523
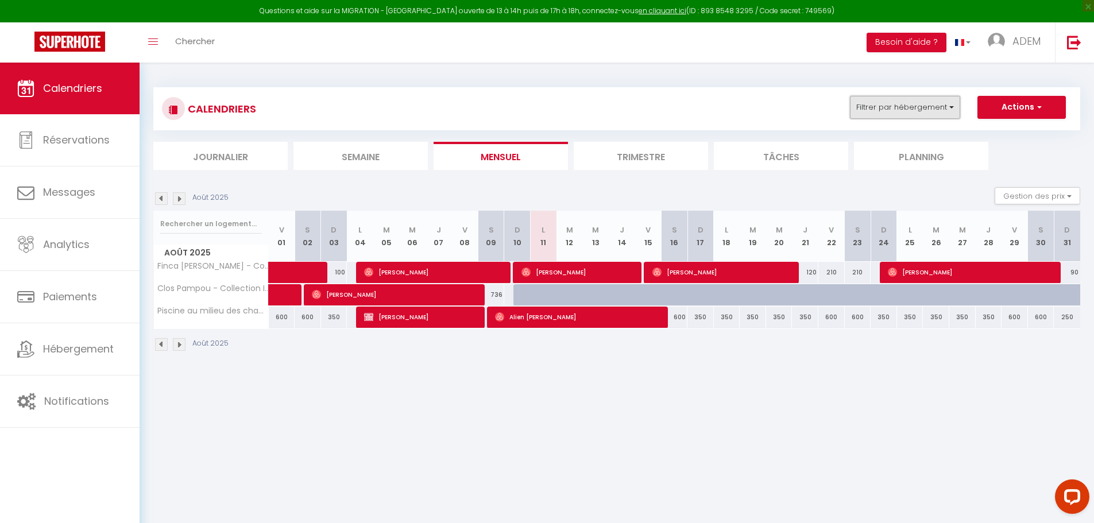
click at [918, 101] on button "Filtrer par hébergement" at bounding box center [905, 107] width 110 height 23
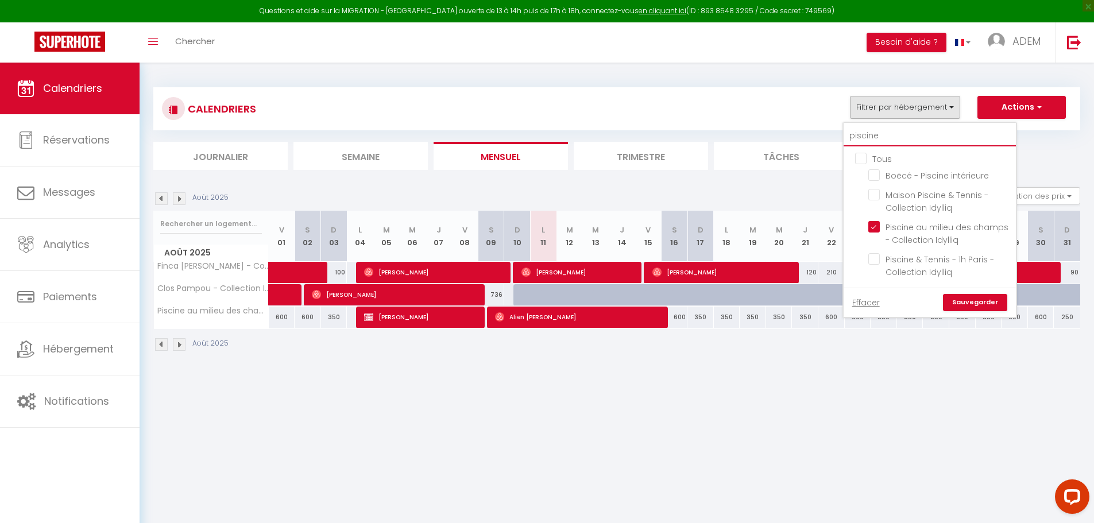
drag, startPoint x: 895, startPoint y: 134, endPoint x: 812, endPoint y: 134, distance: 82.7
click at [812, 134] on div "CALENDRIERS Filtrer par hébergement piscine Tous Boëcé - Piscine intérieure Mai…" at bounding box center [616, 128] width 927 height 83
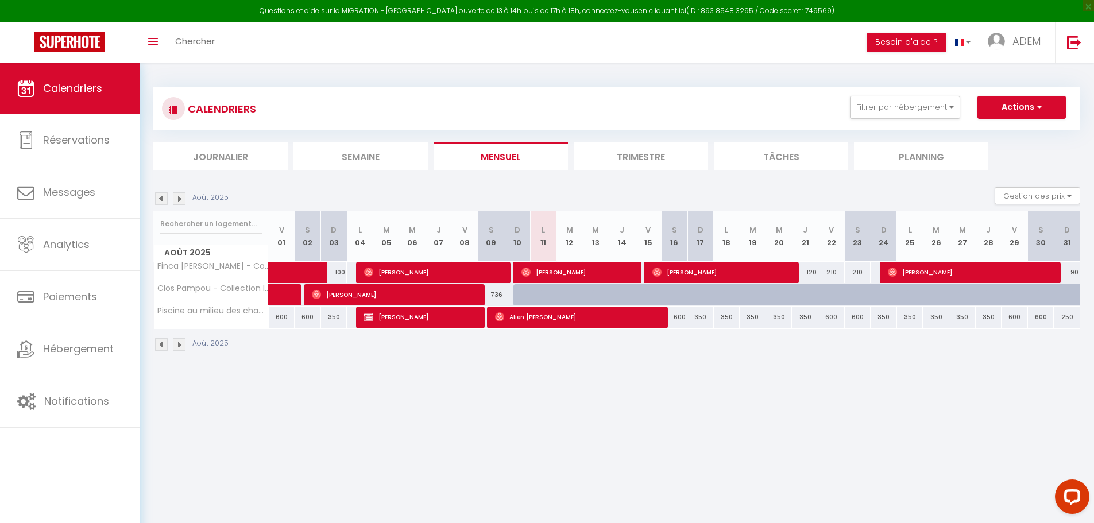
click at [906, 119] on div "CALENDRIERS Filtrer par hébergement piscine Tous Boëcé - Piscine intérieure Mai…" at bounding box center [617, 109] width 910 height 26
click at [896, 114] on button "Filtrer par hébergement" at bounding box center [905, 107] width 110 height 23
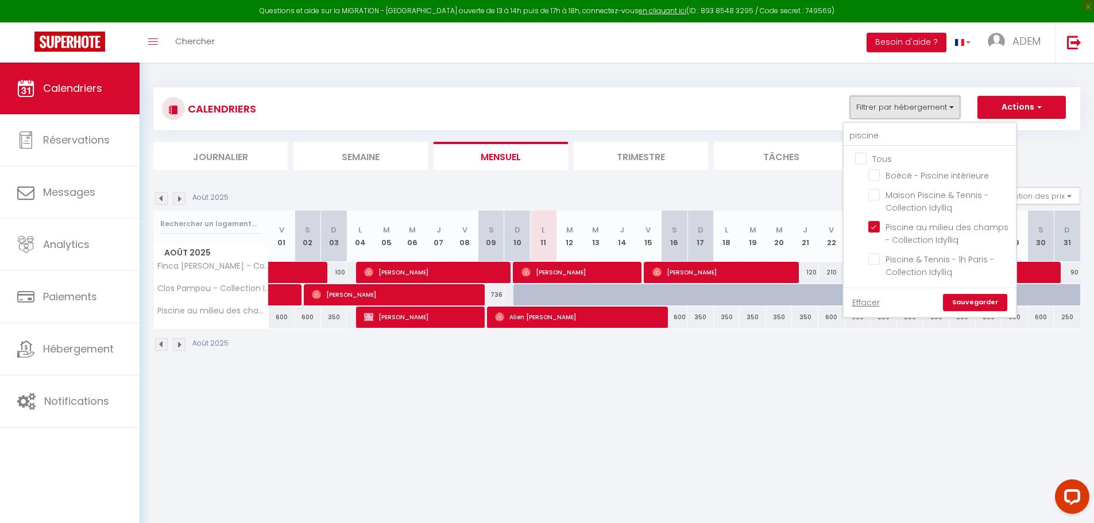
click at [896, 114] on button "Filtrer par hébergement" at bounding box center [905, 107] width 110 height 23
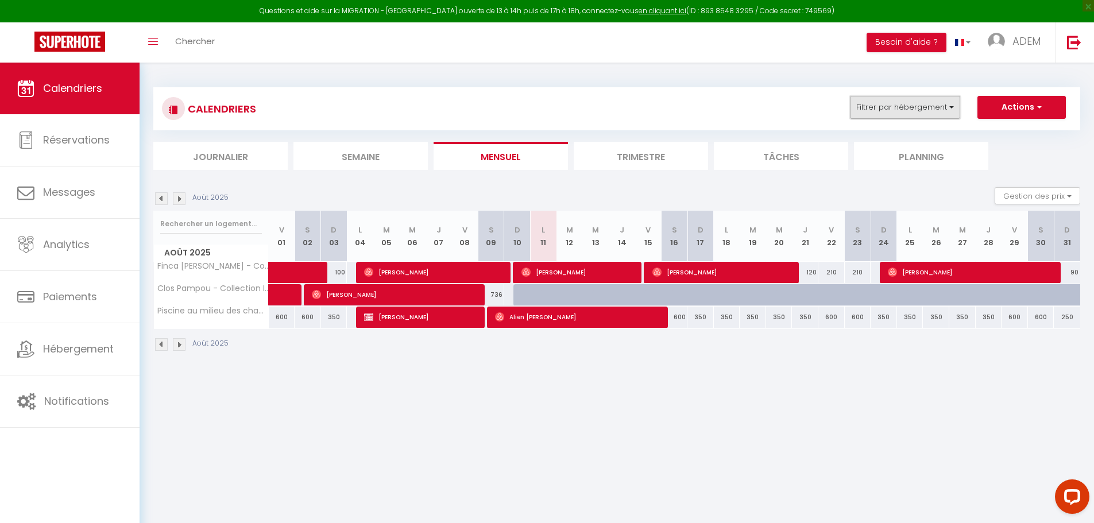
click at [891, 117] on button "Filtrer par hébergement" at bounding box center [905, 107] width 110 height 23
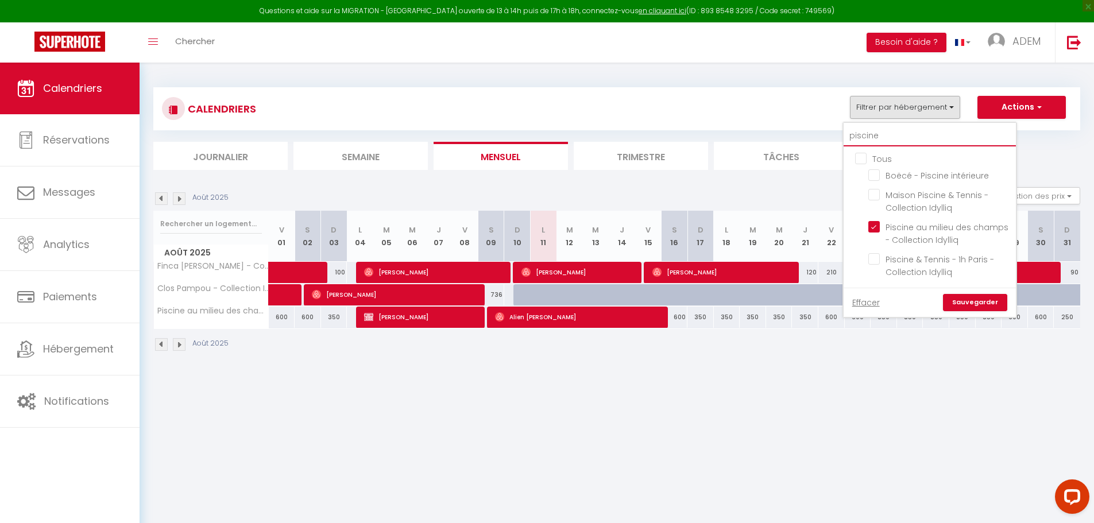
click at [882, 127] on input "piscine" at bounding box center [930, 136] width 172 height 21
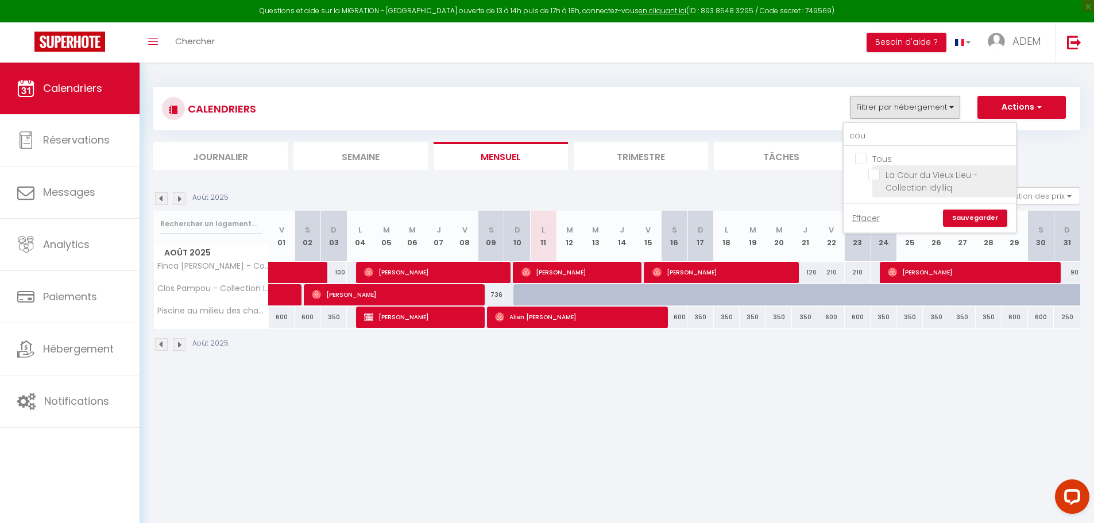
click at [874, 175] on input "La Cour du Vieux Lieu - Collection Idylliq" at bounding box center [940, 174] width 144 height 11
click at [972, 214] on link "Sauvegarder" at bounding box center [975, 218] width 64 height 17
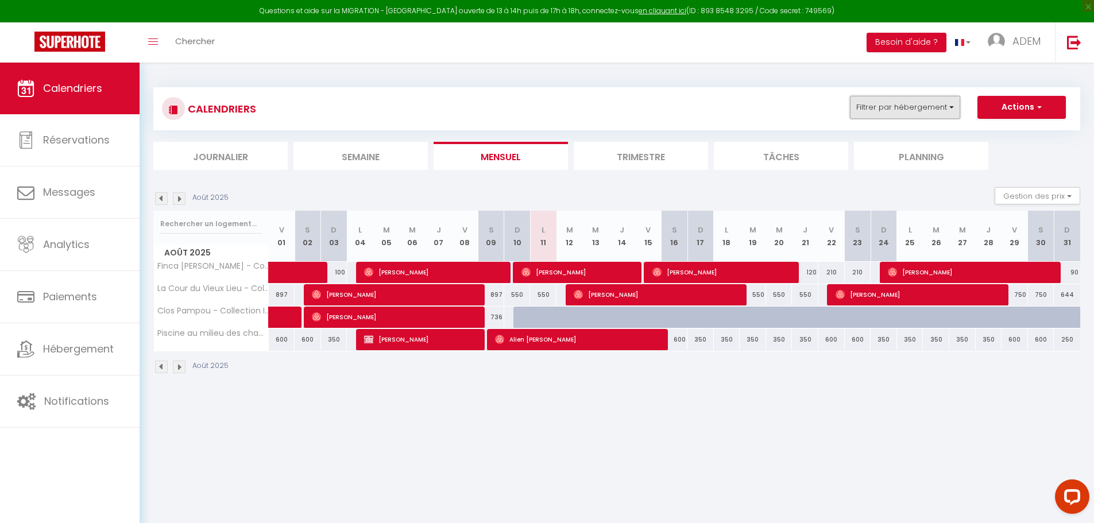
click at [901, 111] on button "Filtrer par hébergement" at bounding box center [905, 107] width 110 height 23
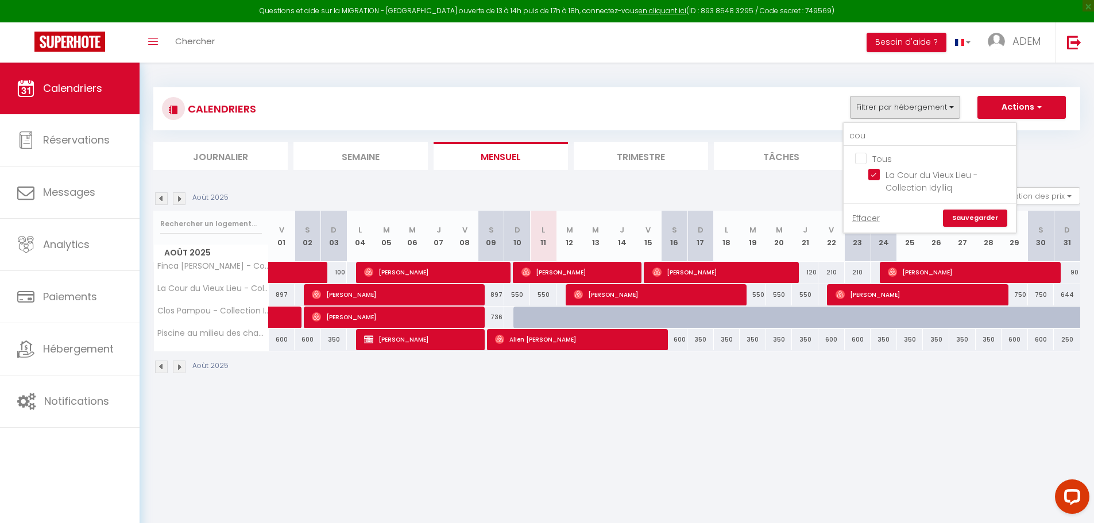
click at [966, 219] on link "Sauvegarder" at bounding box center [975, 218] width 64 height 17
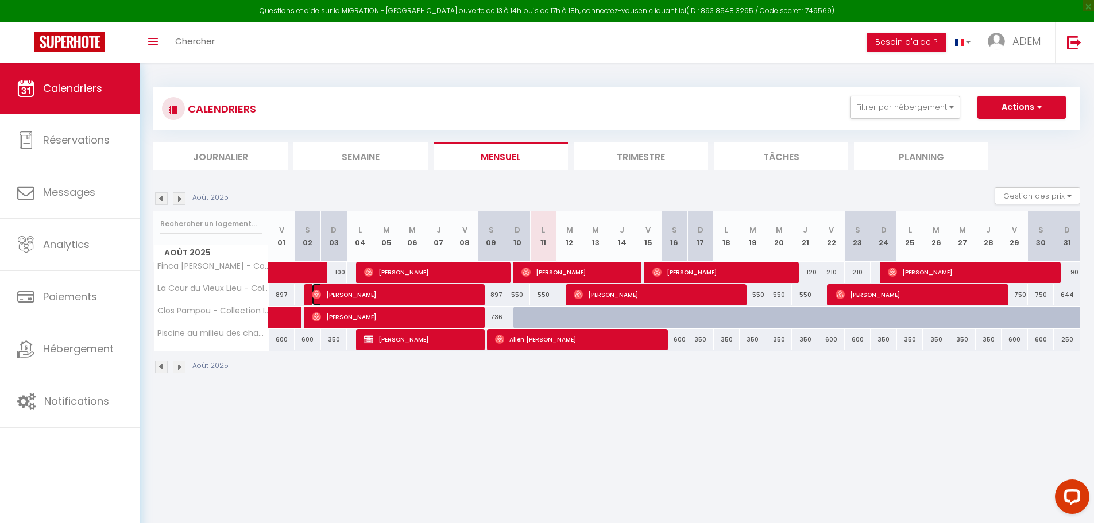
click at [465, 288] on span "[PERSON_NAME]" at bounding box center [395, 295] width 167 height 22
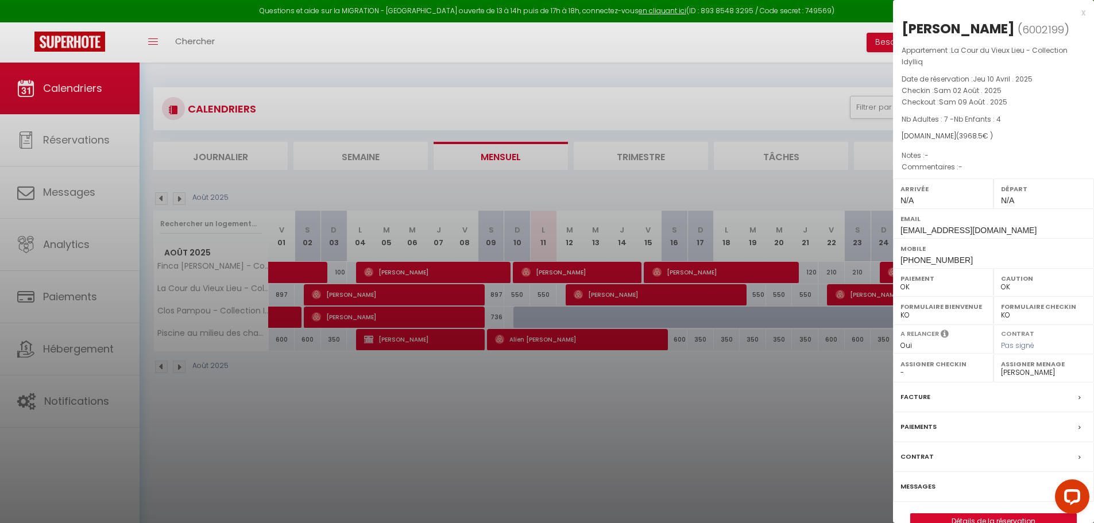
click at [918, 257] on span "[PHONE_NUMBER]" at bounding box center [936, 260] width 72 height 9
click at [918, 258] on span "[PHONE_NUMBER]" at bounding box center [936, 260] width 72 height 9
copy span "33633562888"
drag, startPoint x: 782, startPoint y: 85, endPoint x: 920, endPoint y: 104, distance: 139.7
click at [787, 87] on div at bounding box center [547, 261] width 1094 height 523
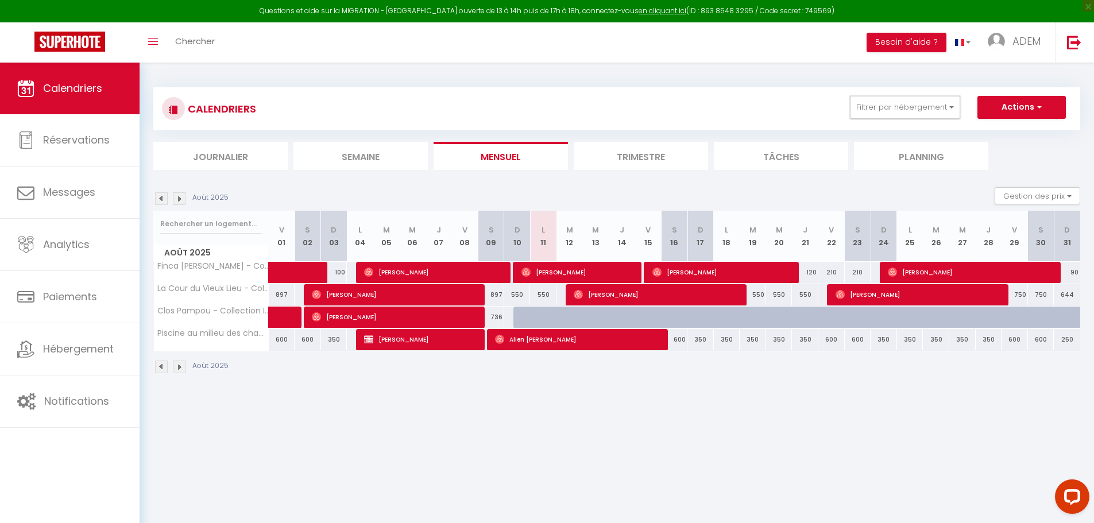
click at [916, 104] on button "Filtrer par hébergement" at bounding box center [905, 107] width 110 height 23
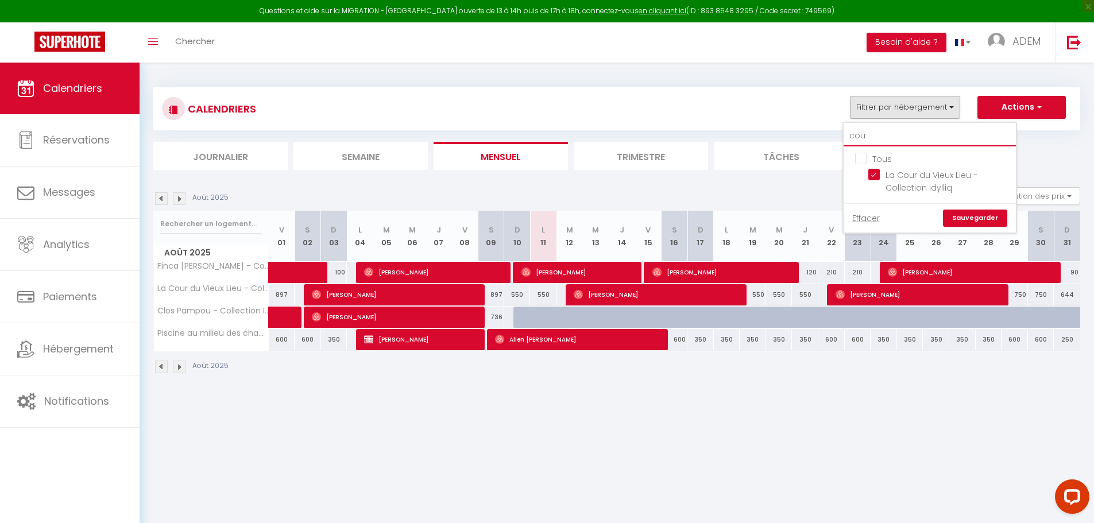
drag, startPoint x: 872, startPoint y: 139, endPoint x: 837, endPoint y: 138, distance: 35.0
click at [837, 138] on div "CALENDRIERS Filtrer par hébergement cou Tous La Cour du Vieux Lieu - Collection…" at bounding box center [616, 128] width 927 height 83
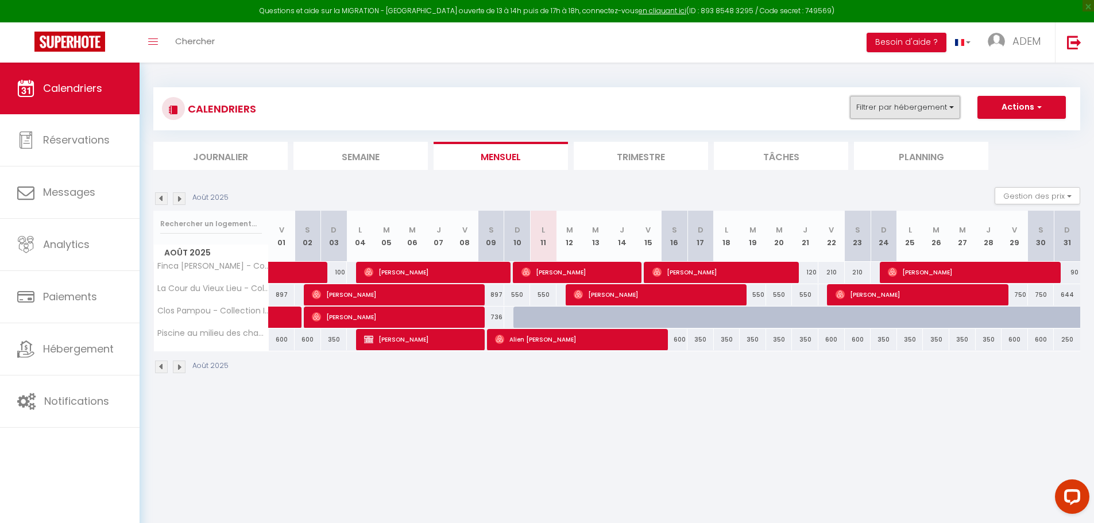
click at [885, 117] on button "Filtrer par hébergement" at bounding box center [905, 107] width 110 height 23
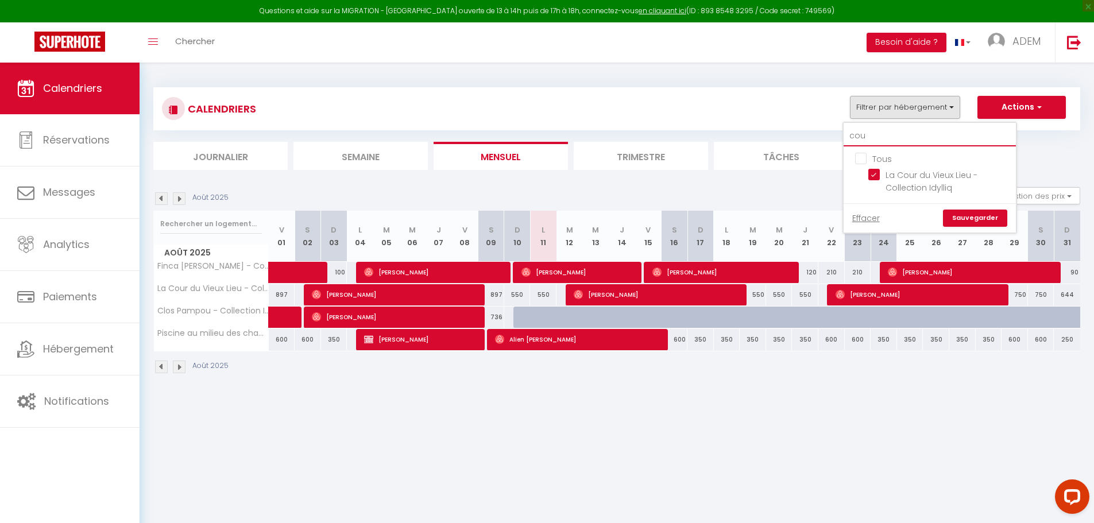
click at [877, 137] on input "cou" at bounding box center [930, 136] width 172 height 21
click at [879, 172] on input "Chaumière de Moyaux - Collection Idylliq" at bounding box center [940, 174] width 144 height 11
click at [965, 221] on link "Sauvegarder" at bounding box center [975, 218] width 64 height 17
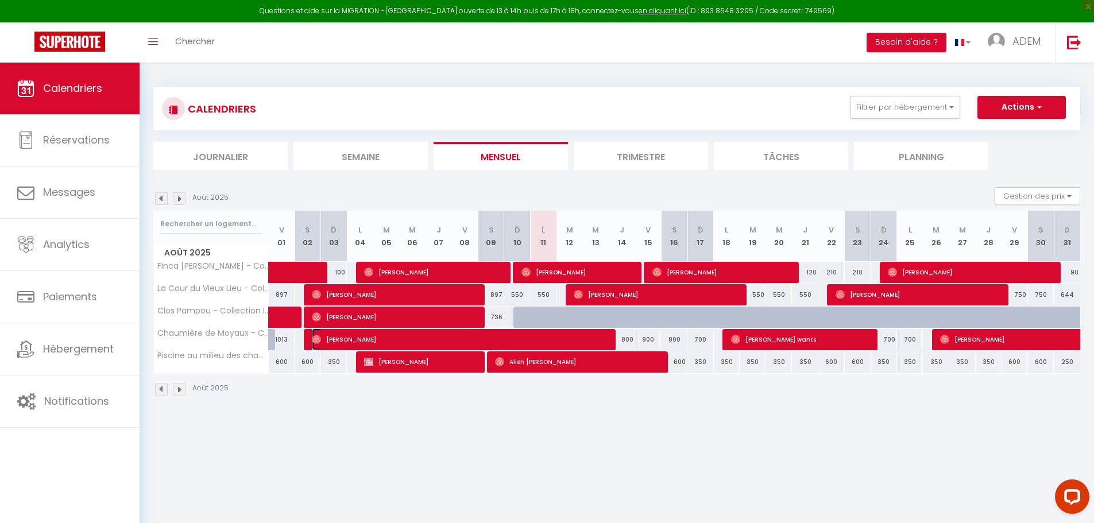
click at [527, 334] on span "[PERSON_NAME]" at bounding box center [461, 339] width 299 height 22
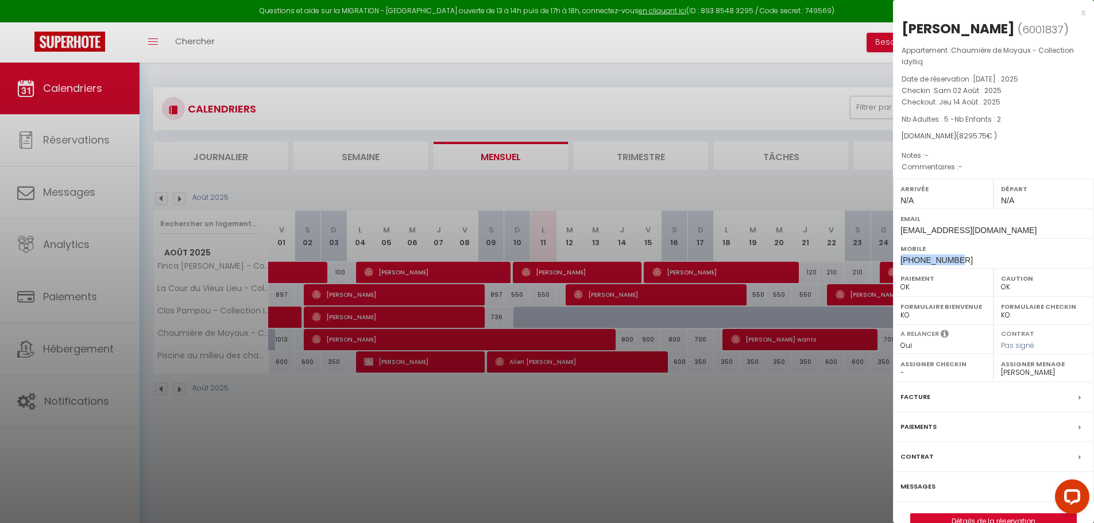
drag, startPoint x: 953, startPoint y: 258, endPoint x: 899, endPoint y: 257, distance: 53.4
click at [899, 257] on div "Mobile [PHONE_NUMBER]" at bounding box center [993, 253] width 201 height 30
copy span "[PHONE_NUMBER]"
click at [728, 100] on div at bounding box center [547, 261] width 1094 height 523
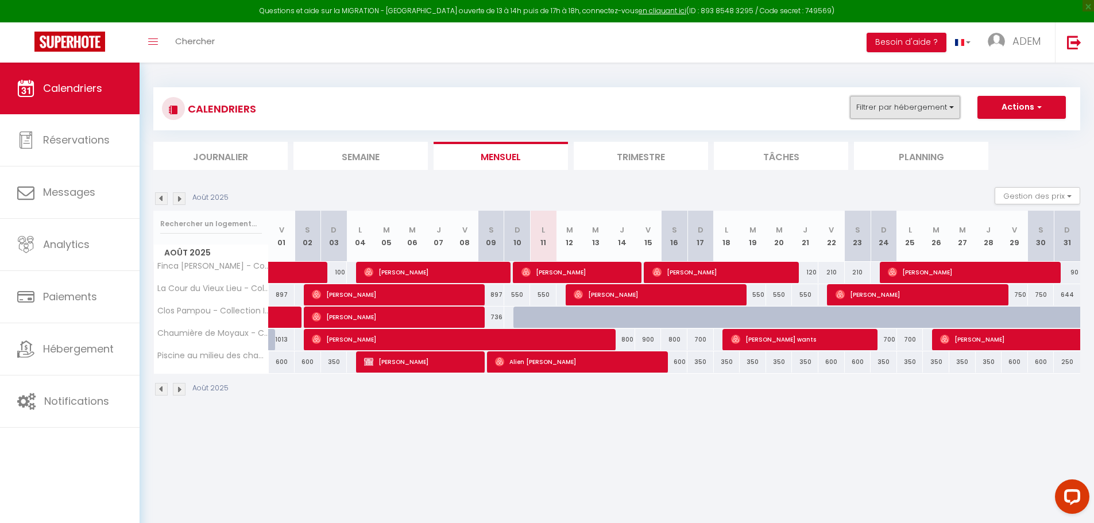
click at [915, 106] on button "Filtrer par hébergement" at bounding box center [905, 107] width 110 height 23
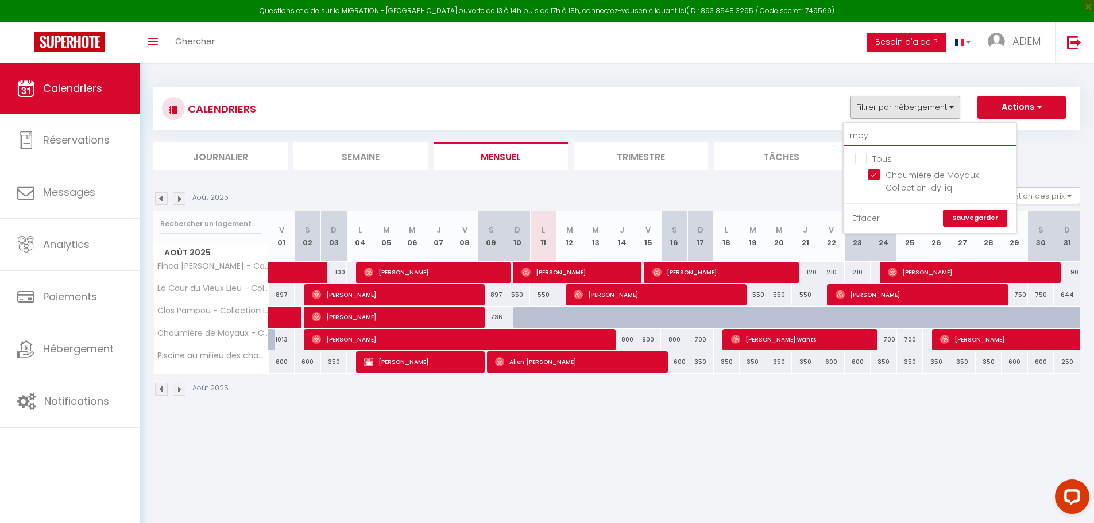
drag, startPoint x: 892, startPoint y: 135, endPoint x: 835, endPoint y: 138, distance: 56.4
click at [835, 138] on div "CALENDRIERS Filtrer par hébergement moy Tous Chaumière de Moyaux - Collection I…" at bounding box center [616, 128] width 927 height 83
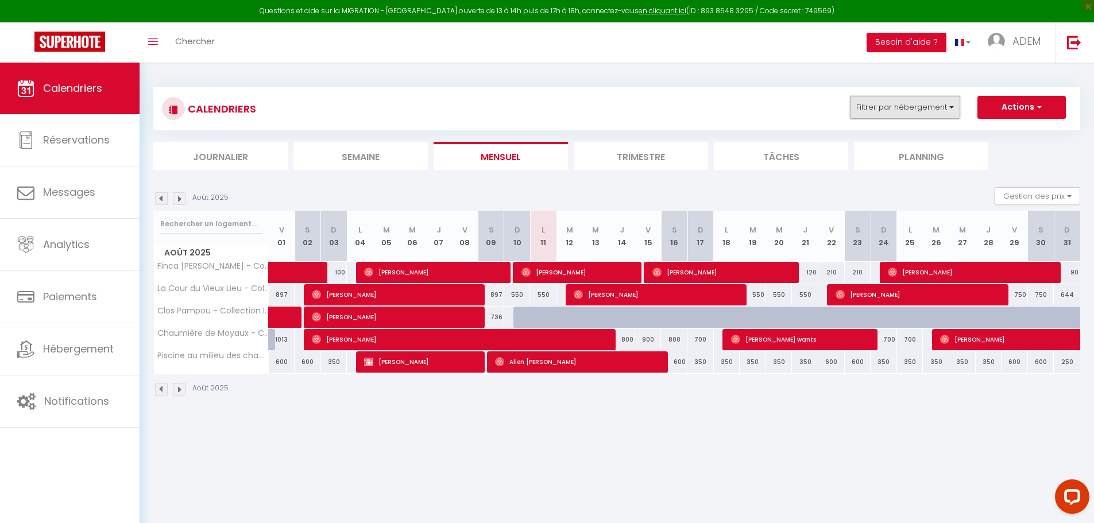
click at [923, 111] on button "Filtrer par hébergement" at bounding box center [905, 107] width 110 height 23
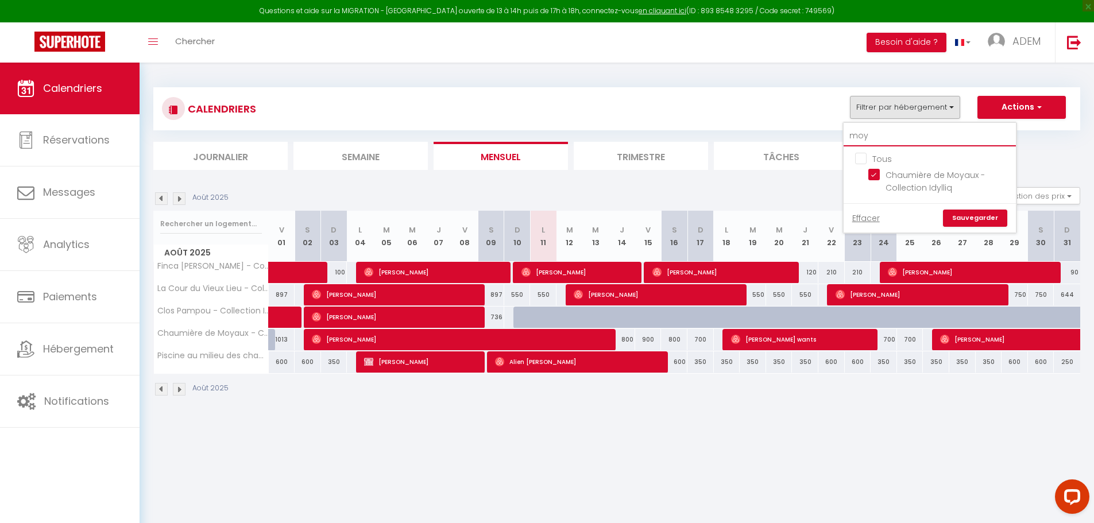
click at [896, 131] on input "moy" at bounding box center [930, 136] width 172 height 21
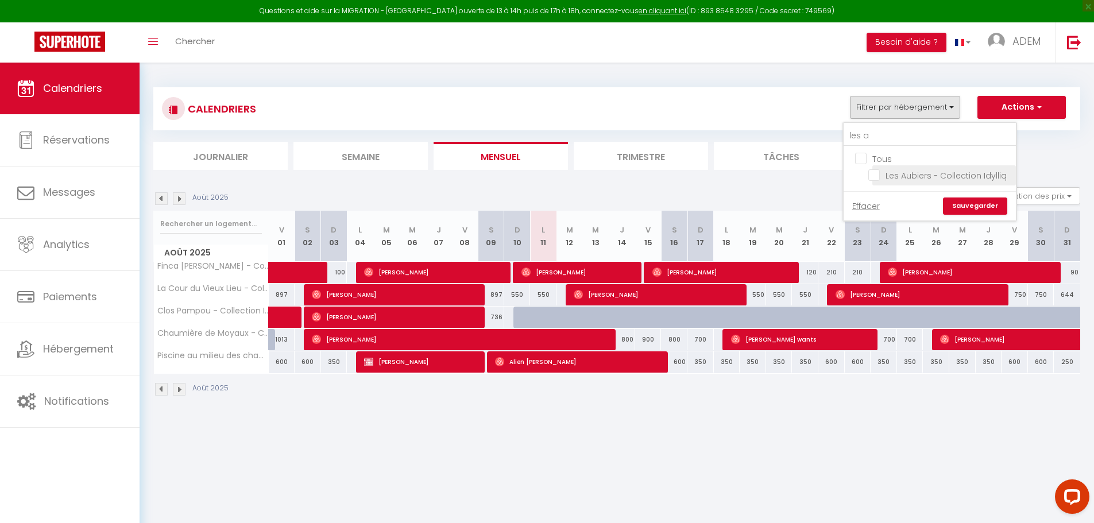
click at [877, 170] on input "Les Aubiers - Collection Idylliq" at bounding box center [940, 174] width 144 height 11
click at [987, 206] on link "Sauvegarder" at bounding box center [975, 206] width 64 height 17
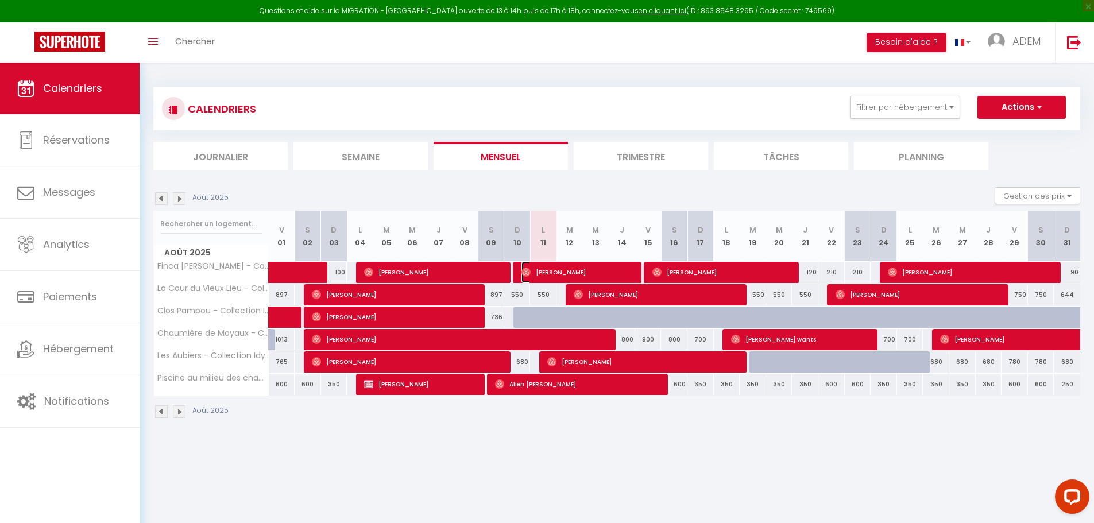
click at [547, 268] on span "[PERSON_NAME]" at bounding box center [578, 272] width 114 height 22
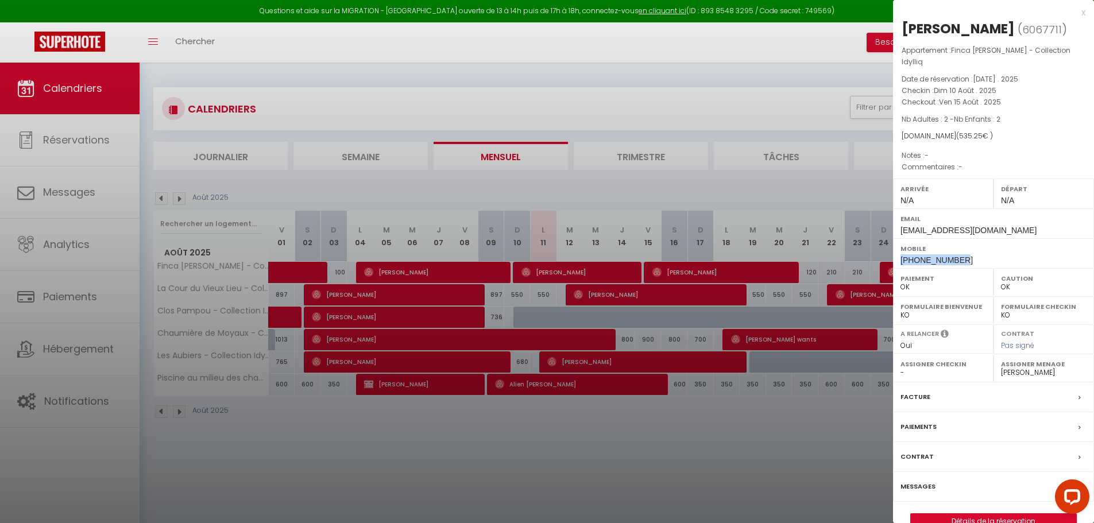
drag, startPoint x: 953, startPoint y: 249, endPoint x: 895, endPoint y: 249, distance: 58.6
click at [895, 249] on div "Mobile [PHONE_NUMBER]" at bounding box center [993, 253] width 201 height 30
copy span "[PHONE_NUMBER]"
click at [511, 462] on div at bounding box center [547, 261] width 1094 height 523
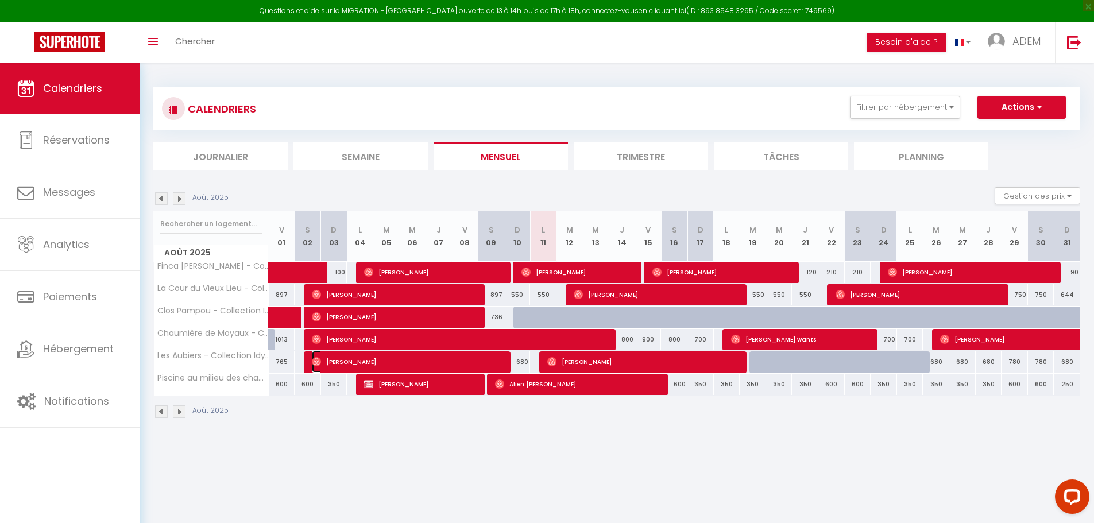
click at [490, 360] on span "[PERSON_NAME]" at bounding box center [409, 362] width 194 height 22
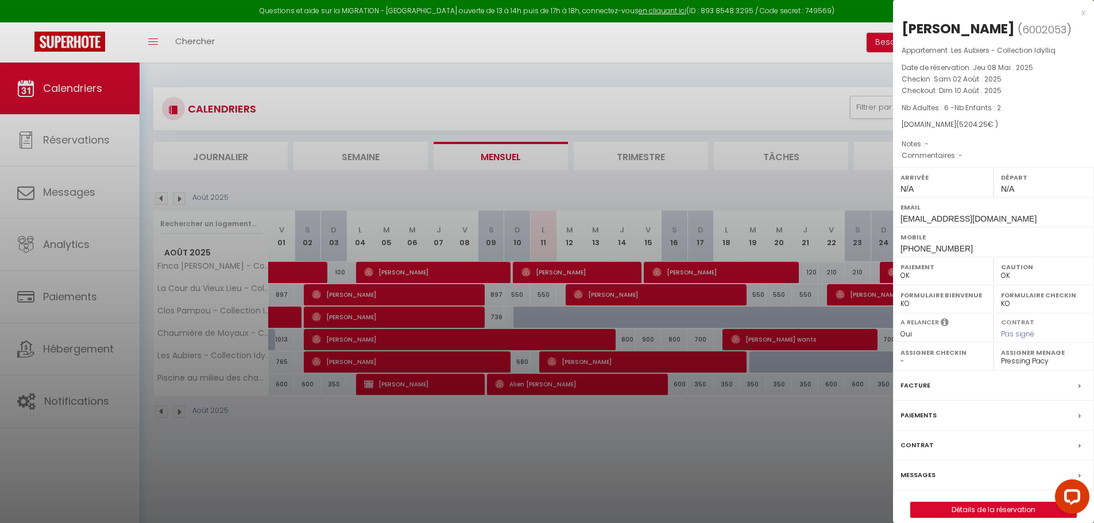
click at [950, 245] on span "[PHONE_NUMBER]" at bounding box center [936, 248] width 72 height 9
copy div "[PHONE_NUMBER]"
